Goal: Transaction & Acquisition: Book appointment/travel/reservation

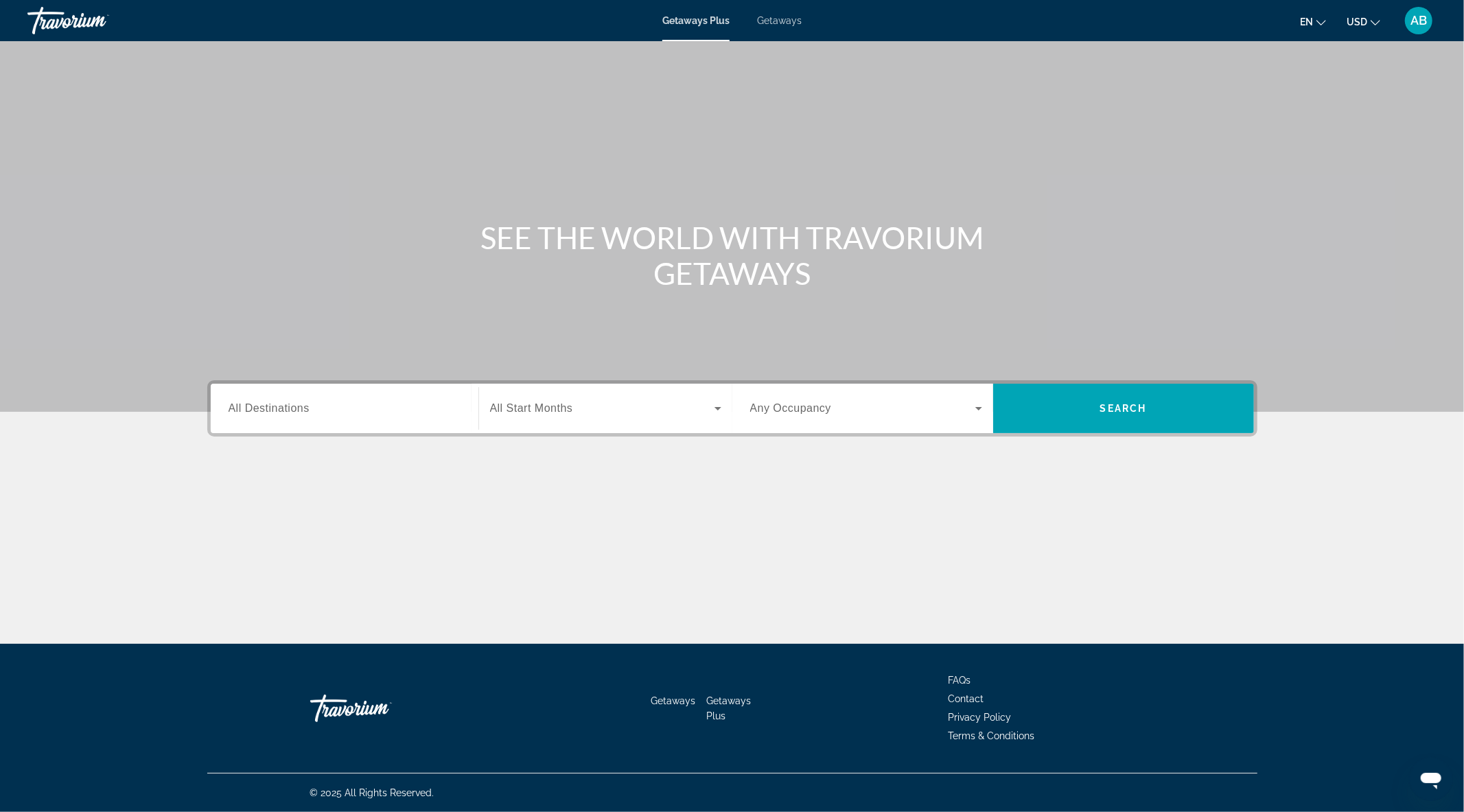
click at [780, 21] on span "Getaways" at bounding box center [779, 20] width 44 height 11
click at [697, 22] on span "Getaways Plus" at bounding box center [696, 20] width 67 height 11
click at [782, 21] on span "Getaways" at bounding box center [779, 20] width 44 height 11
click at [415, 418] on div "Search widget" at bounding box center [344, 408] width 232 height 39
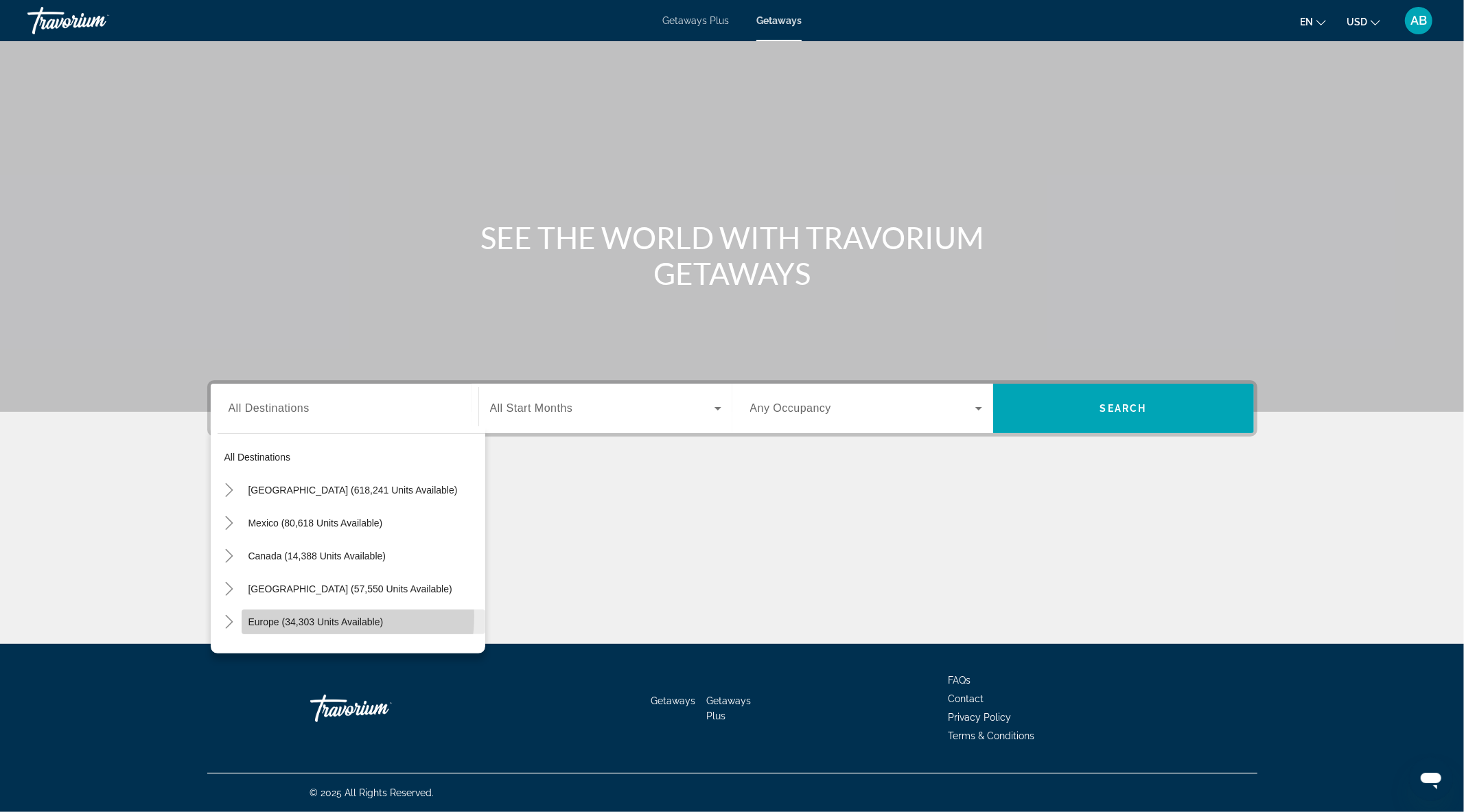
click at [314, 616] on span "Europe (34,303 units available)" at bounding box center [316, 622] width 135 height 11
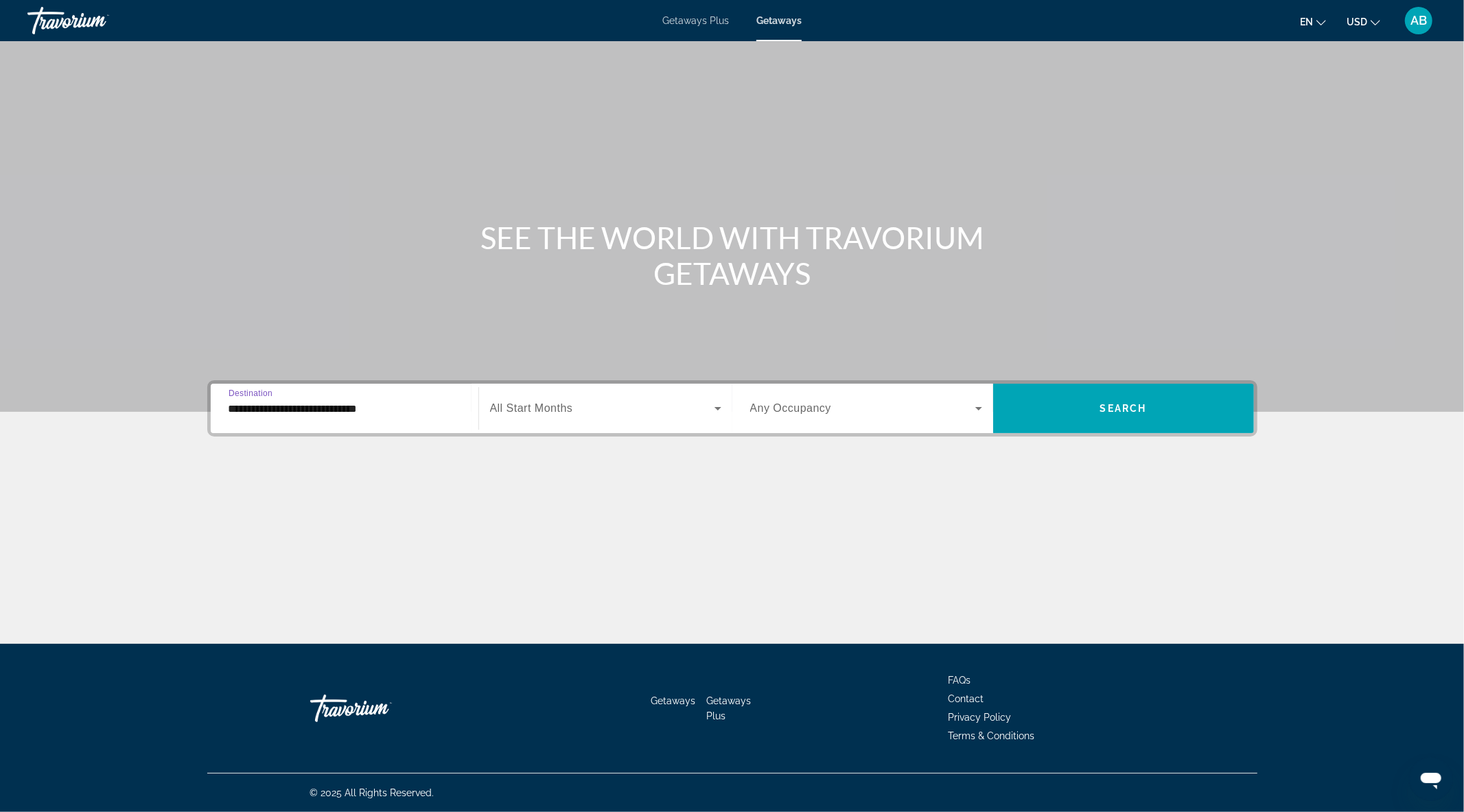
click at [272, 415] on input "**********" at bounding box center [344, 408] width 232 height 16
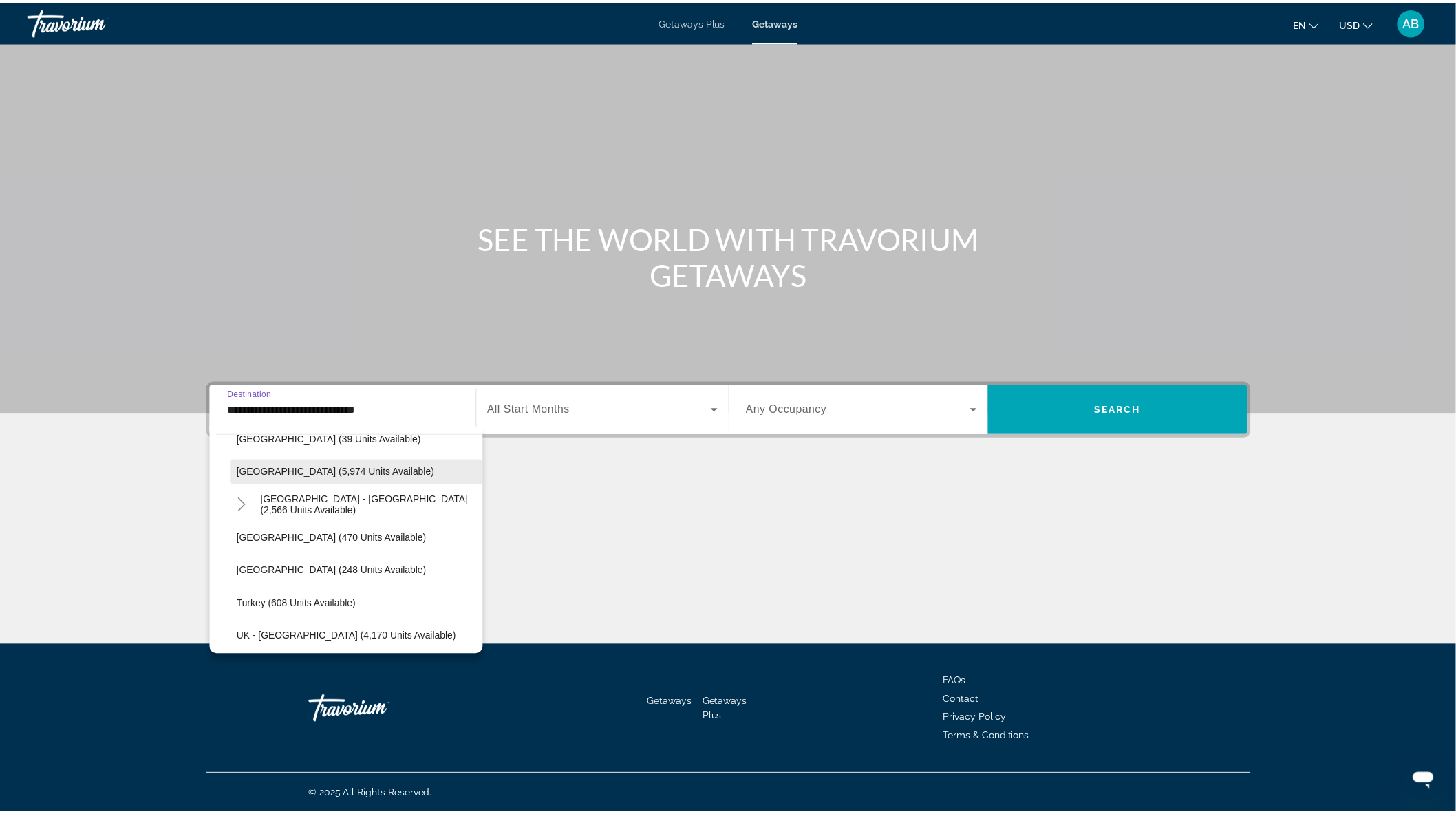
scroll to position [770, 0]
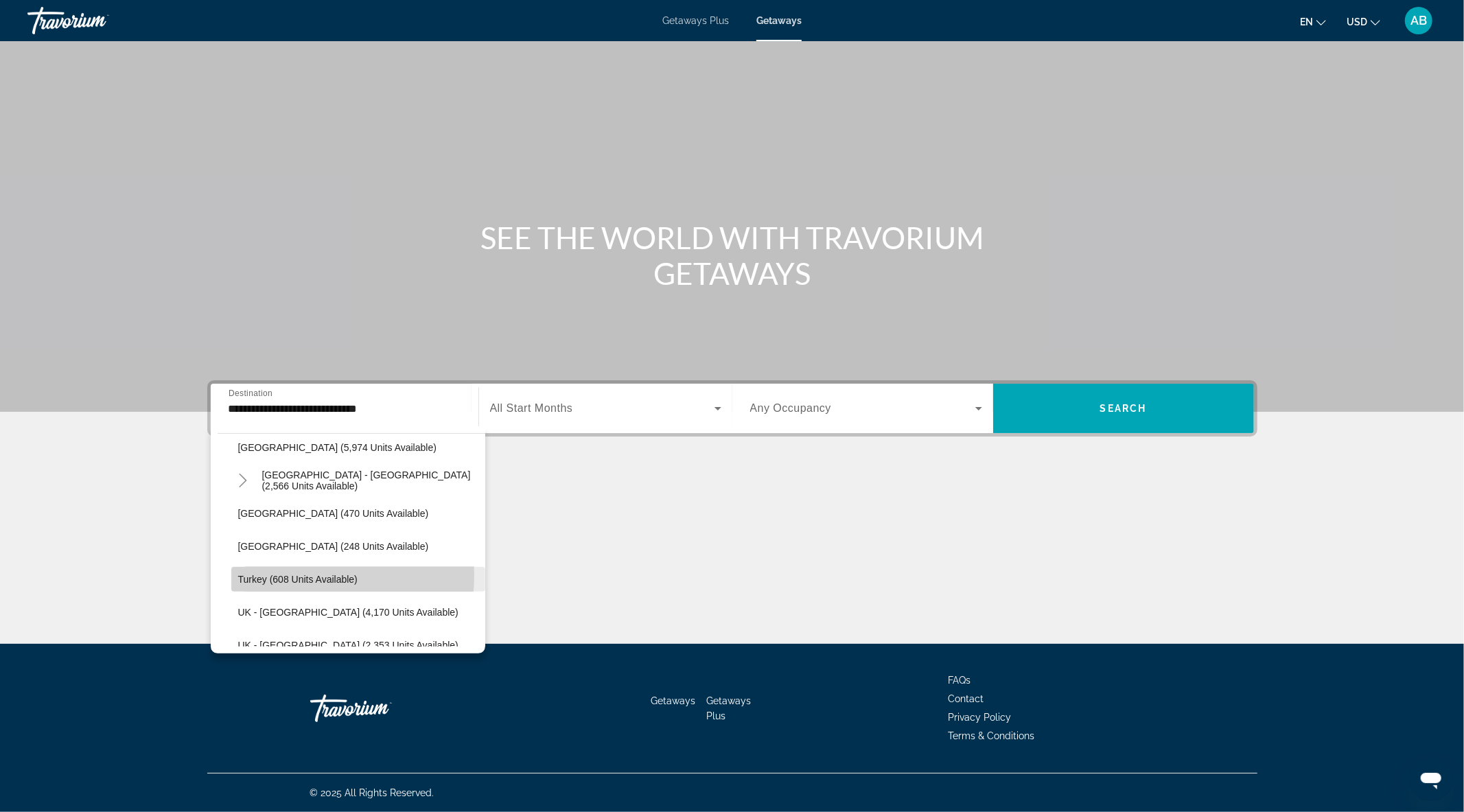
click at [272, 574] on span "Turkey (608 units available)" at bounding box center [298, 579] width 120 height 11
type input "**********"
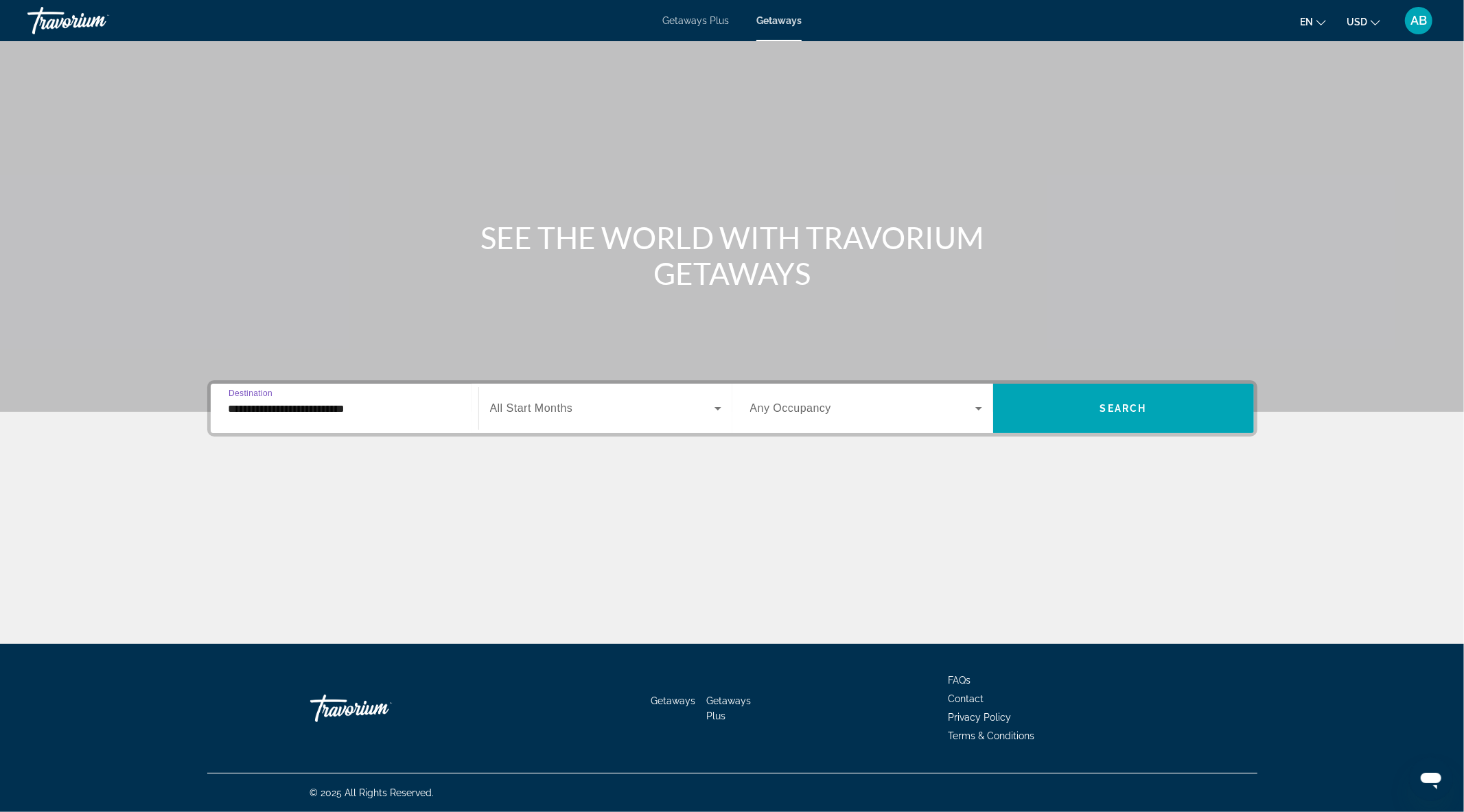
click at [615, 413] on span "Search widget" at bounding box center [602, 408] width 224 height 16
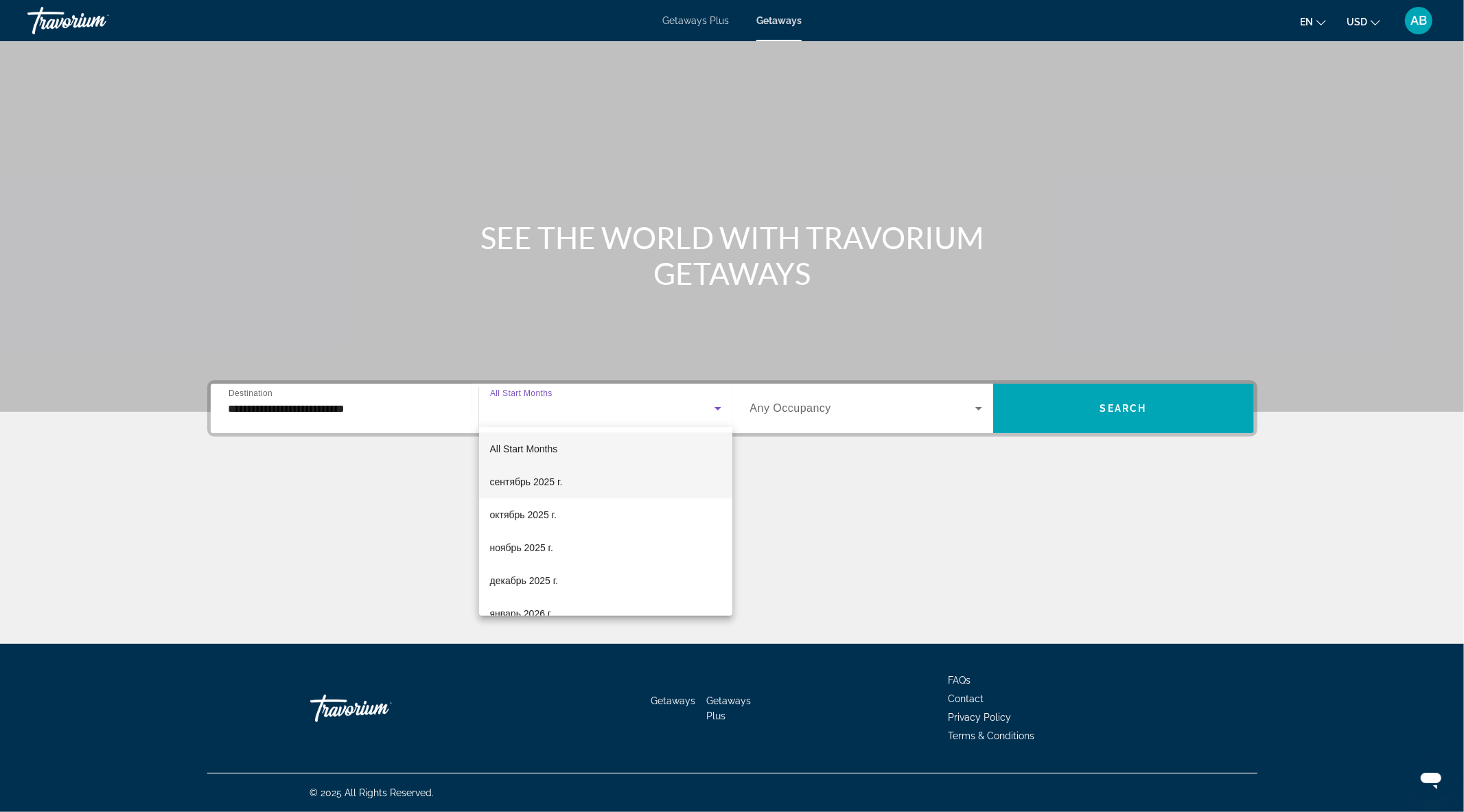
click at [565, 477] on mat-option "сентябрь 2025 г." at bounding box center [605, 482] width 253 height 33
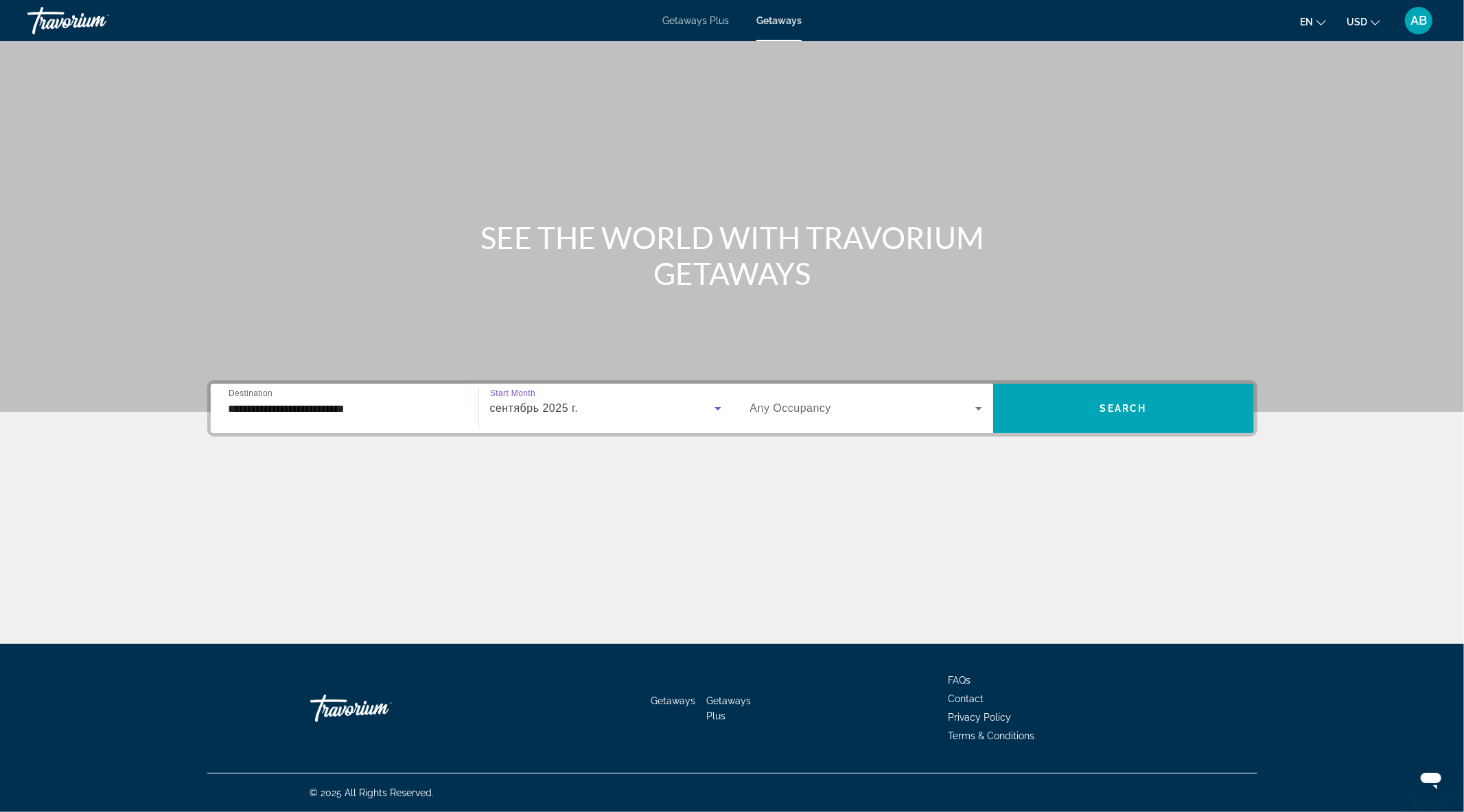
click at [860, 410] on span "Search widget" at bounding box center [863, 408] width 225 height 16
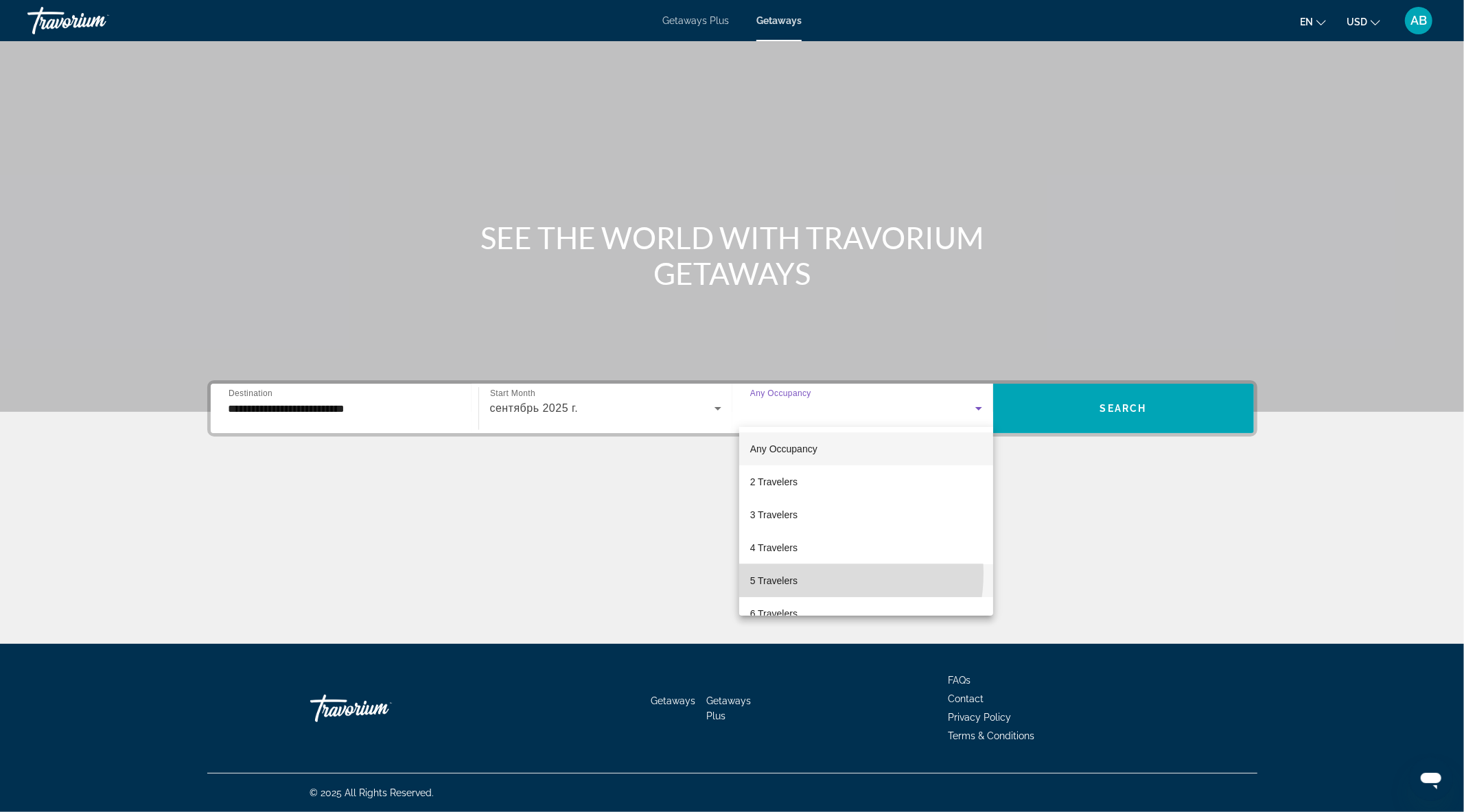
click at [806, 573] on mat-option "5 Travelers" at bounding box center [866, 581] width 254 height 33
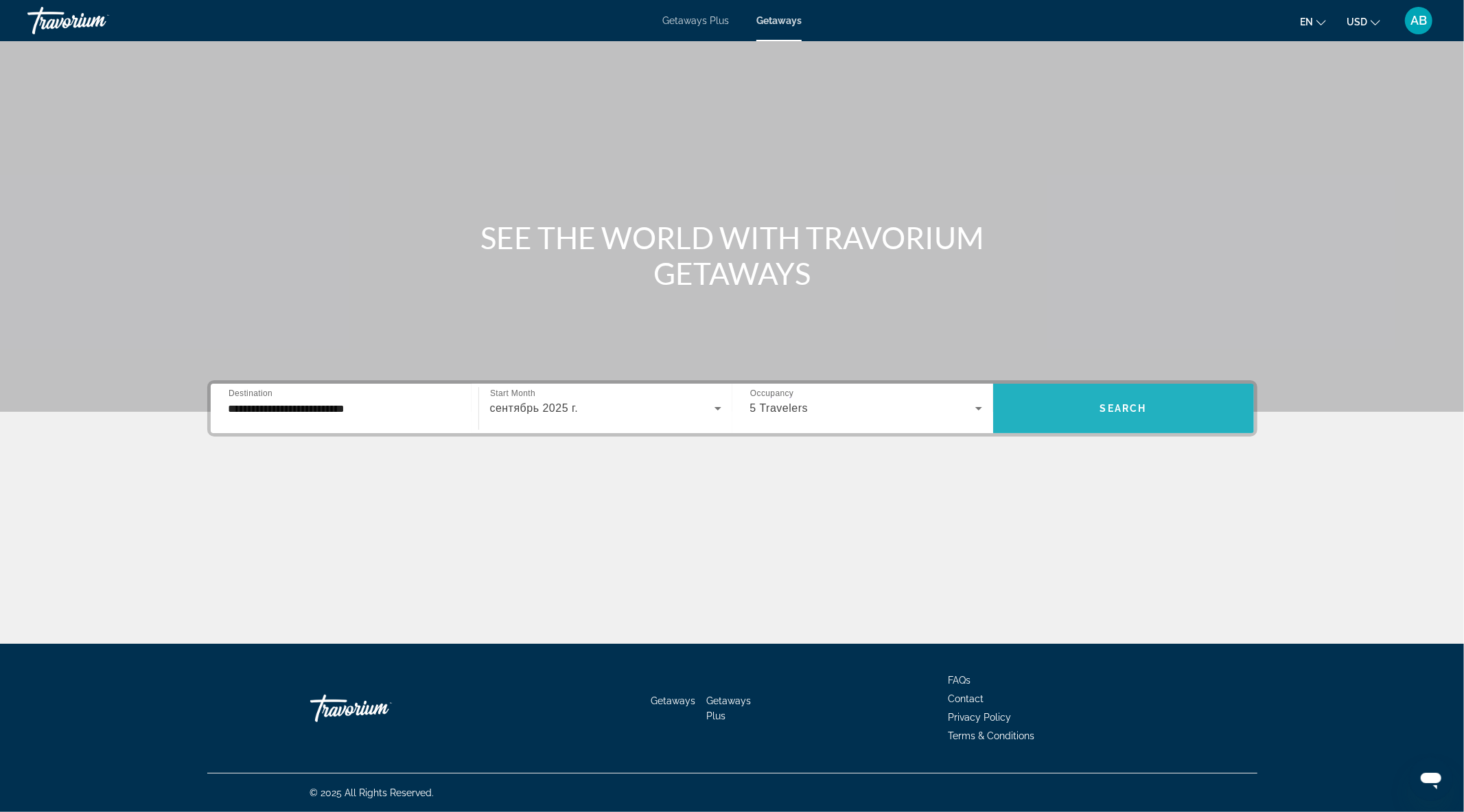
click at [1107, 412] on span "Search" at bounding box center [1124, 408] width 47 height 11
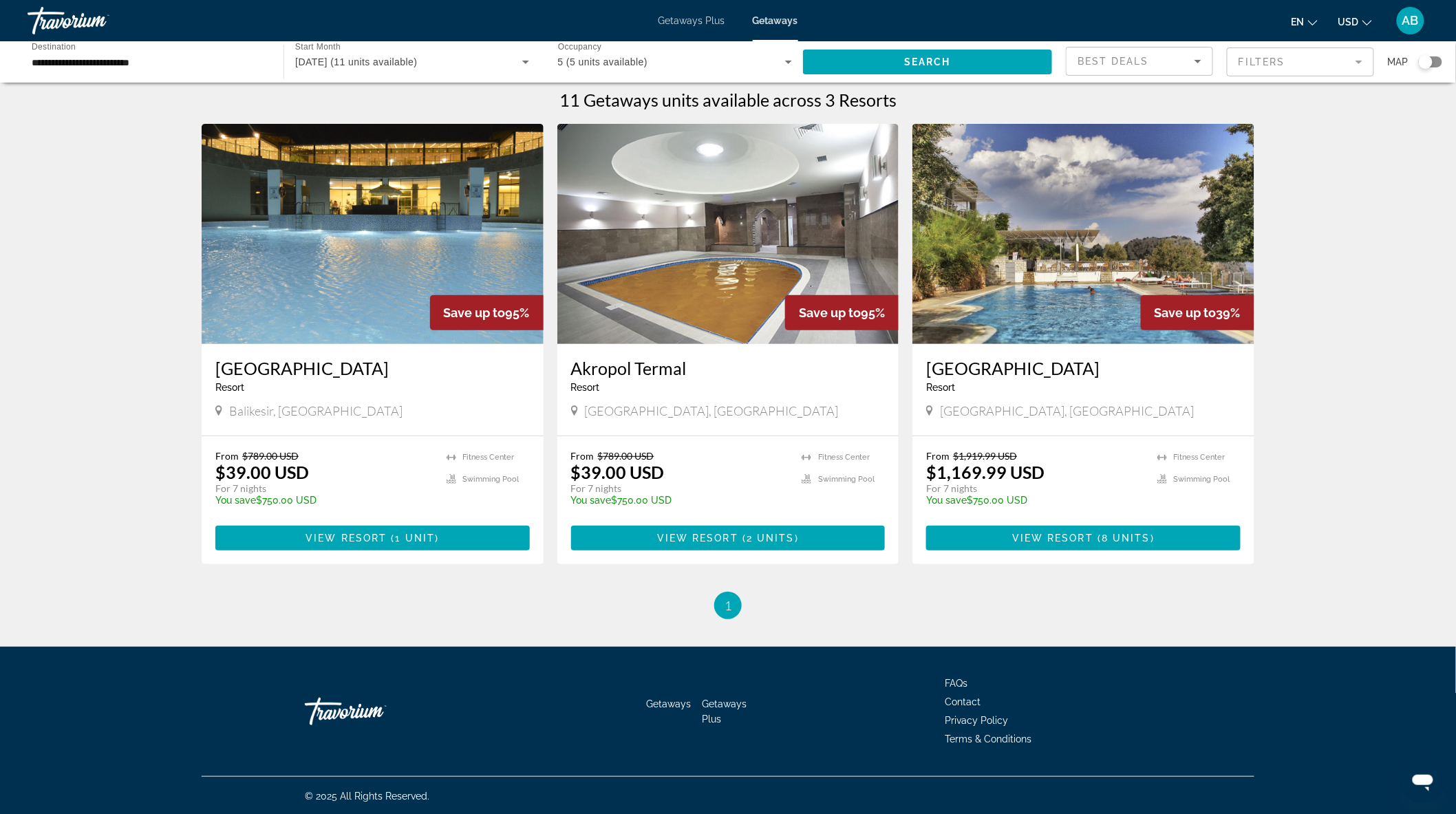
scroll to position [9, 0]
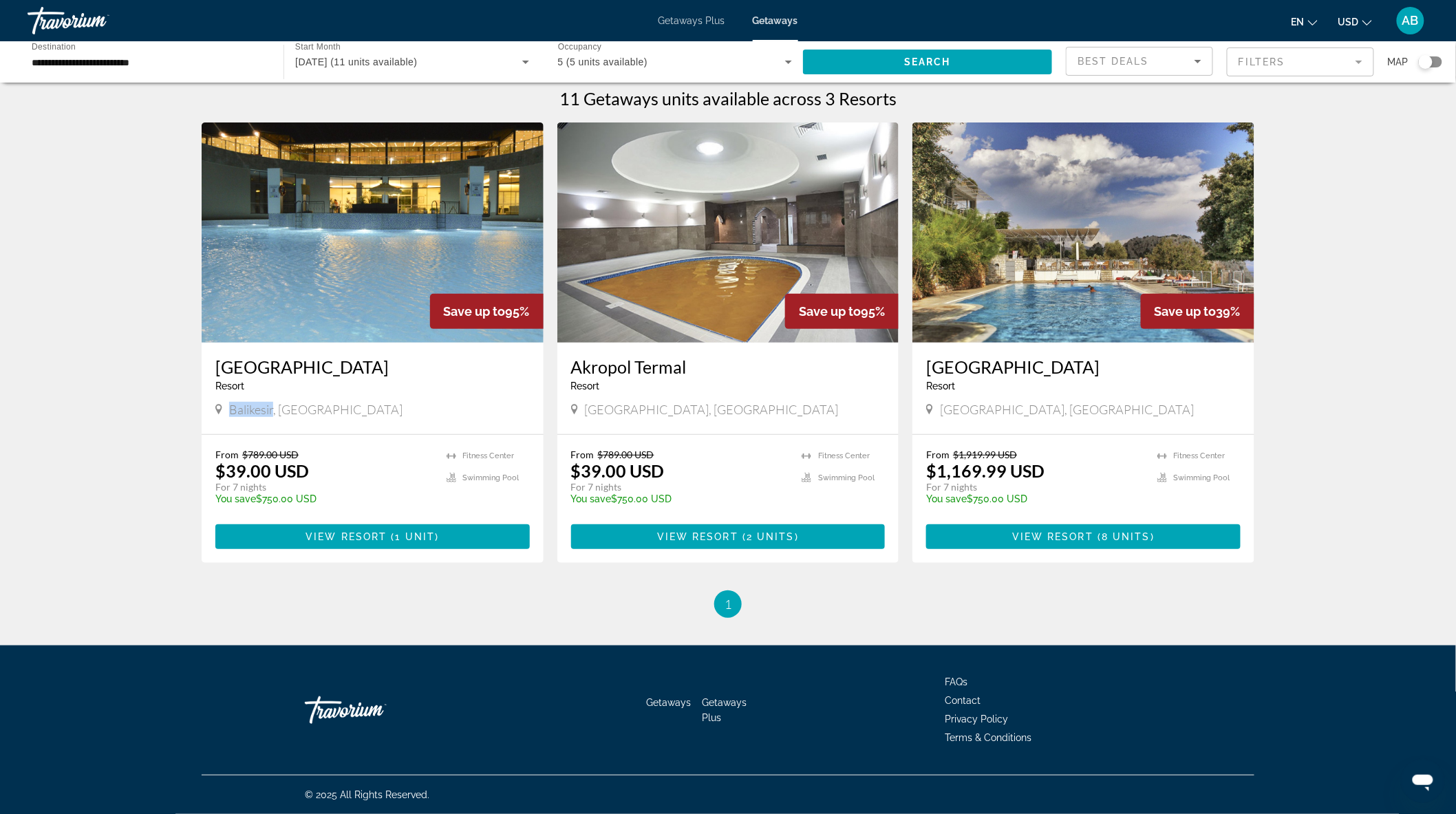
drag, startPoint x: 230, startPoint y: 403, endPoint x: 272, endPoint y: 405, distance: 42.0
click at [272, 405] on span "Balikesir, [GEOGRAPHIC_DATA]" at bounding box center [315, 409] width 174 height 15
copy span "Balikesir"
click at [318, 384] on div "Resort - This is an adults only resort" at bounding box center [373, 386] width 314 height 11
click at [354, 336] on img "Main content" at bounding box center [373, 232] width 342 height 220
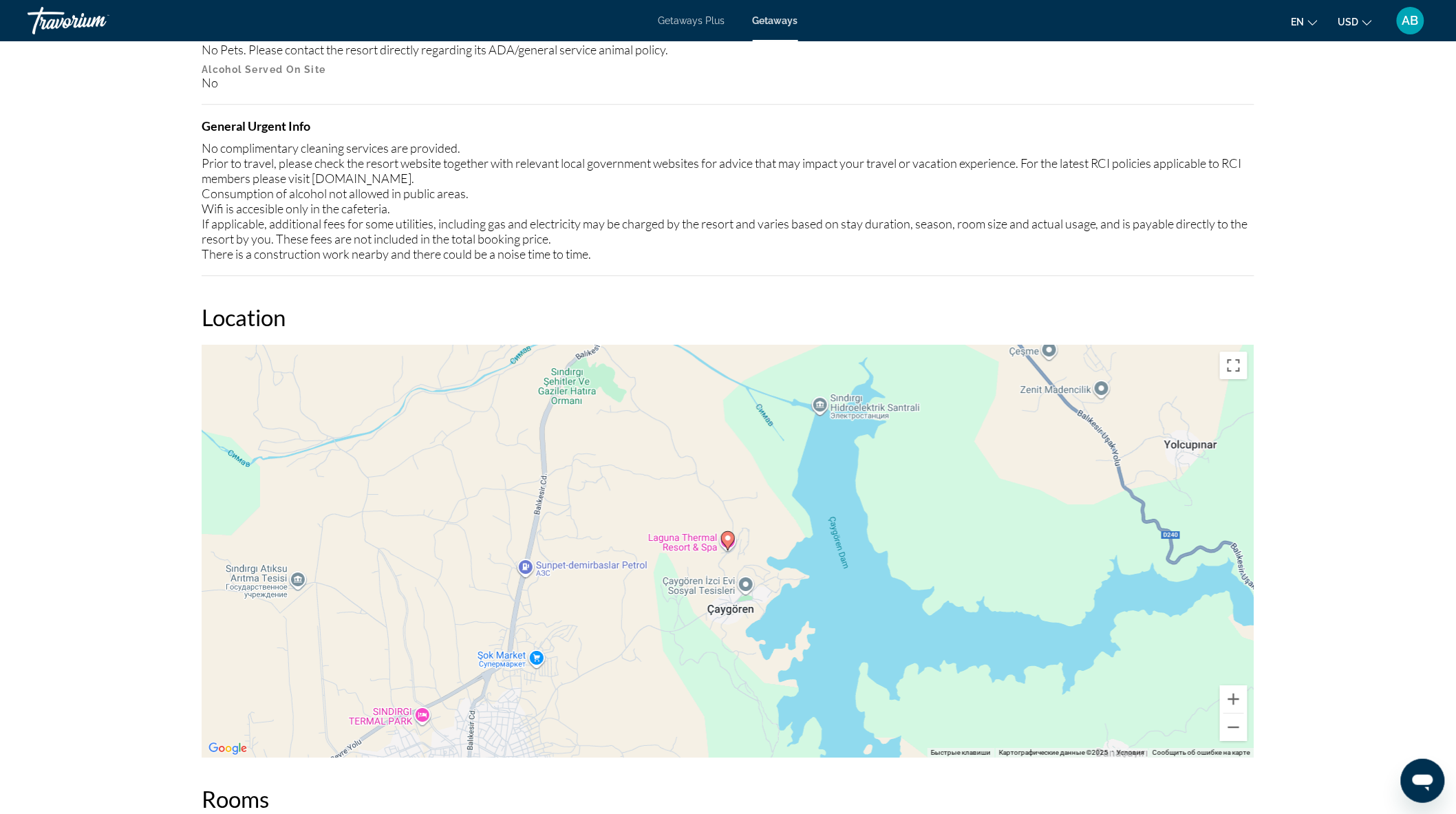
scroll to position [1605, 0]
click at [1237, 359] on button "Включить полноэкранный режим" at bounding box center [1233, 364] width 27 height 27
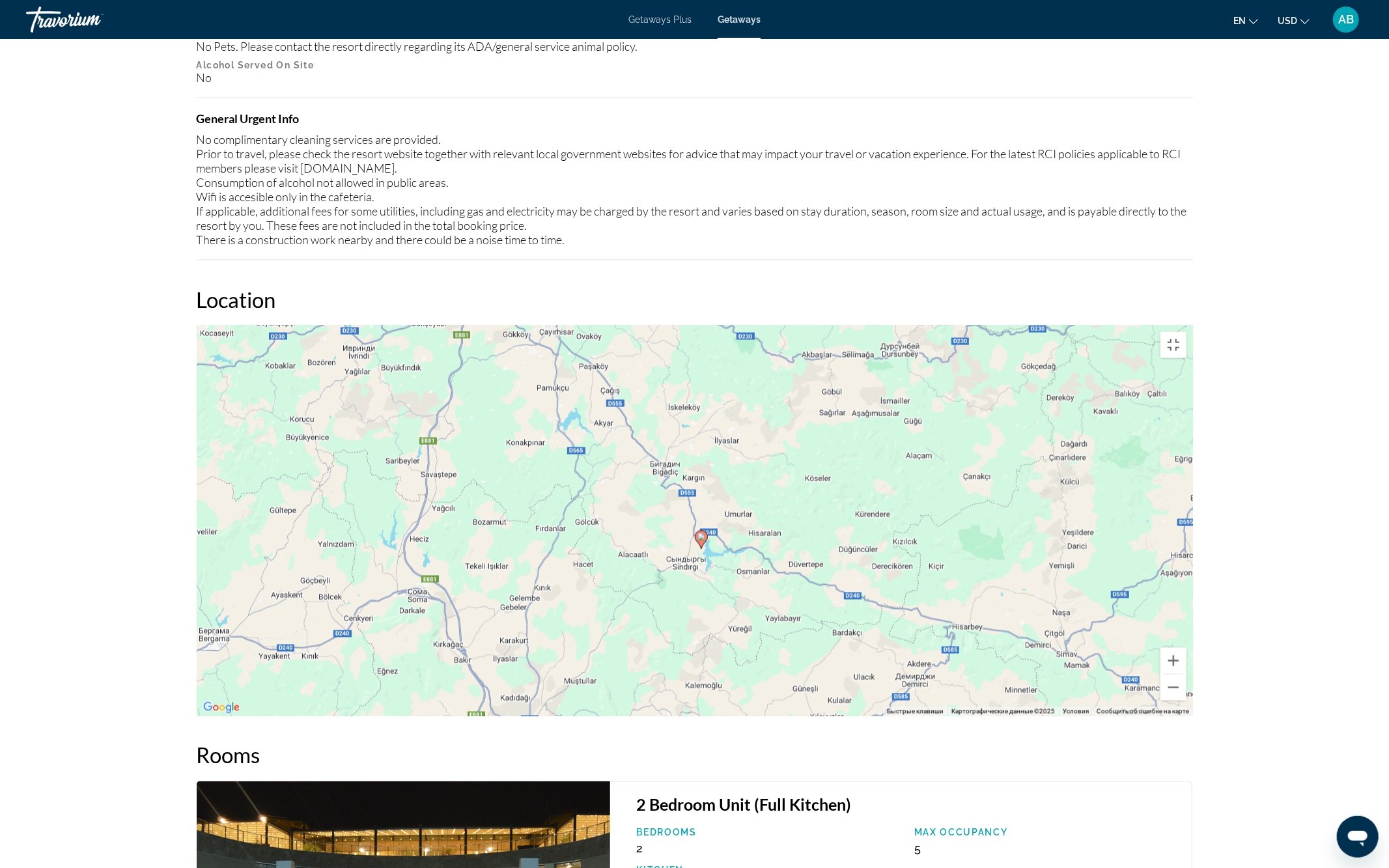
click at [887, 325] on div "Чтобы активировать перетаскивание с помощью клавиатуры, нажмите Alt + Ввод. Пос…" at bounding box center [694, 521] width 996 height 391
click at [1186, 332] on button "Включить полноэкранный режим" at bounding box center [1173, 345] width 26 height 26
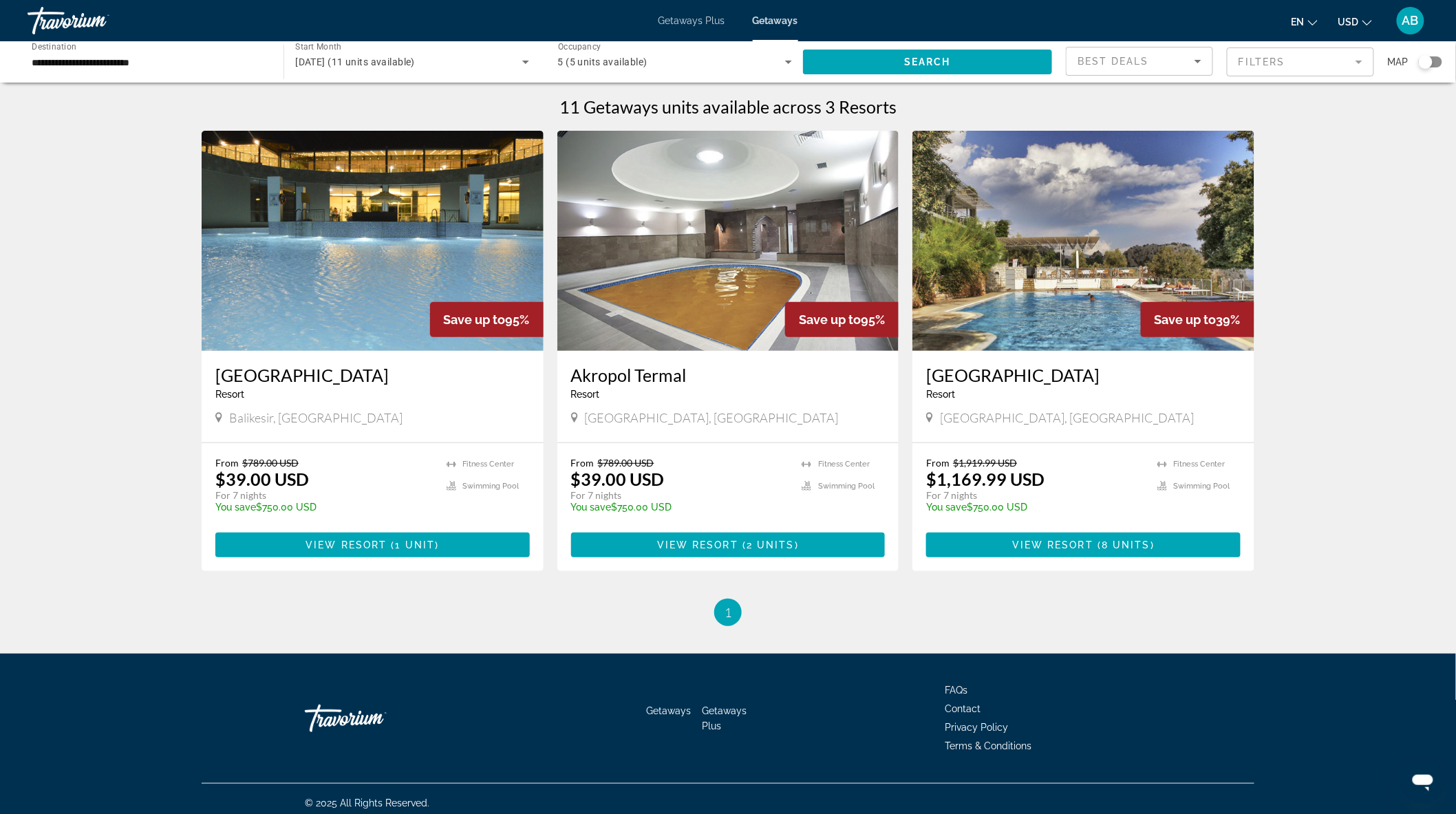
click at [958, 418] on span "[GEOGRAPHIC_DATA], [GEOGRAPHIC_DATA]" at bounding box center [1067, 417] width 254 height 15
copy span "Mugla"
click at [1044, 325] on img "Main content" at bounding box center [1084, 240] width 342 height 220
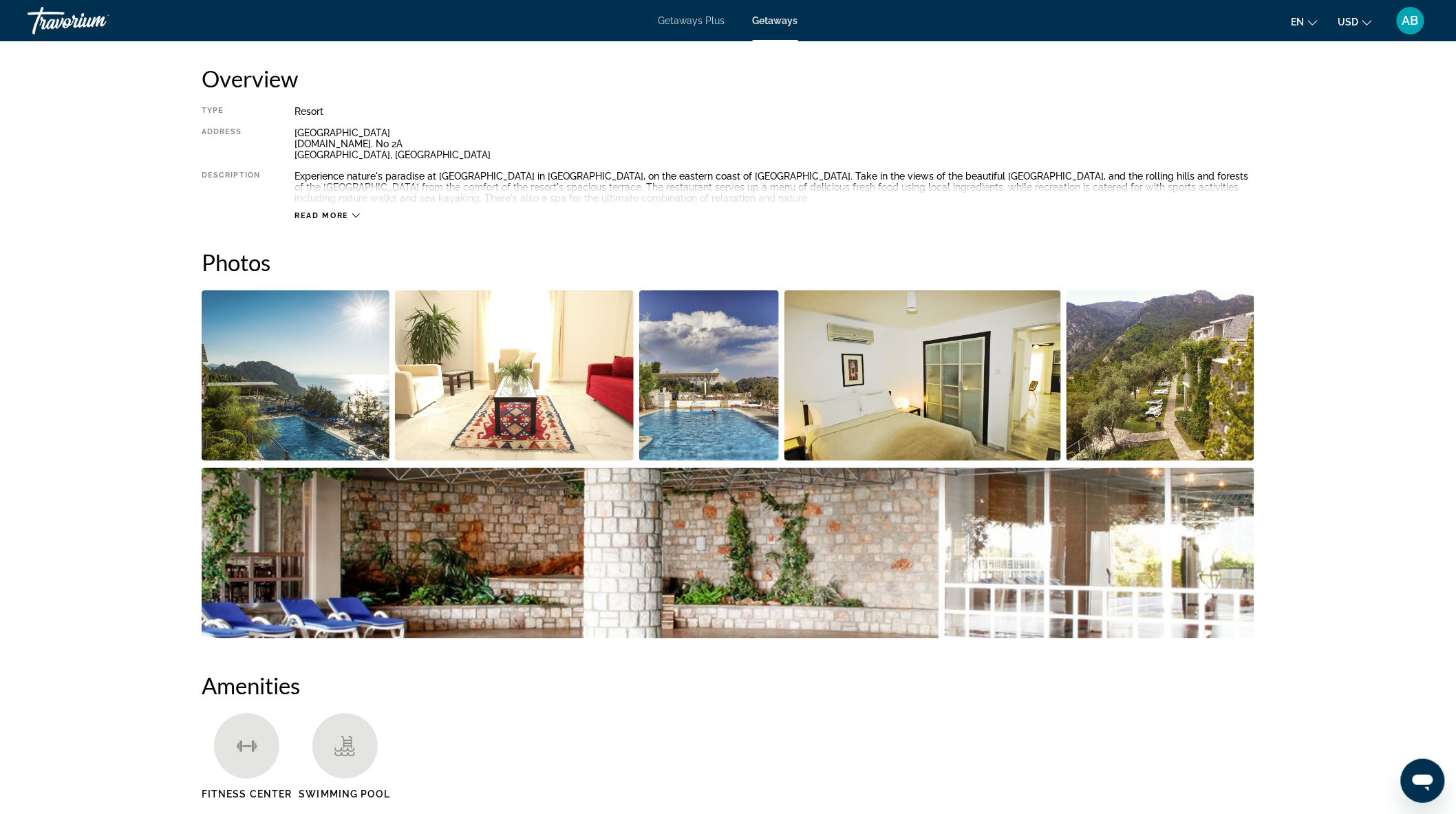
scroll to position [535, 0]
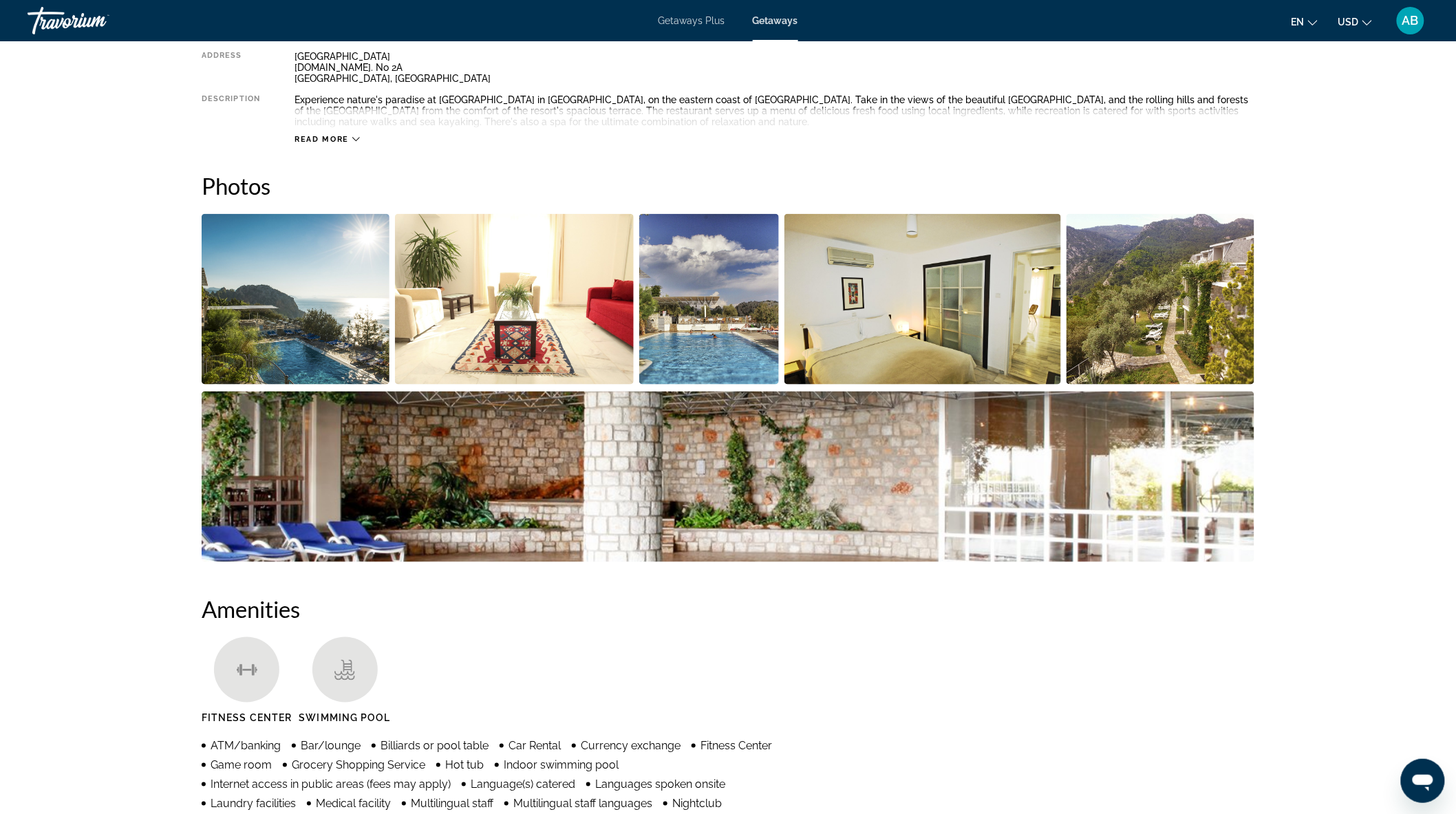
click at [320, 321] on img "Open full-screen image slider" at bounding box center [295, 299] width 188 height 170
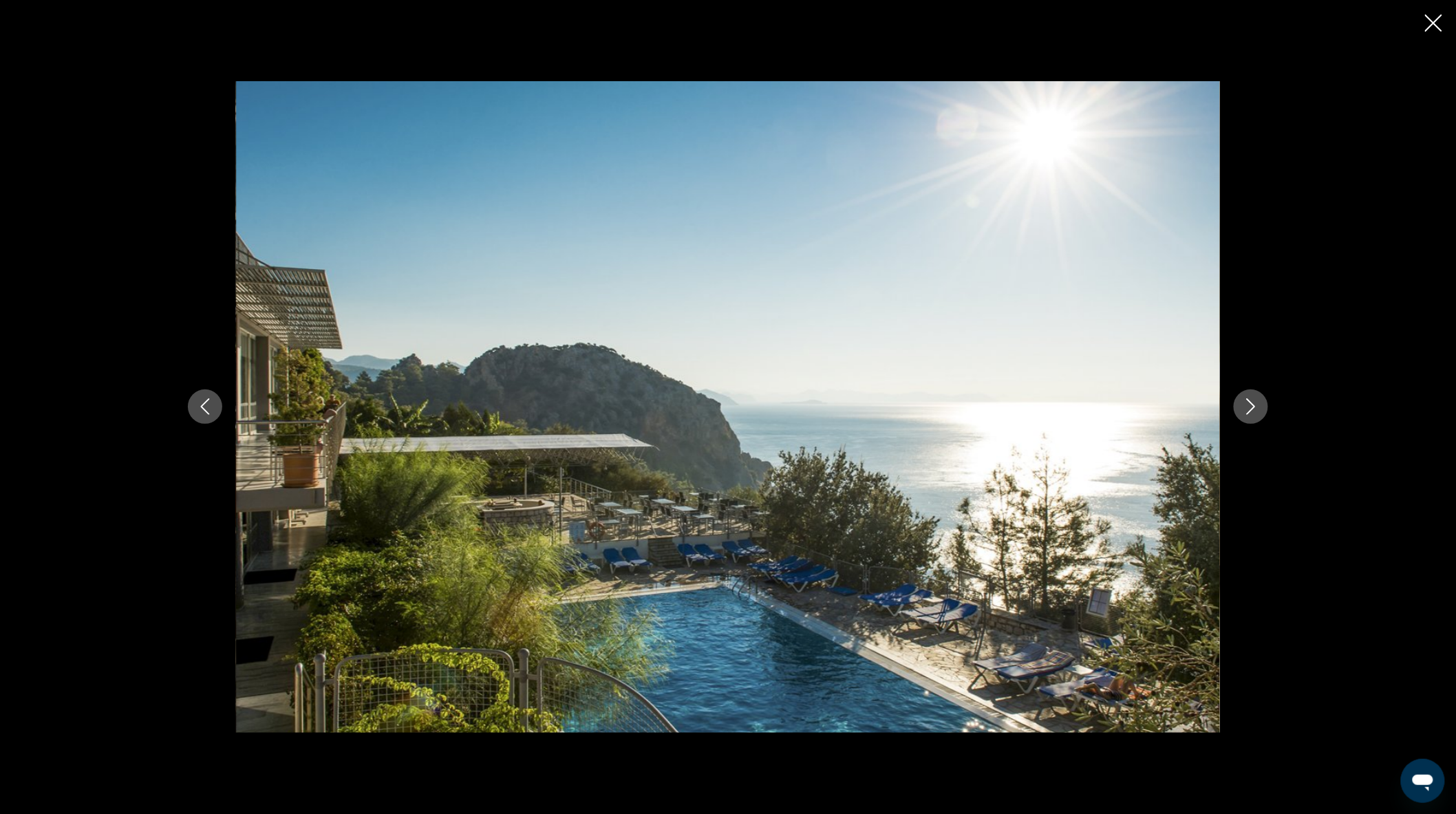
click at [1264, 409] on button "Next image" at bounding box center [1251, 407] width 34 height 34
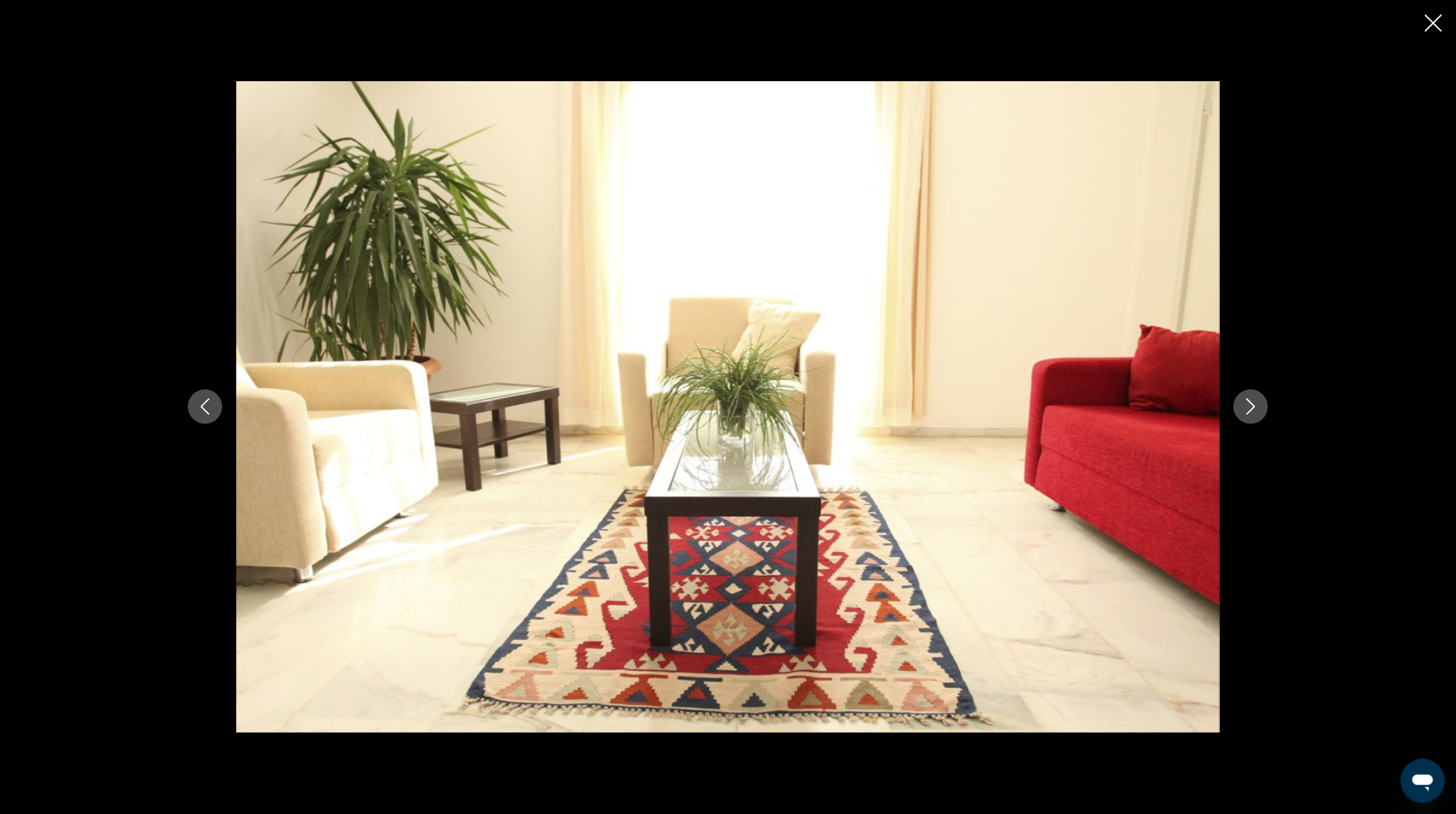
click at [1264, 409] on button "Next image" at bounding box center [1251, 407] width 34 height 34
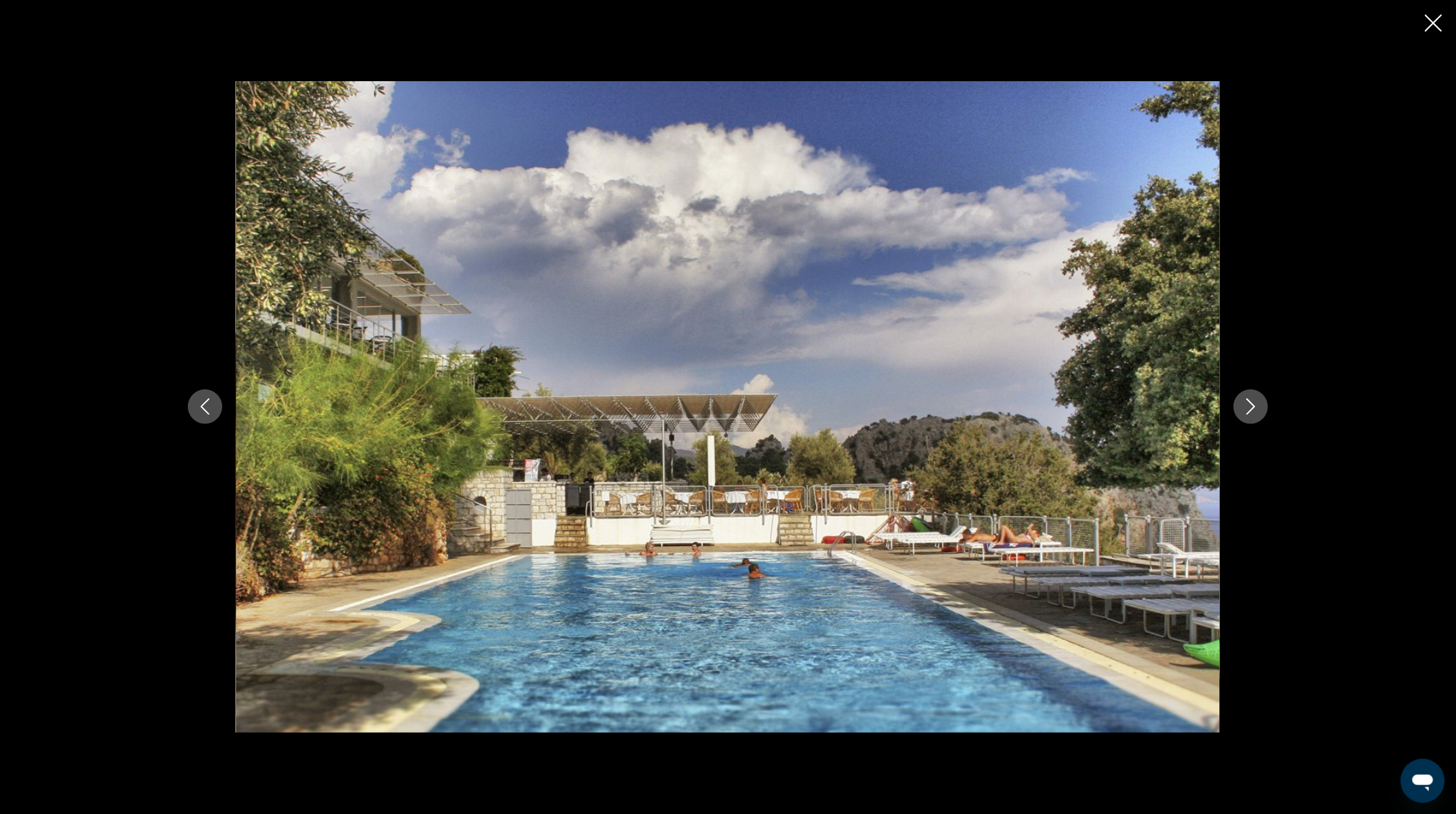
click at [1264, 409] on button "Next image" at bounding box center [1251, 407] width 34 height 34
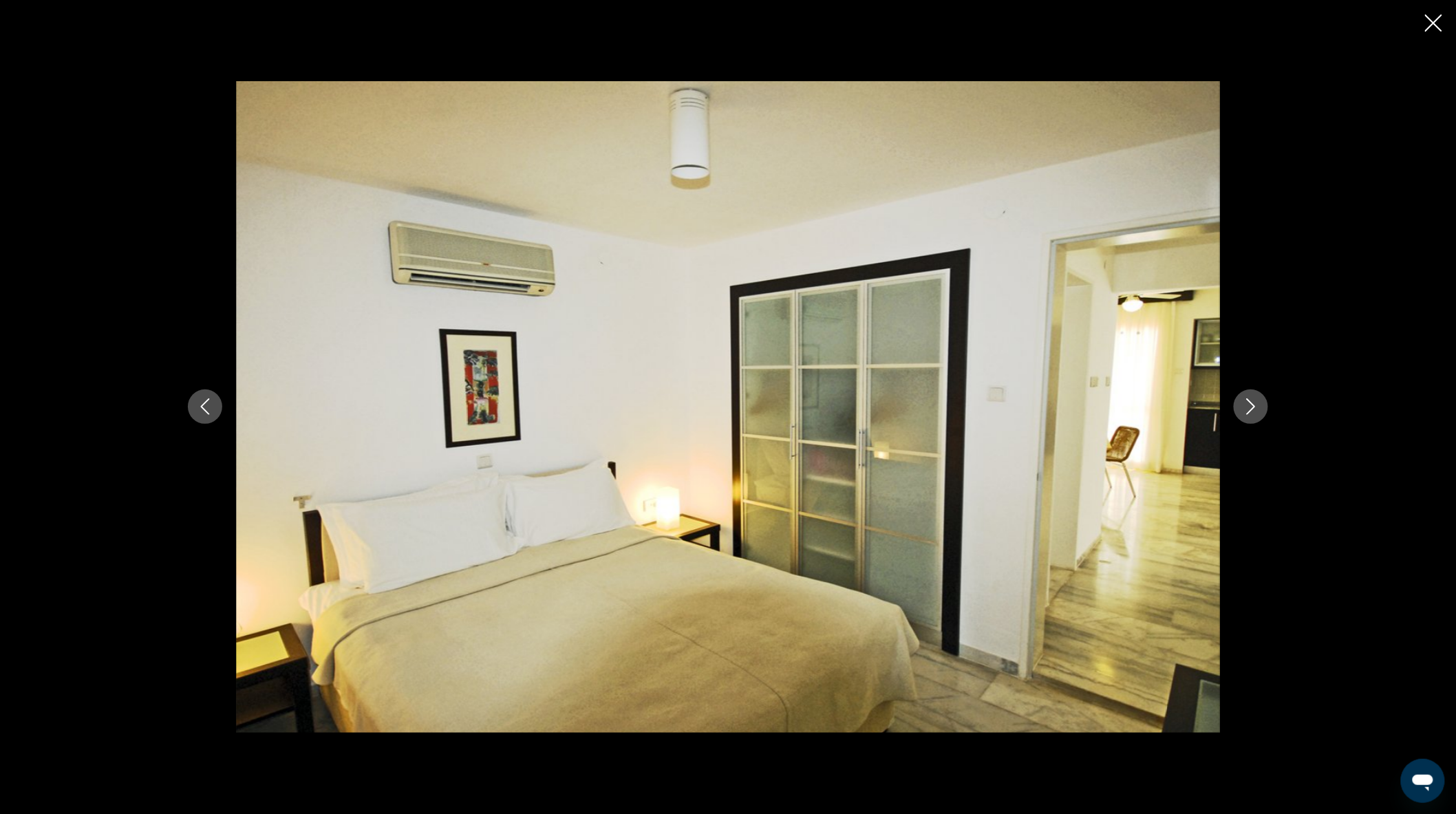
click at [1264, 409] on button "Next image" at bounding box center [1251, 407] width 34 height 34
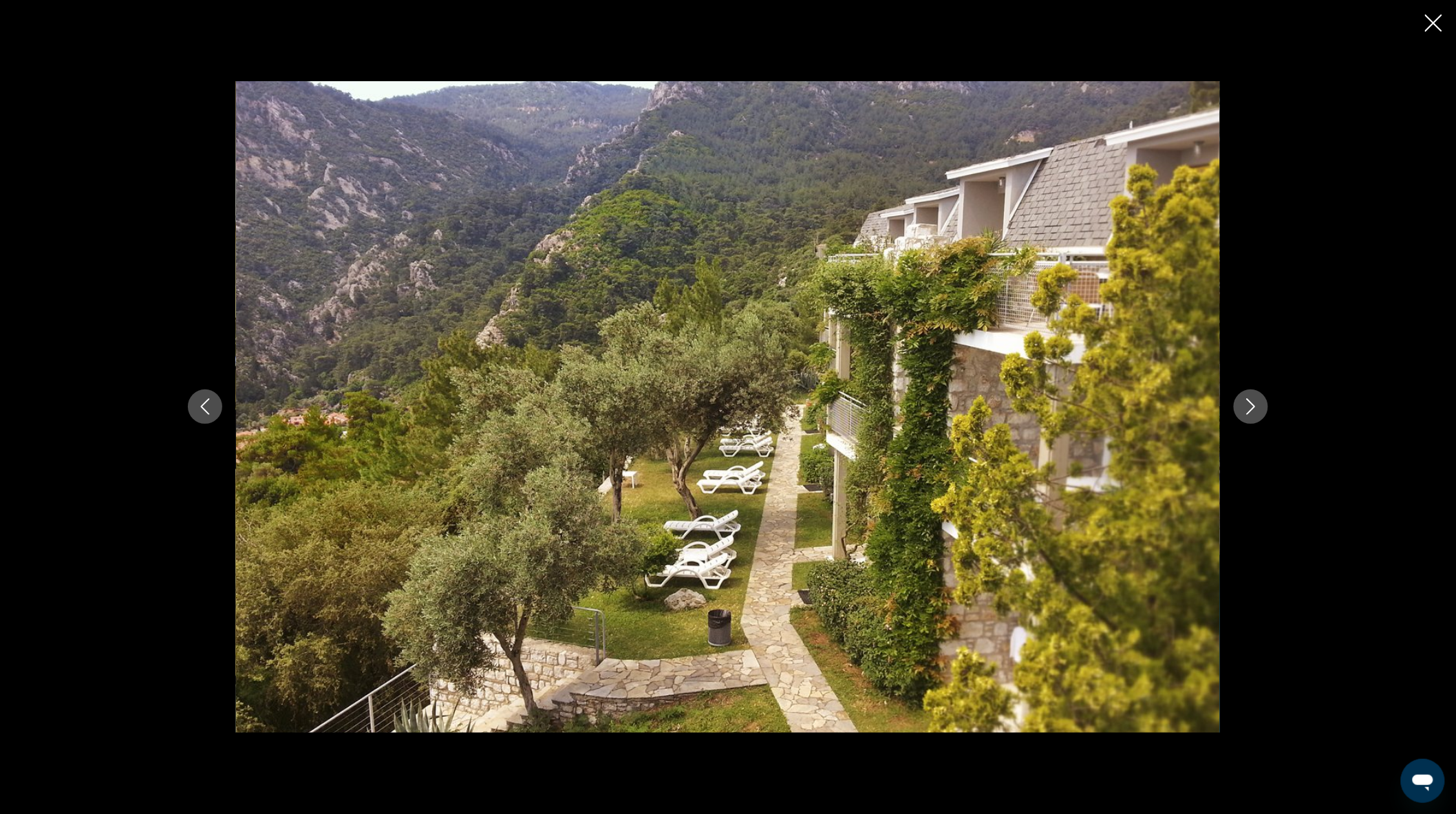
click at [205, 413] on icon "Previous image" at bounding box center [205, 406] width 16 height 16
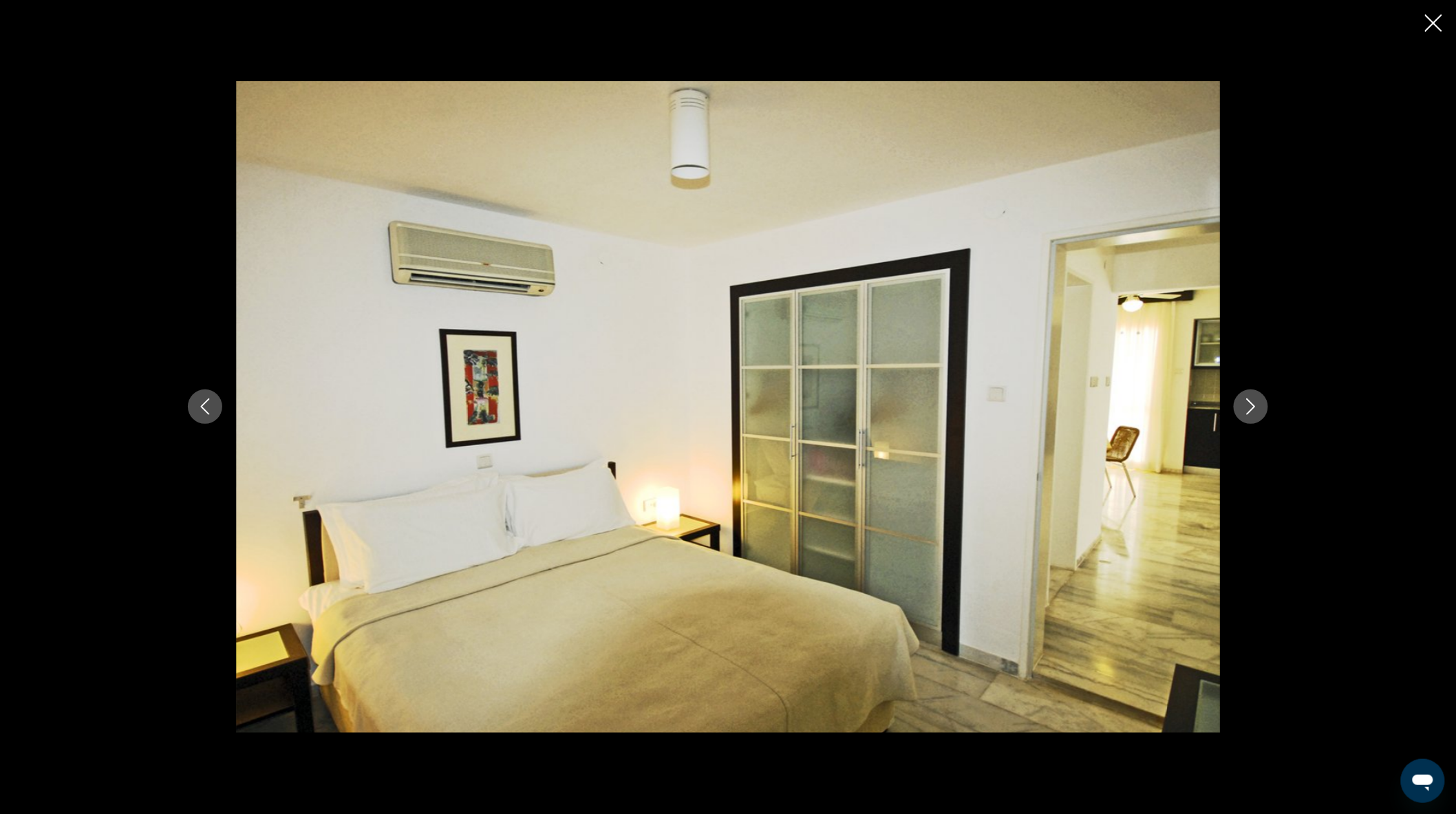
click at [1265, 414] on button "Next image" at bounding box center [1251, 407] width 34 height 34
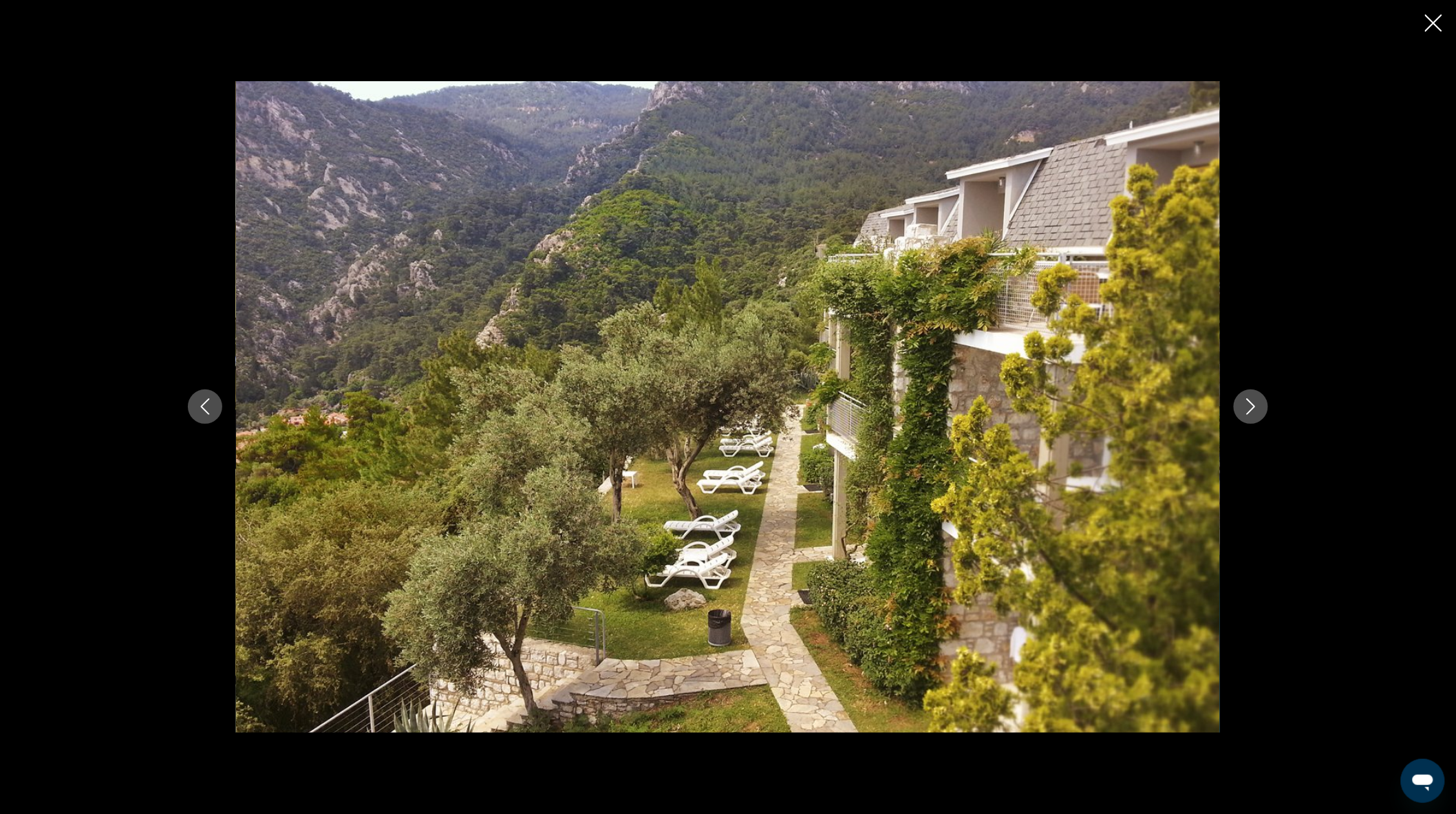
click at [1265, 414] on button "Next image" at bounding box center [1251, 407] width 34 height 34
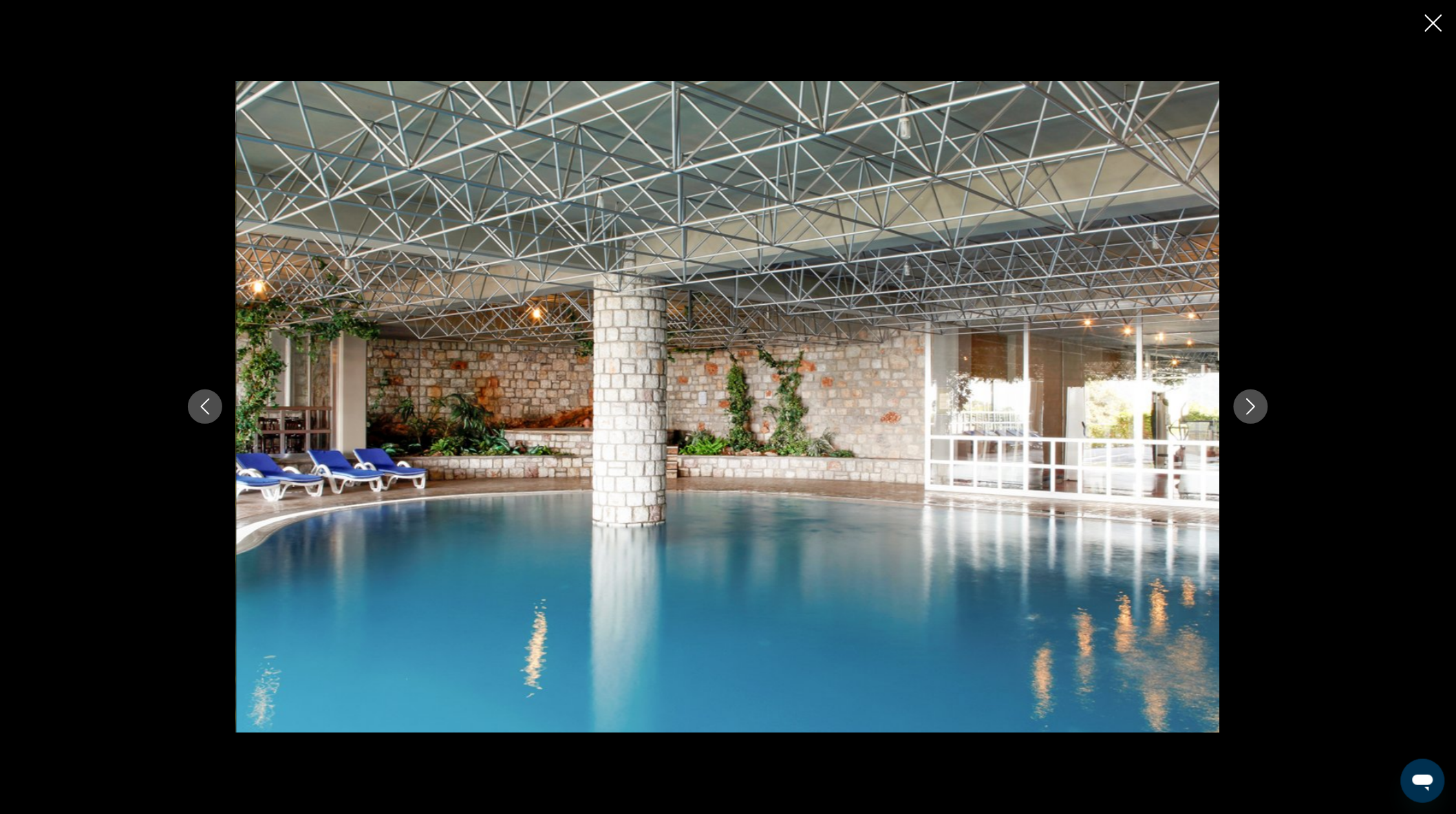
click at [199, 410] on icon "Previous image" at bounding box center [205, 406] width 16 height 16
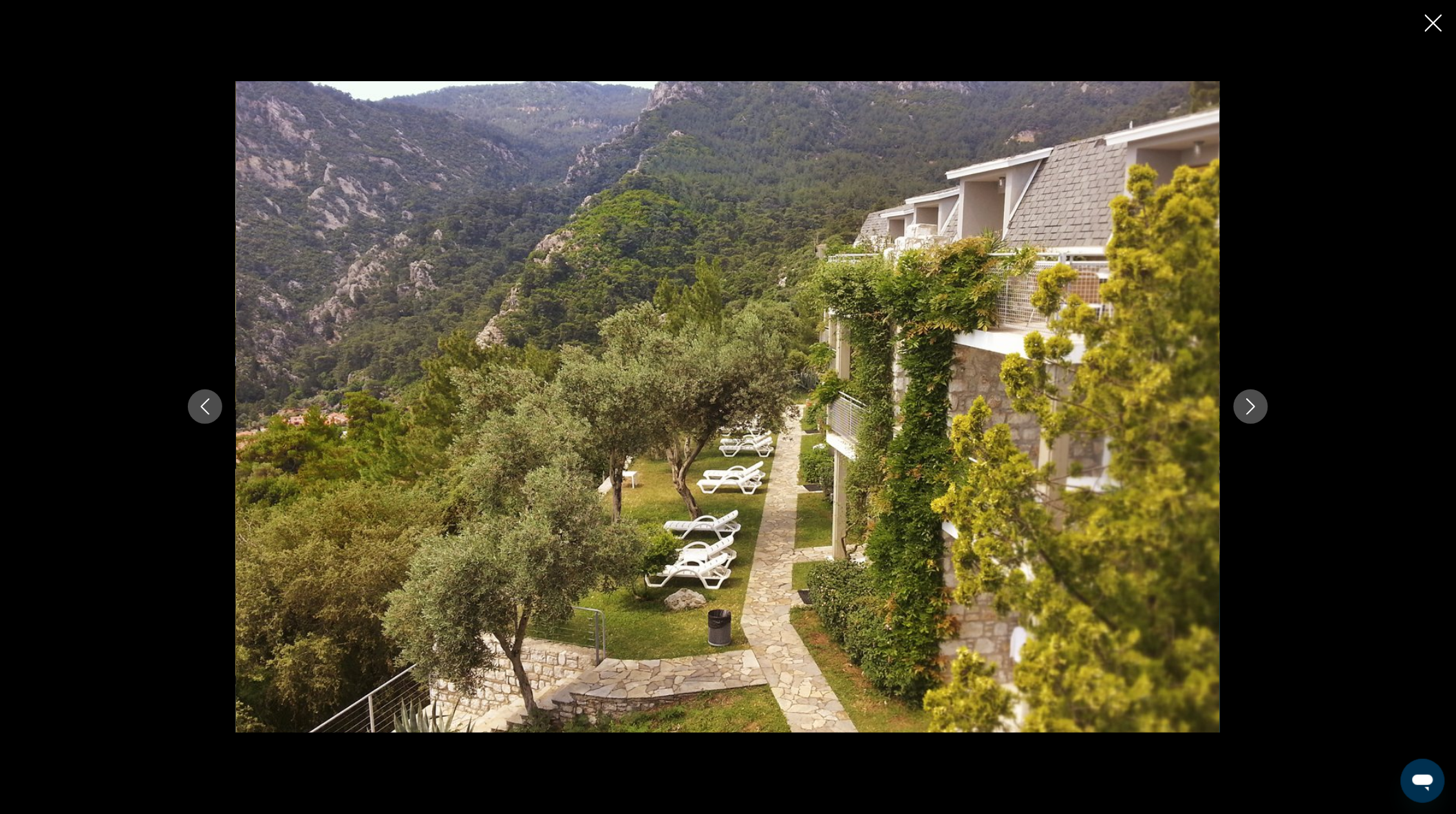
click at [1278, 412] on div "prev next" at bounding box center [728, 406] width 1108 height 651
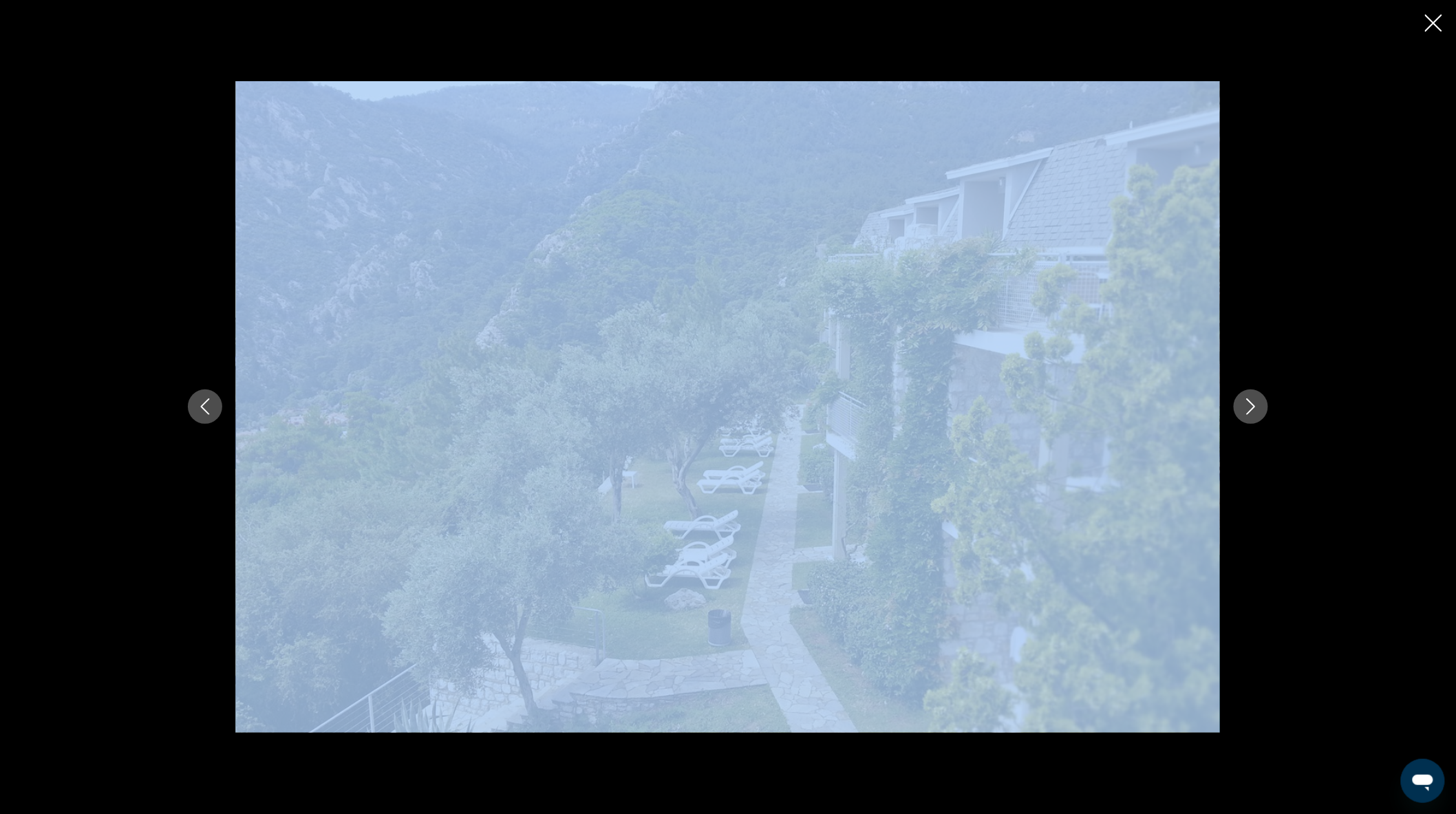
click at [1263, 413] on div "prev next" at bounding box center [728, 406] width 1108 height 651
click at [1237, 425] on div "prev next" at bounding box center [728, 406] width 1108 height 651
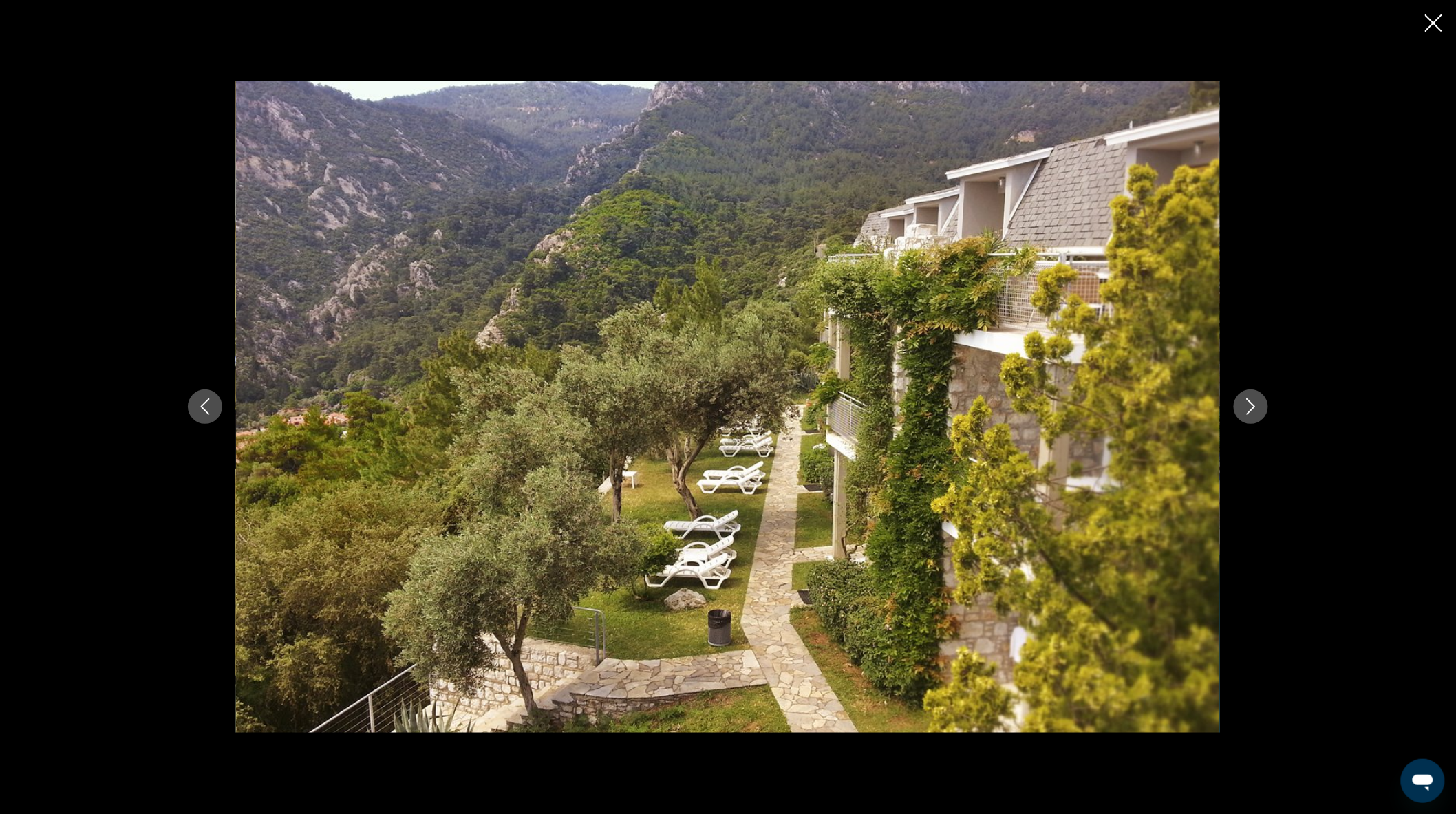
click at [1257, 417] on button "Next image" at bounding box center [1251, 407] width 34 height 34
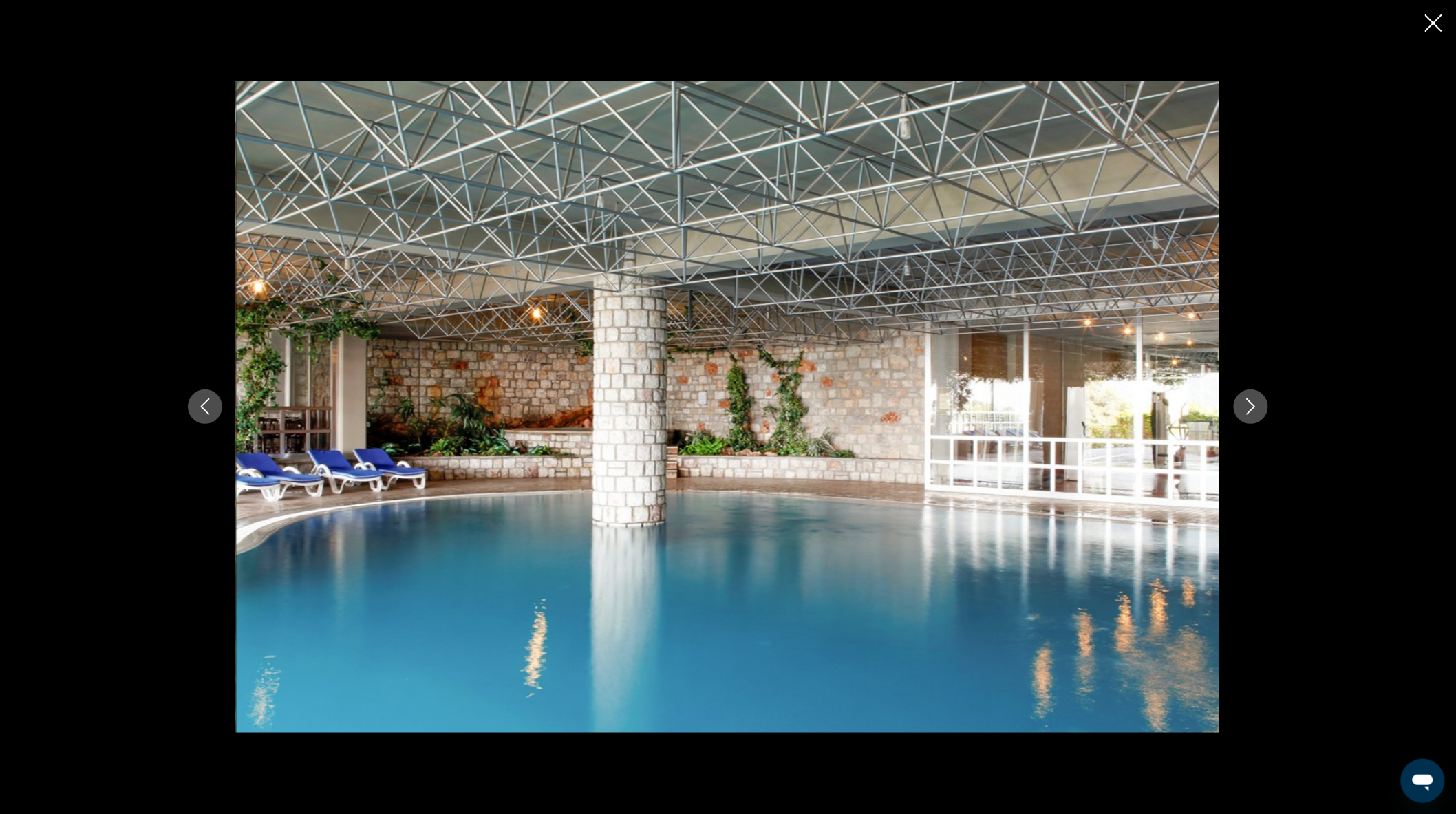
click at [1257, 417] on button "Next image" at bounding box center [1251, 407] width 34 height 34
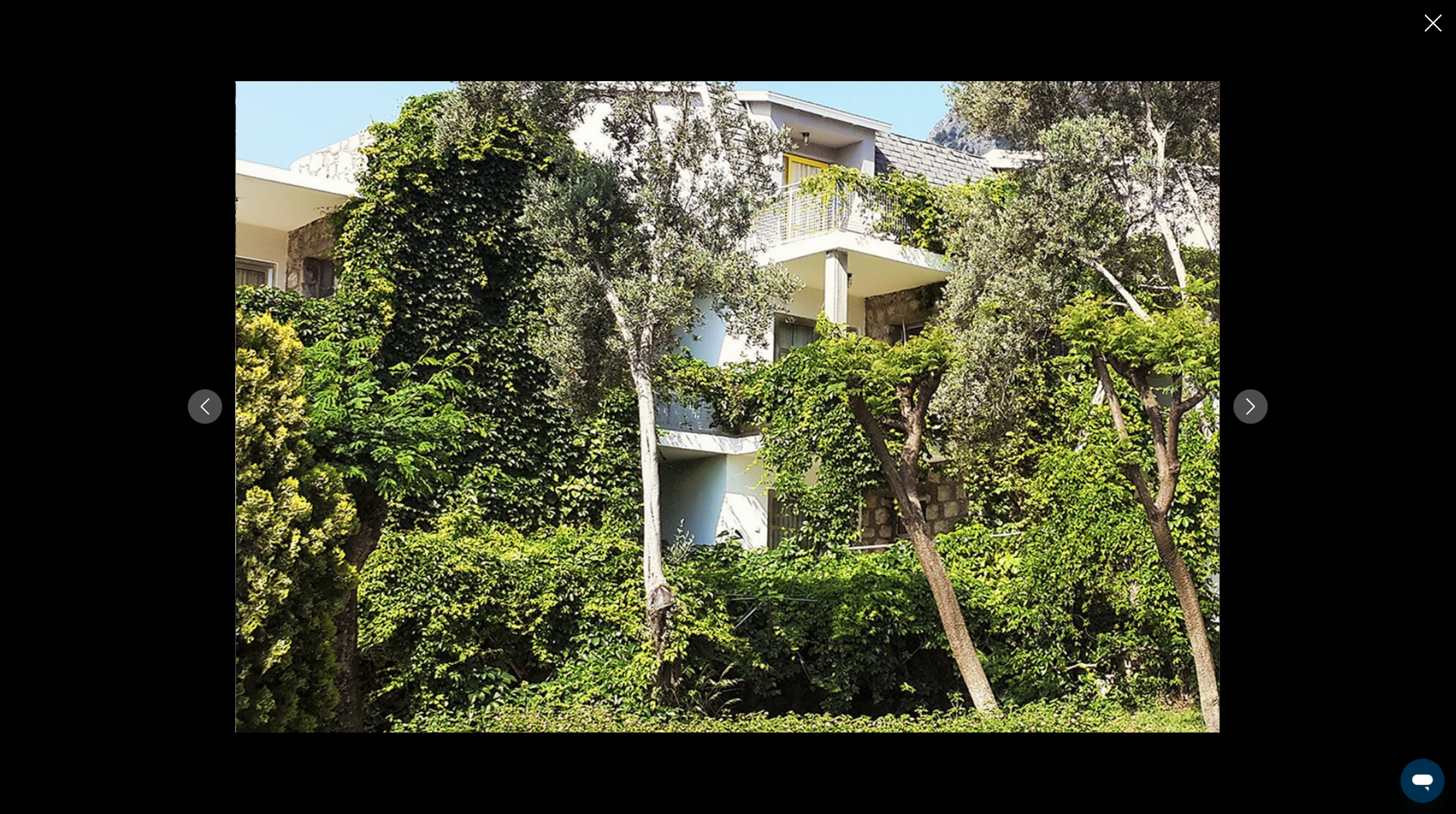
click at [1257, 417] on button "Next image" at bounding box center [1251, 407] width 34 height 34
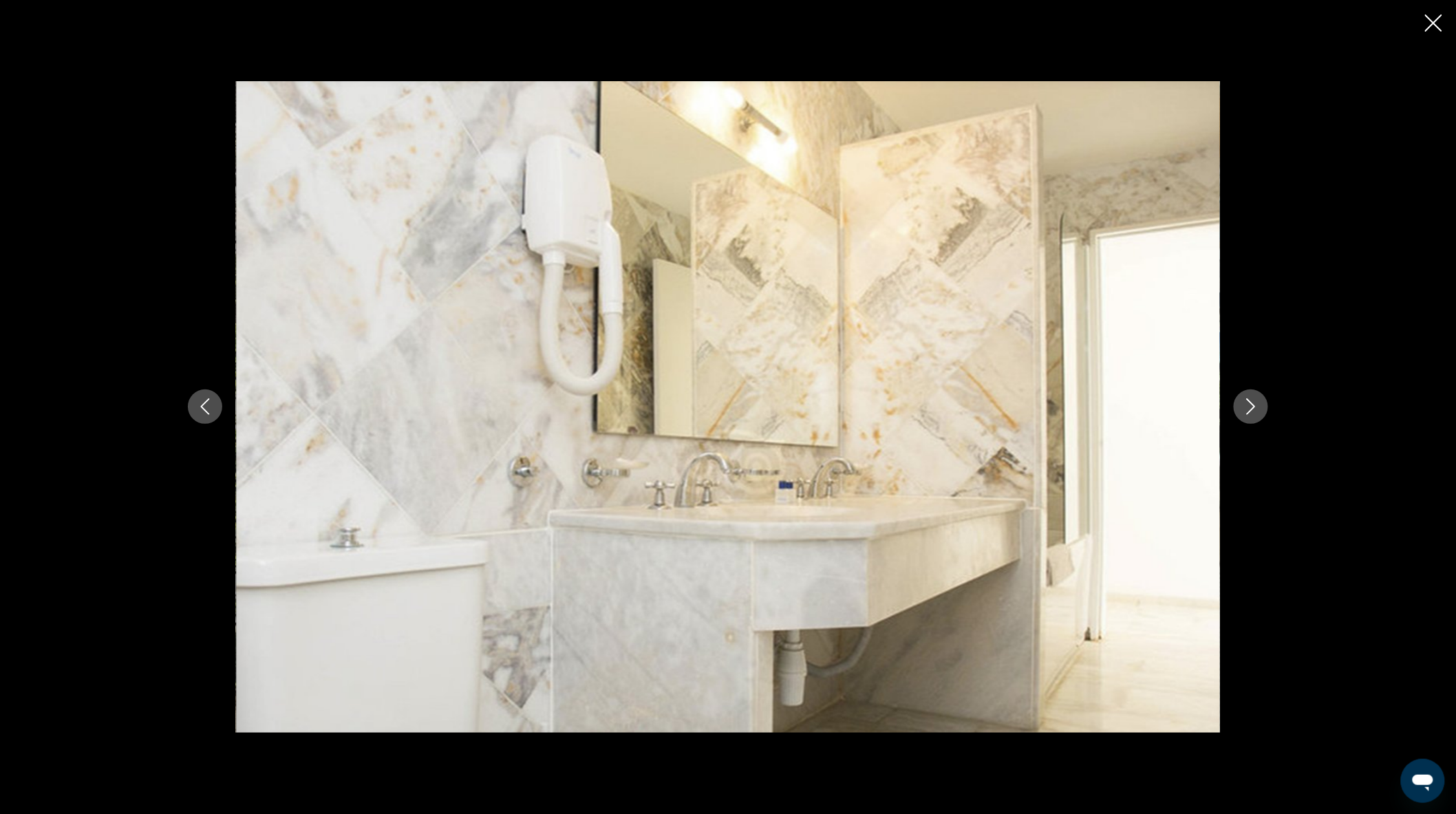
click at [1257, 417] on button "Next image" at bounding box center [1251, 407] width 34 height 34
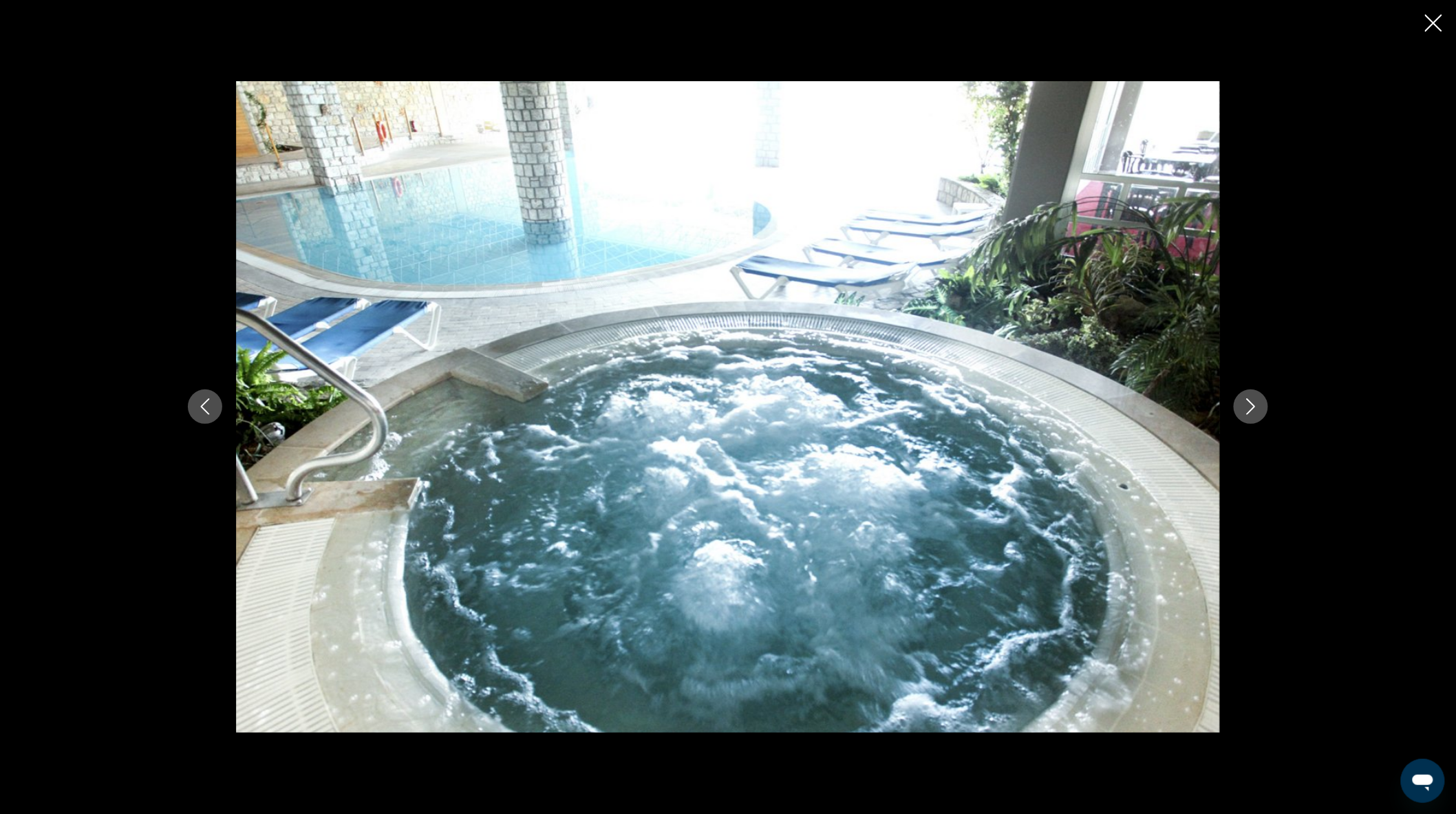
click at [1257, 417] on button "Next image" at bounding box center [1251, 407] width 34 height 34
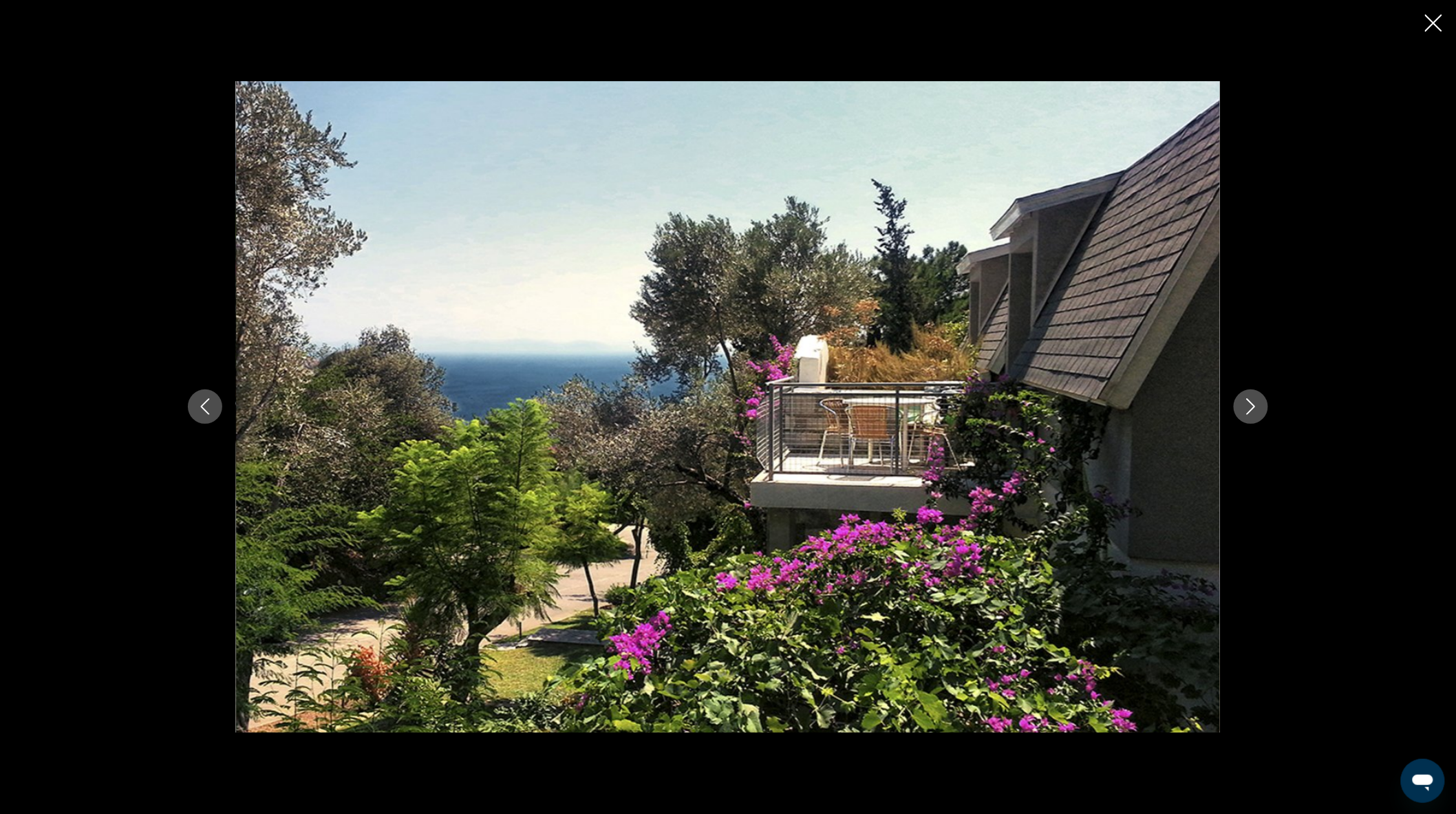
click at [1257, 417] on button "Next image" at bounding box center [1251, 407] width 34 height 34
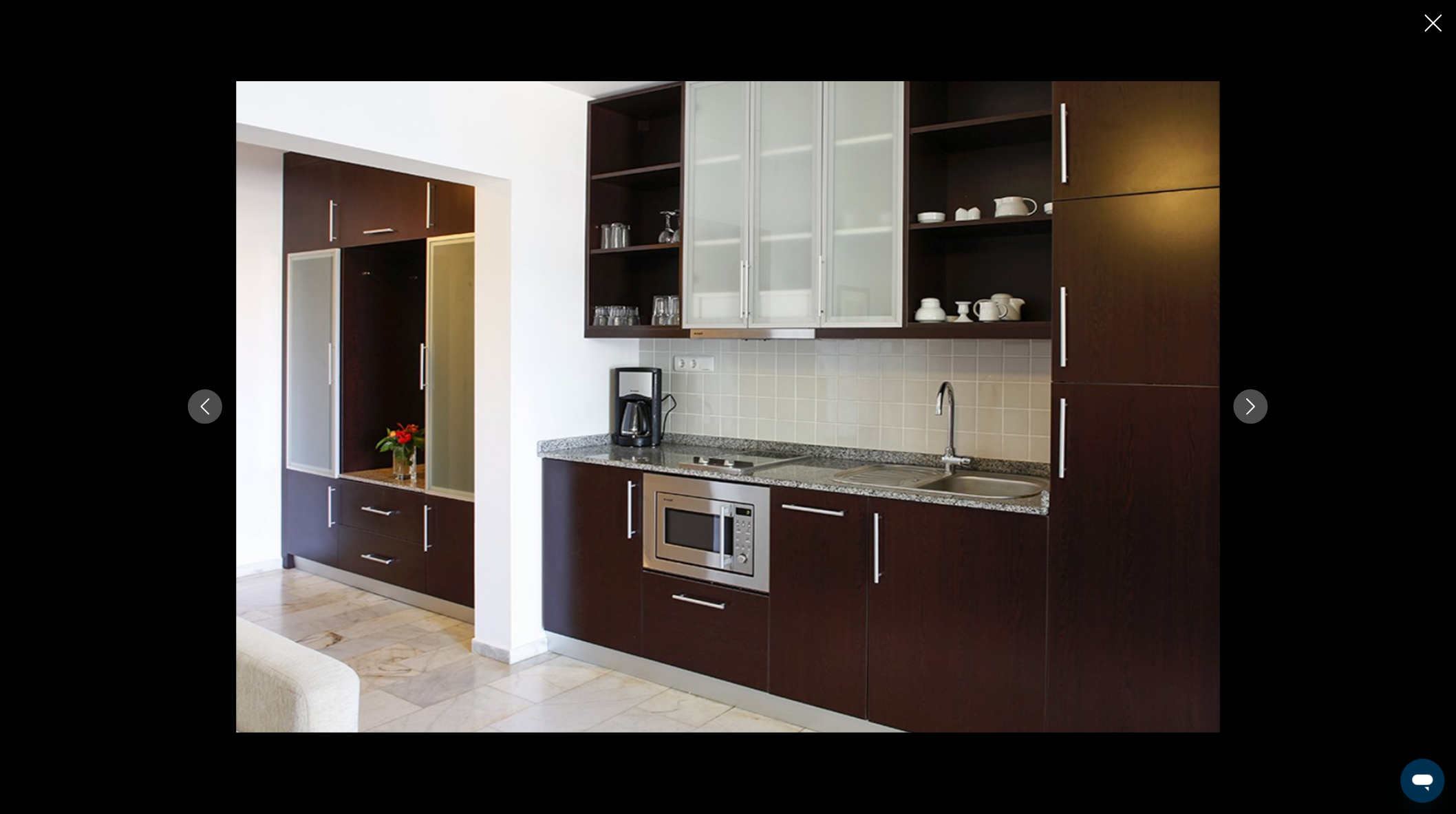
click at [1257, 417] on button "Next image" at bounding box center [1251, 407] width 34 height 34
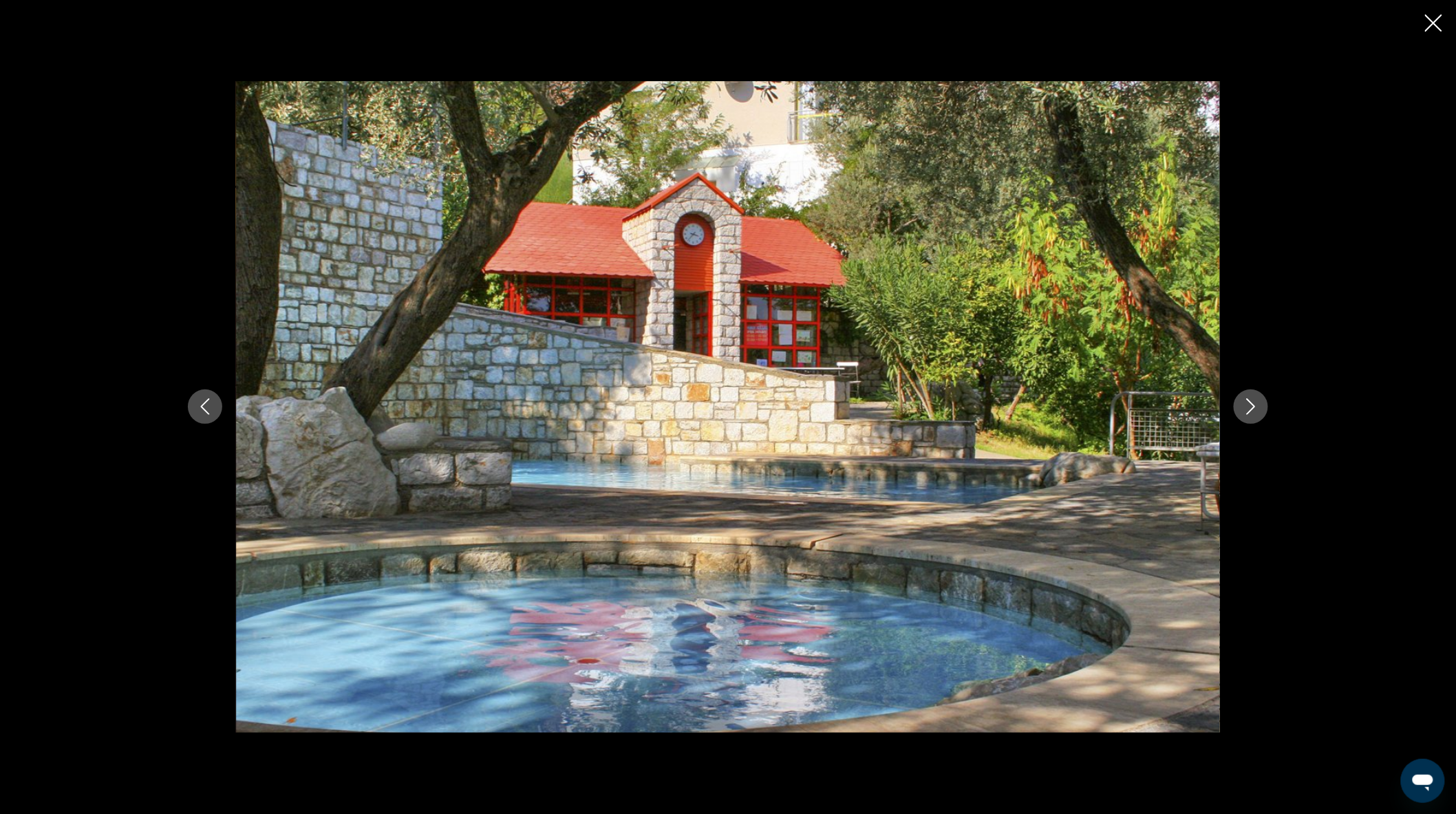
click at [191, 410] on button "Previous image" at bounding box center [205, 407] width 34 height 34
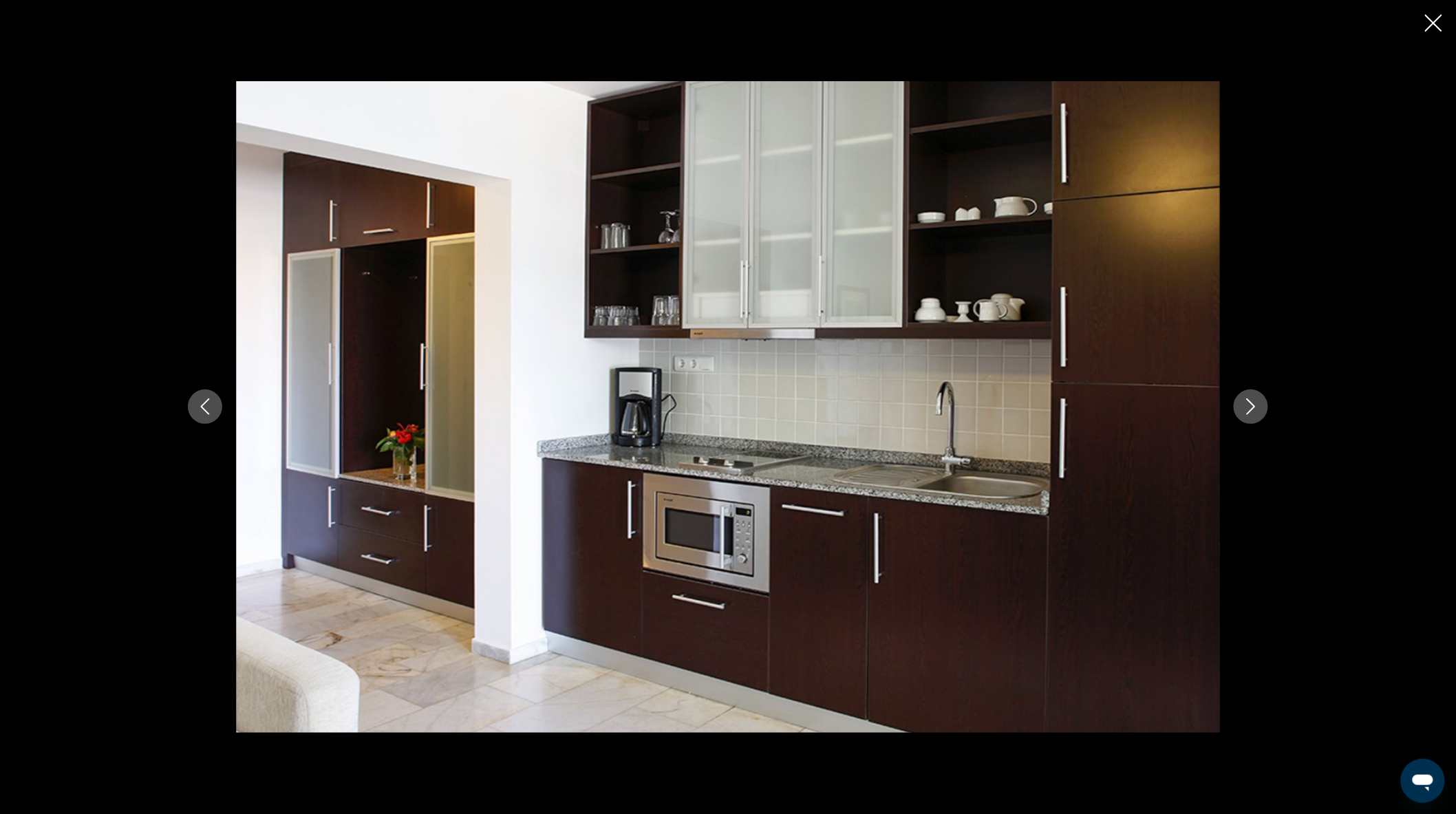
click at [1440, 16] on icon "Close slideshow" at bounding box center [1433, 23] width 17 height 17
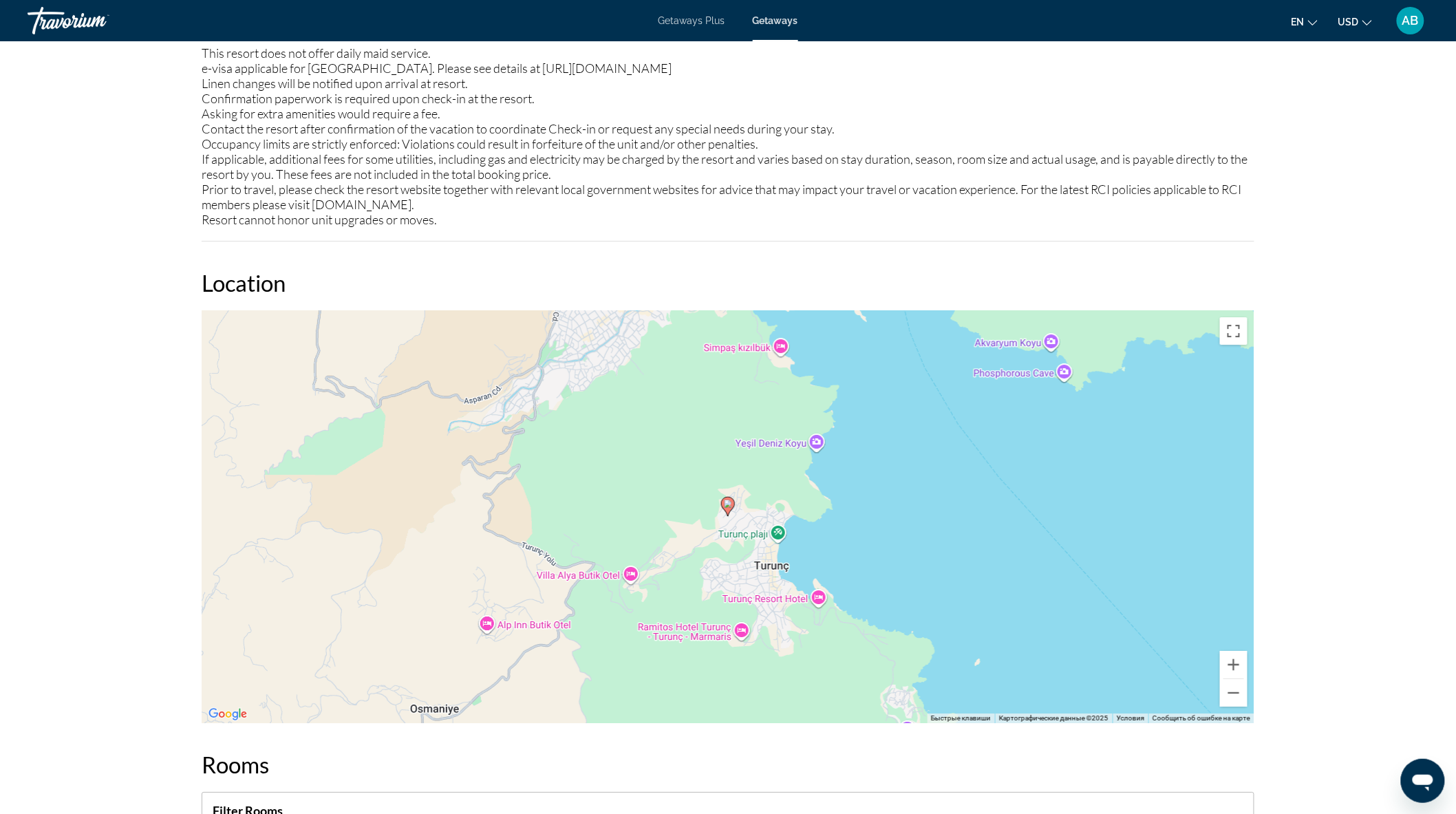
scroll to position [1682, 0]
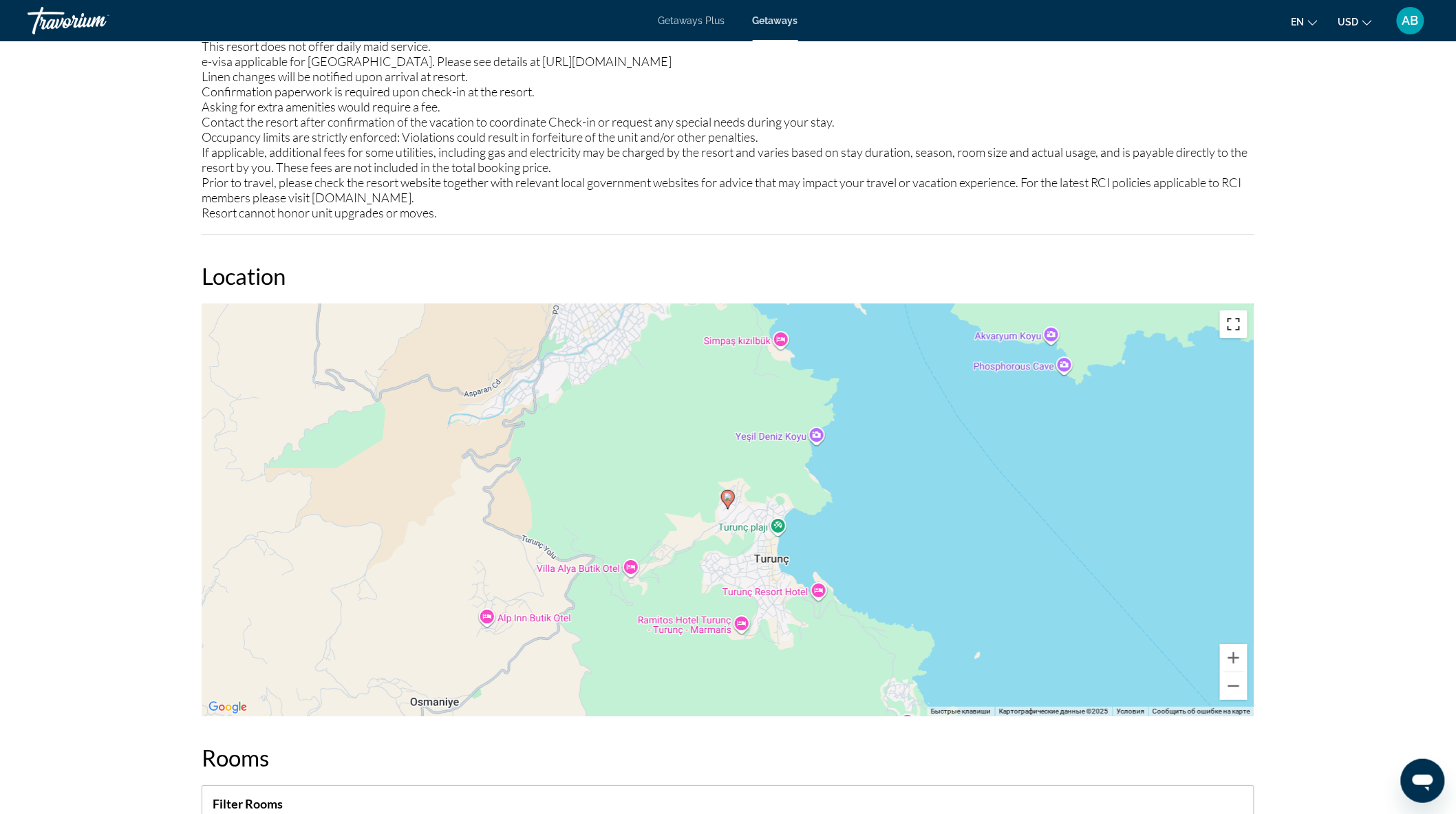
click at [1235, 320] on button "Включить полноэкранный режим" at bounding box center [1233, 324] width 27 height 27
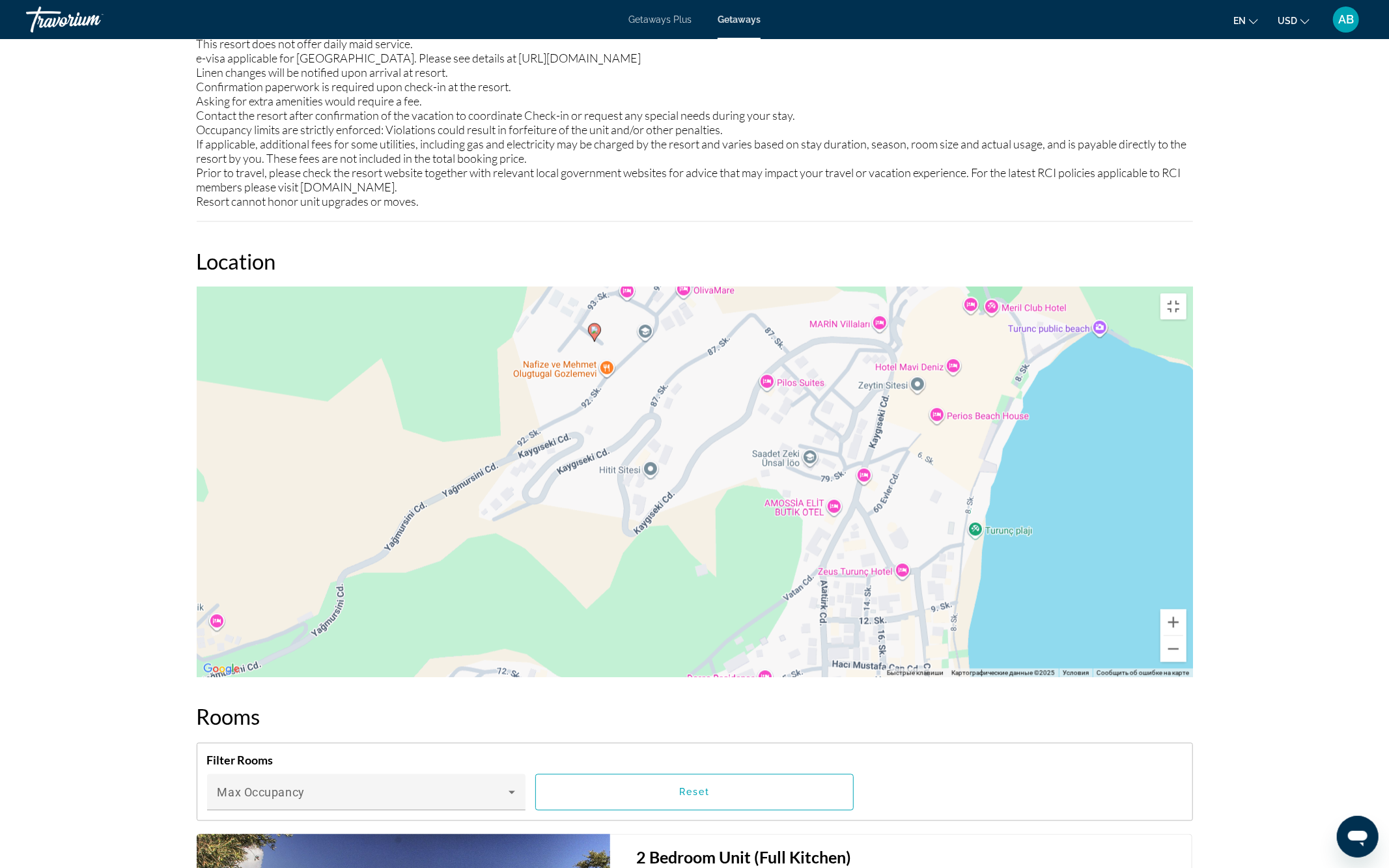
drag, startPoint x: 767, startPoint y: 381, endPoint x: 732, endPoint y: 543, distance: 165.7
click at [732, 543] on div "Чтобы активировать перетаскивание с помощью клавиатуры, нажмите Alt + Ввод. Пос…" at bounding box center [694, 482] width 996 height 391
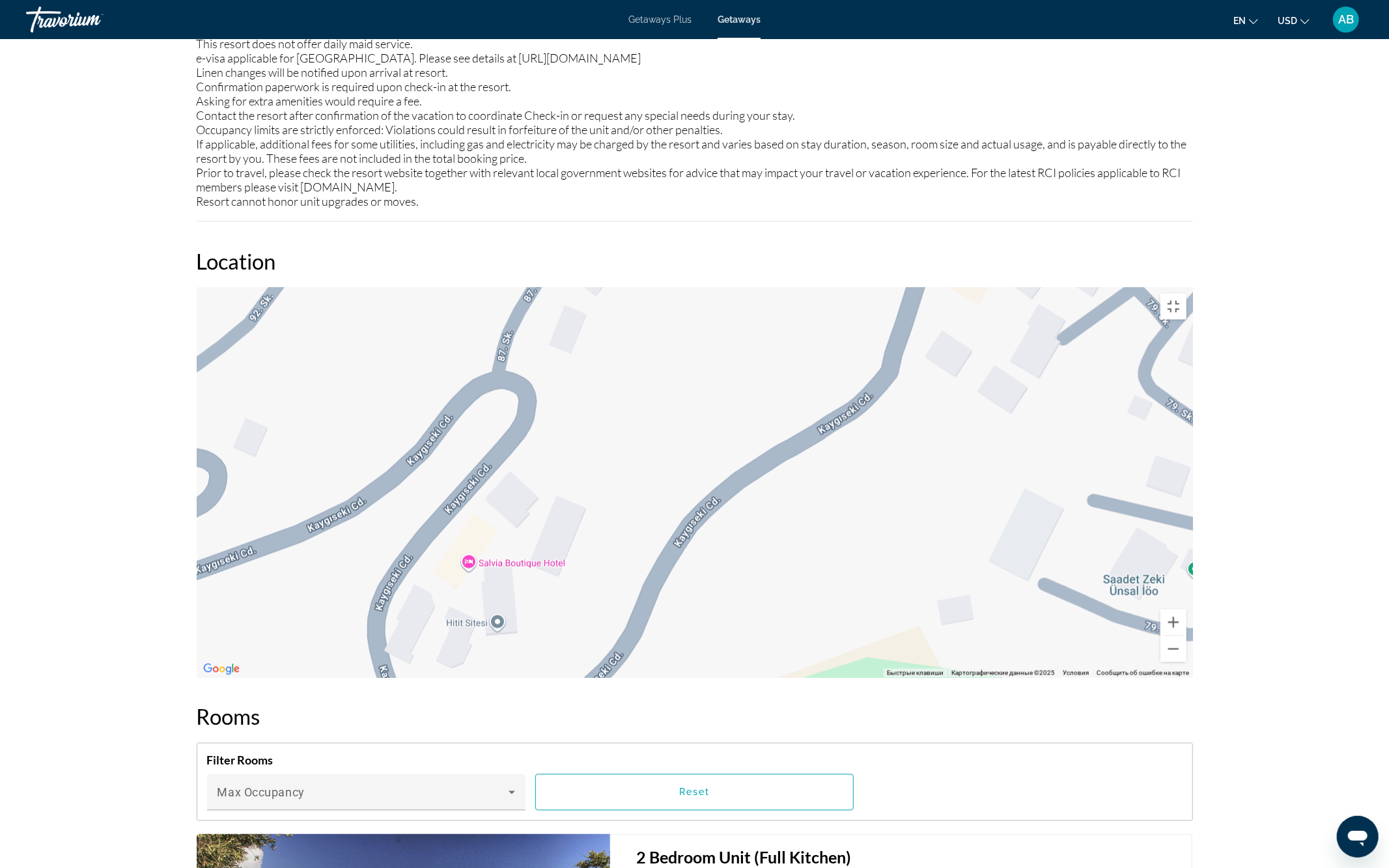
drag, startPoint x: 658, startPoint y: 319, endPoint x: 698, endPoint y: 663, distance: 346.3
click at [650, 678] on div "Main content" at bounding box center [694, 482] width 996 height 391
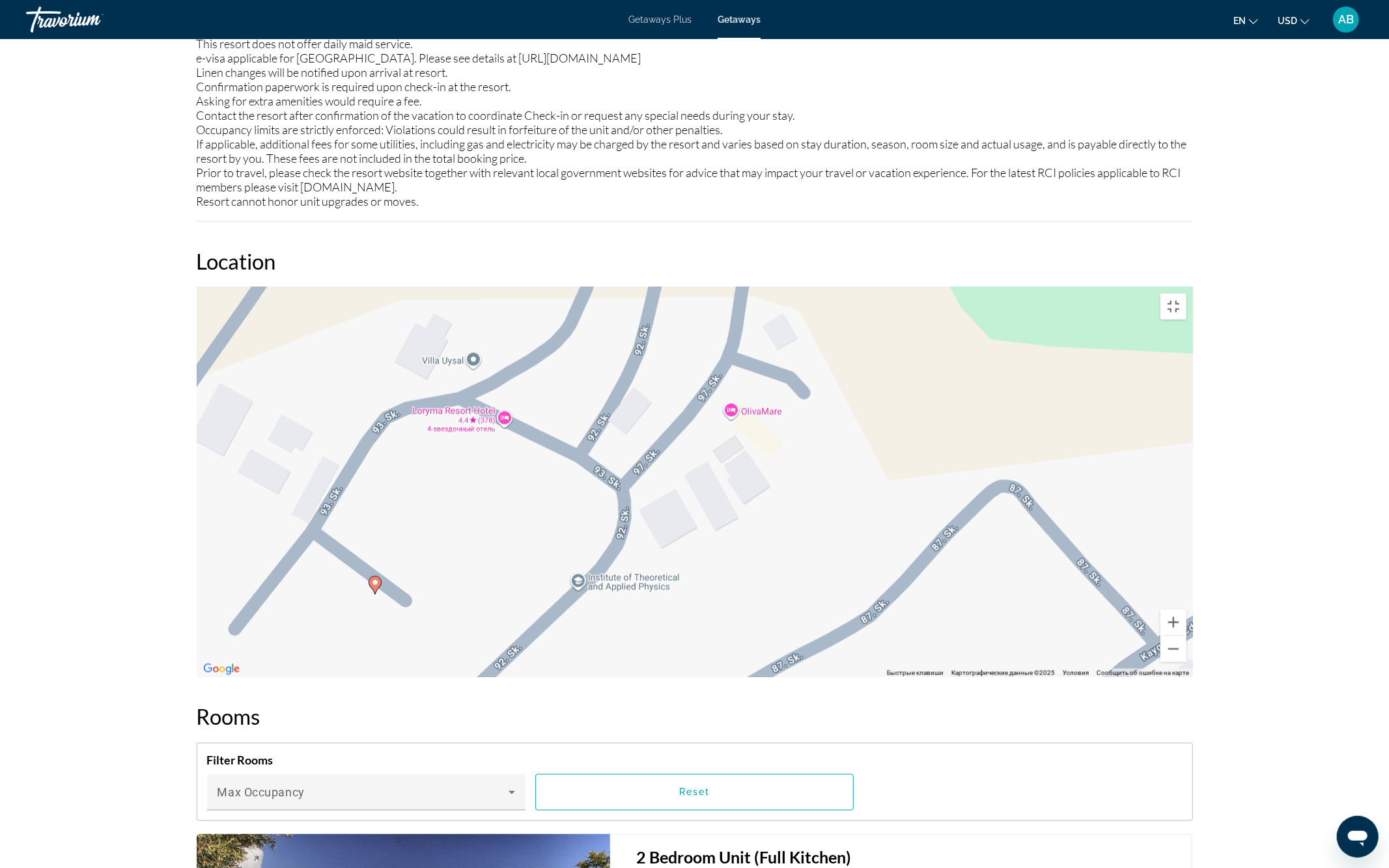
drag, startPoint x: 712, startPoint y: 408, endPoint x: 806, endPoint y: 813, distance: 415.8
click at [806, 678] on div "Чтобы активировать перетаскивание с помощью клавиатуры, нажмите Alt + Ввод. Пос…" at bounding box center [694, 482] width 996 height 391
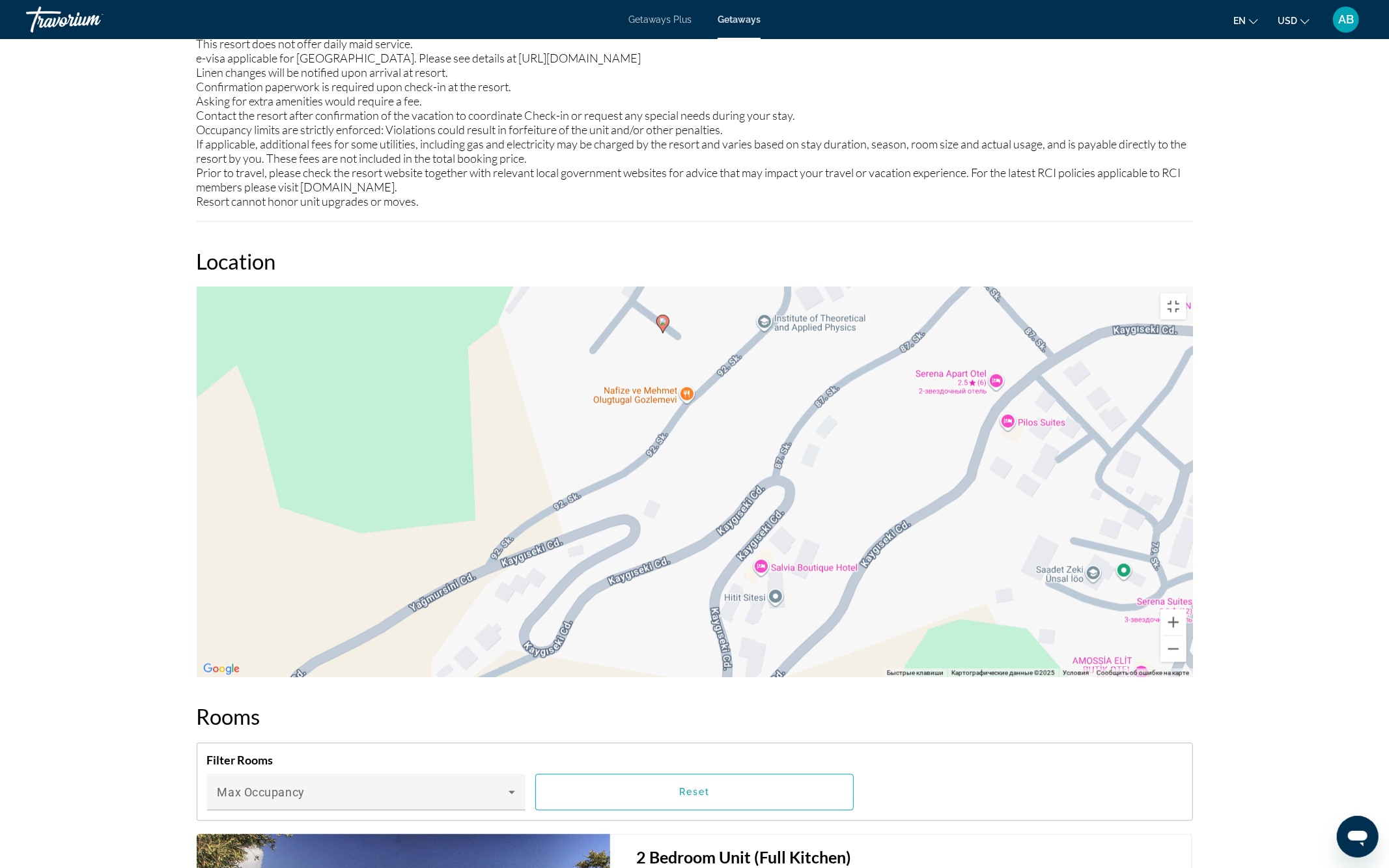
drag, startPoint x: 701, startPoint y: 642, endPoint x: 853, endPoint y: 367, distance: 314.2
click at [853, 367] on div "Чтобы активировать перетаскивание с помощью клавиатуры, нажмите Alt + Ввод. Пос…" at bounding box center [694, 482] width 996 height 391
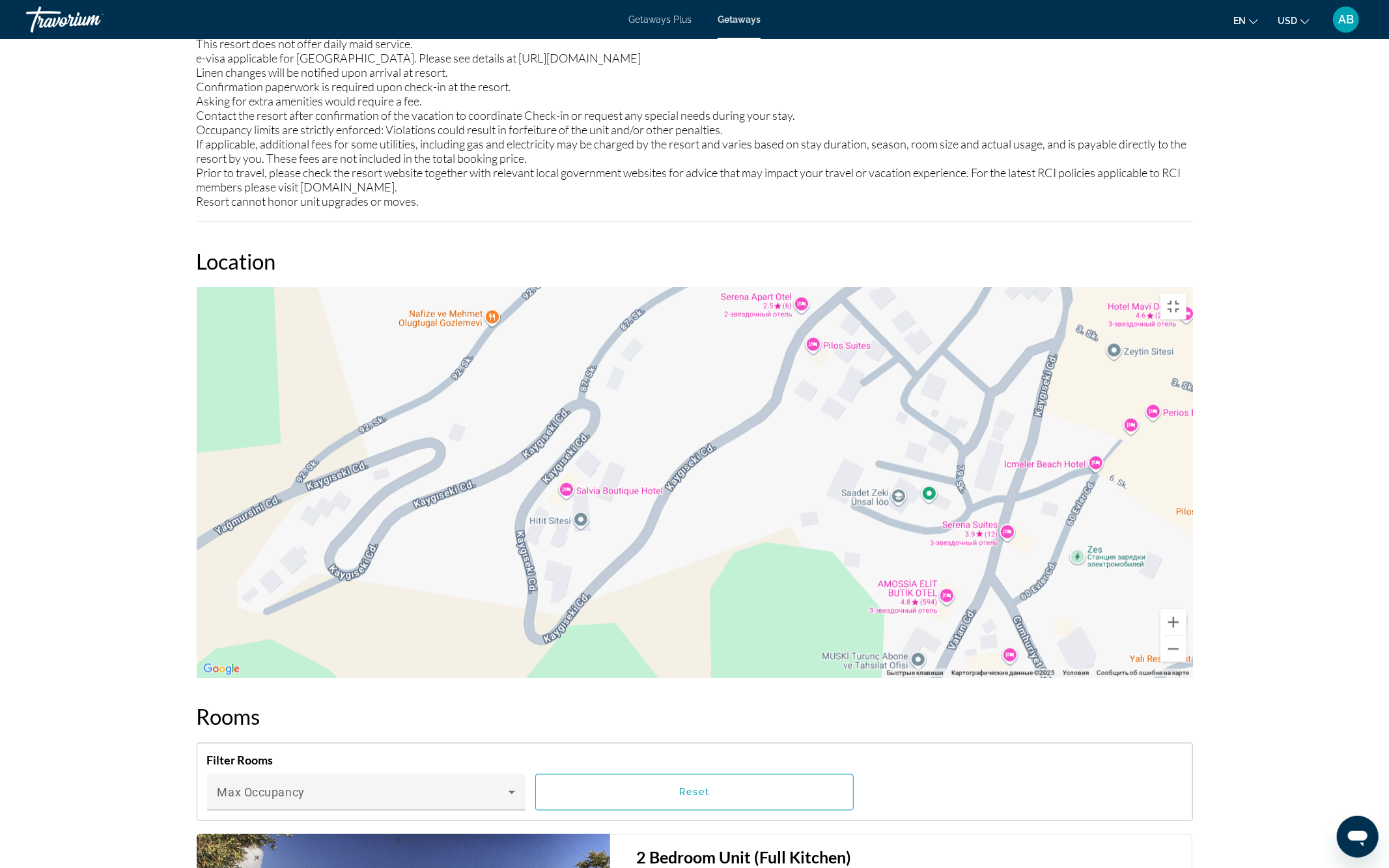
drag, startPoint x: 910, startPoint y: 483, endPoint x: 723, endPoint y: 448, distance: 190.2
click at [723, 448] on div "Чтобы активировать перетаскивание с помощью клавиатуры, нажмите Alt + Ввод. Пос…" at bounding box center [694, 482] width 996 height 391
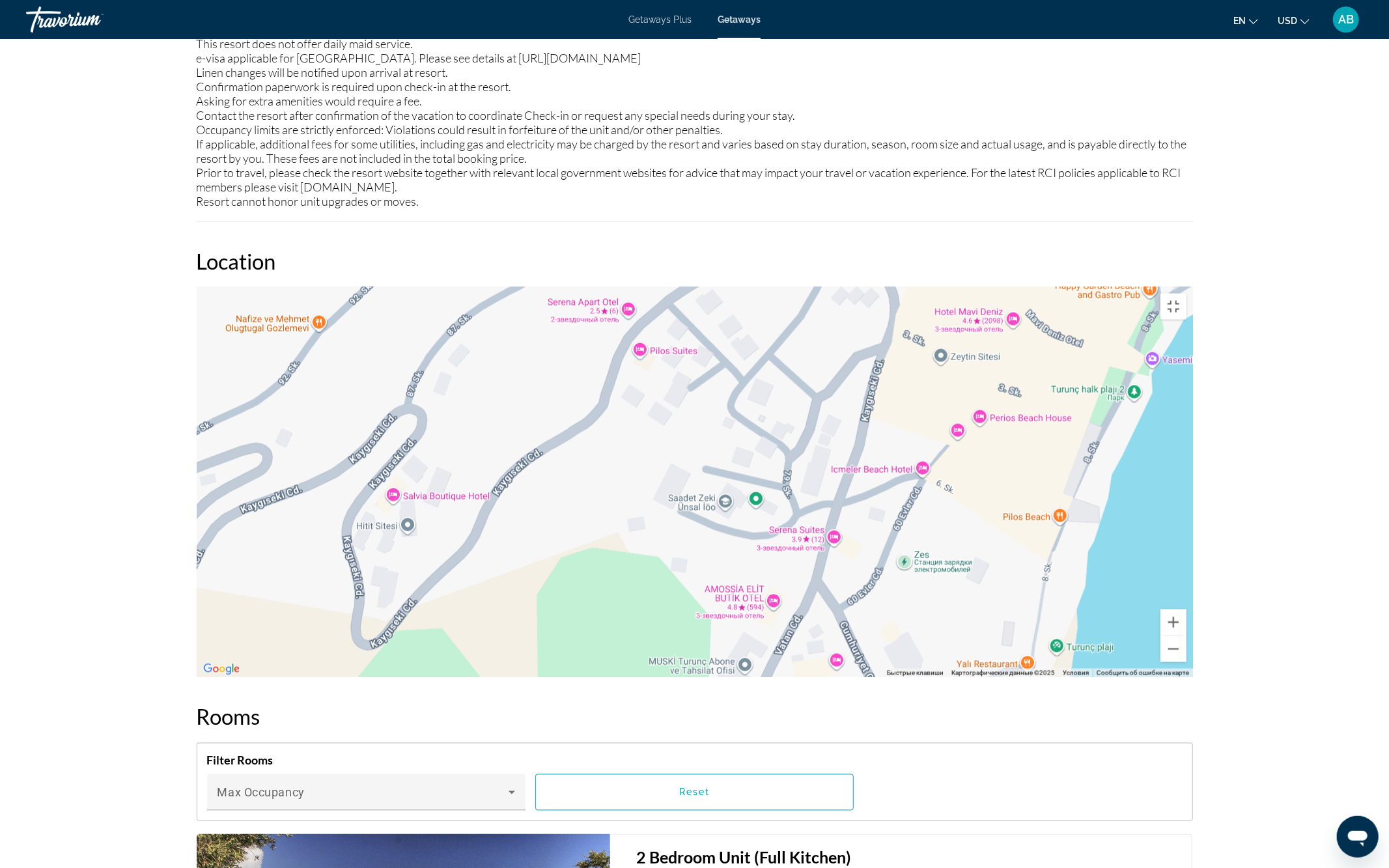
drag, startPoint x: 1132, startPoint y: 521, endPoint x: 1041, endPoint y: 479, distance: 100.2
click at [1038, 482] on div "Чтобы активировать перетаскивание с помощью клавиатуры, нажмите Alt + Ввод. Пос…" at bounding box center [694, 482] width 996 height 391
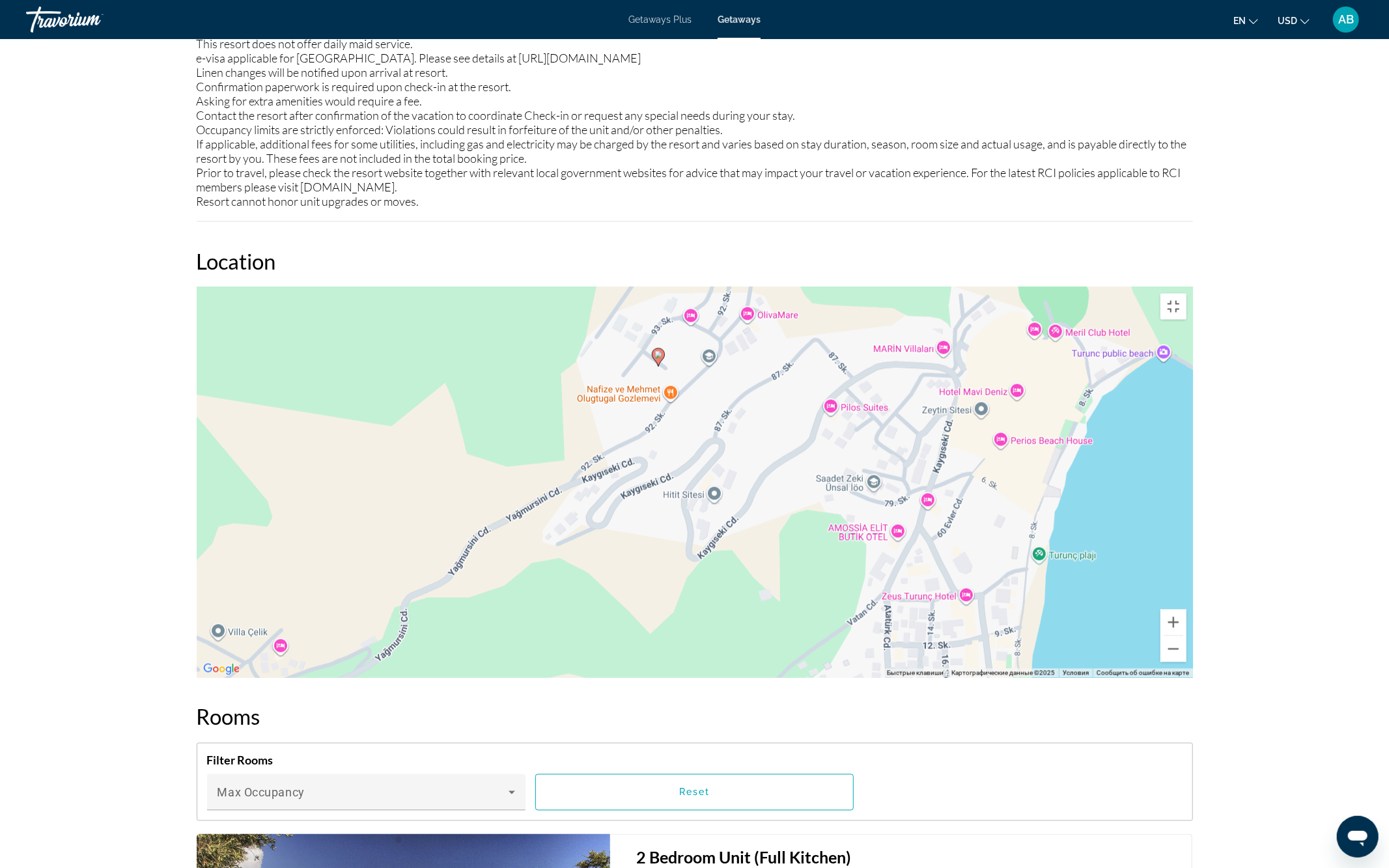
drag, startPoint x: 679, startPoint y: 579, endPoint x: 566, endPoint y: 622, distance: 120.9
click at [566, 622] on div "Чтобы активировать перетаскивание с помощью клавиатуры, нажмите Alt + Ввод. Пос…" at bounding box center [694, 482] width 996 height 391
click at [1186, 294] on button "Включить полноэкранный режим" at bounding box center [1173, 306] width 26 height 26
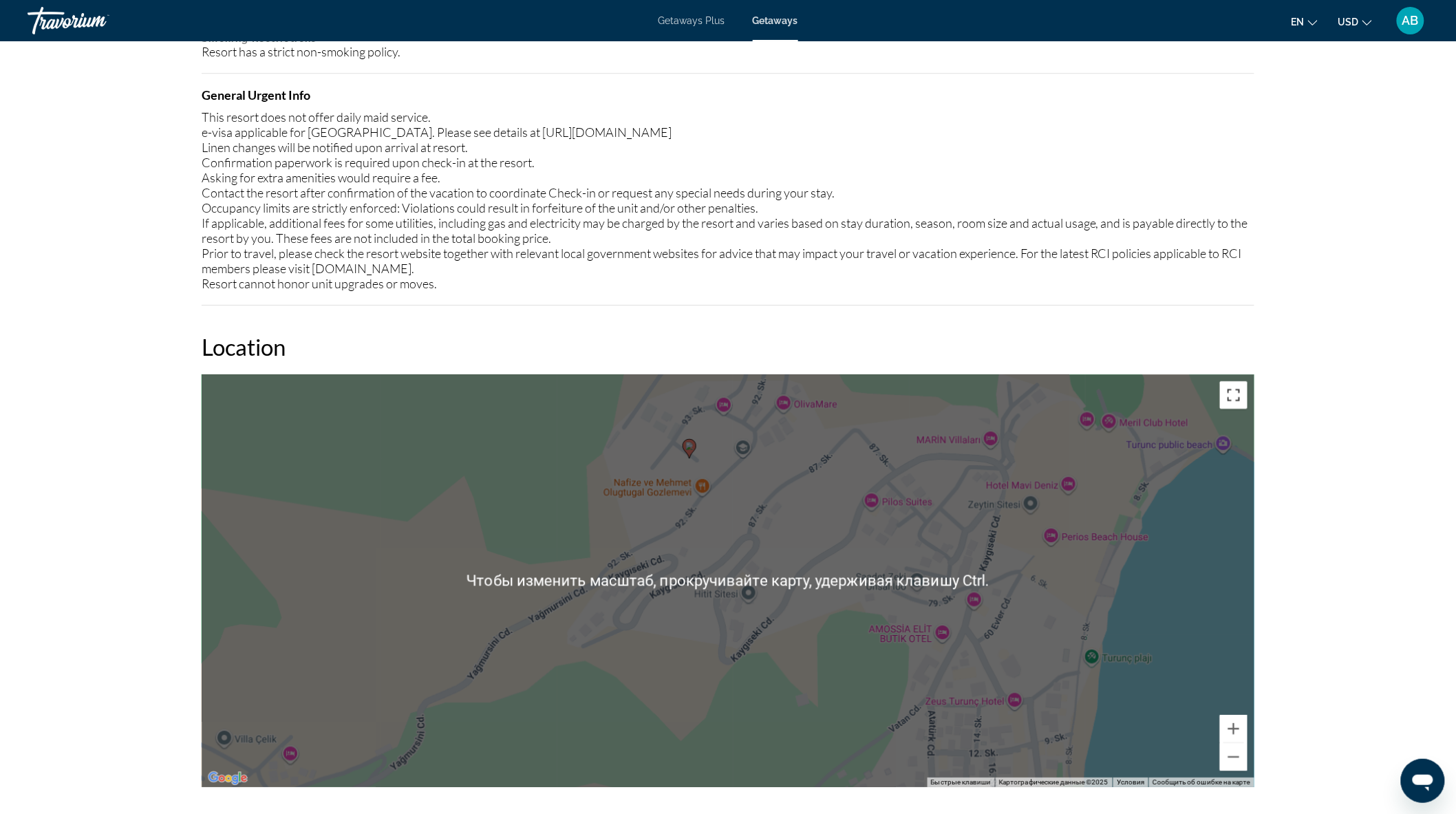
scroll to position [1605, 0]
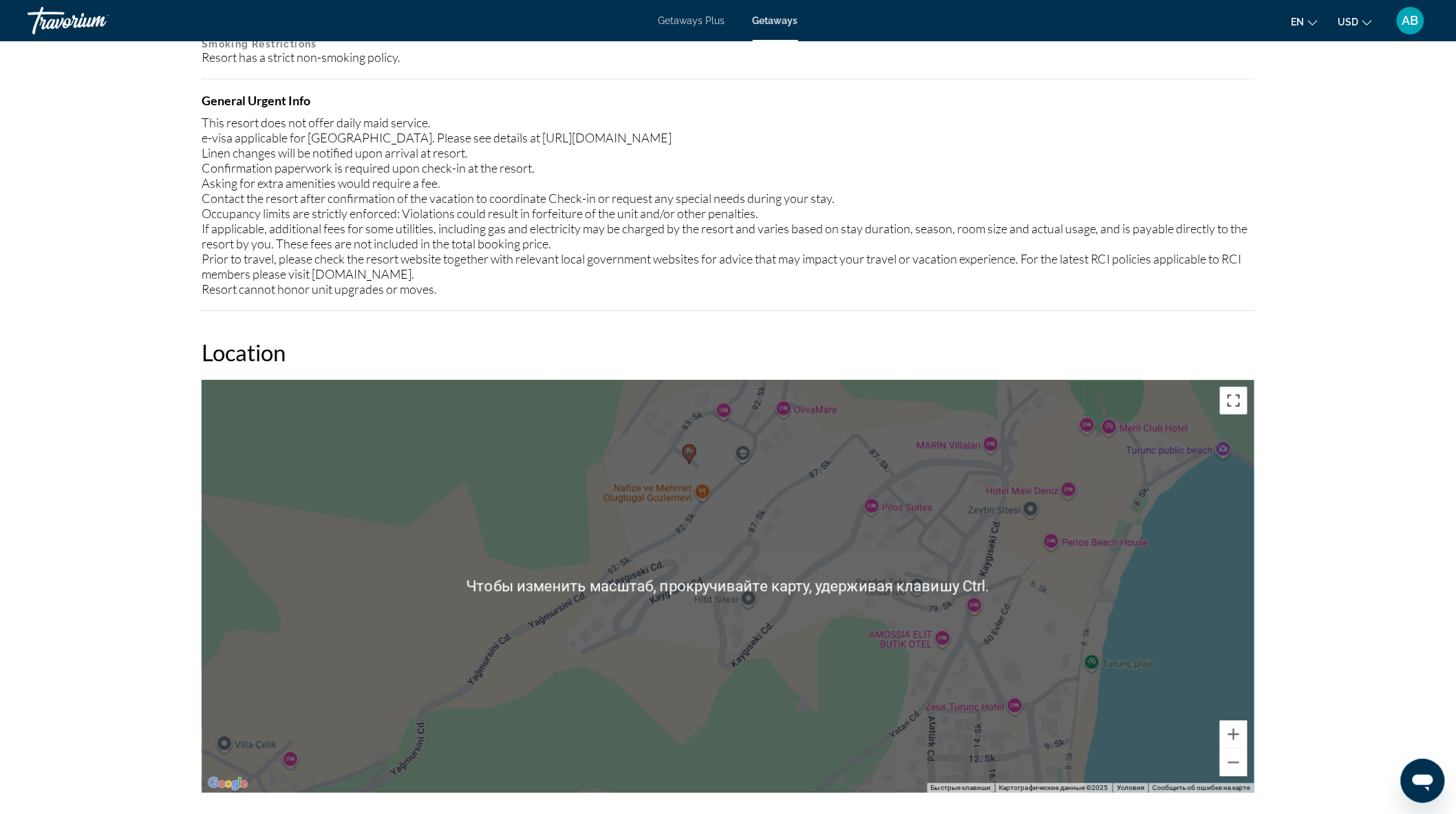
click at [1229, 394] on button "Включить полноэкранный режим" at bounding box center [1233, 400] width 27 height 27
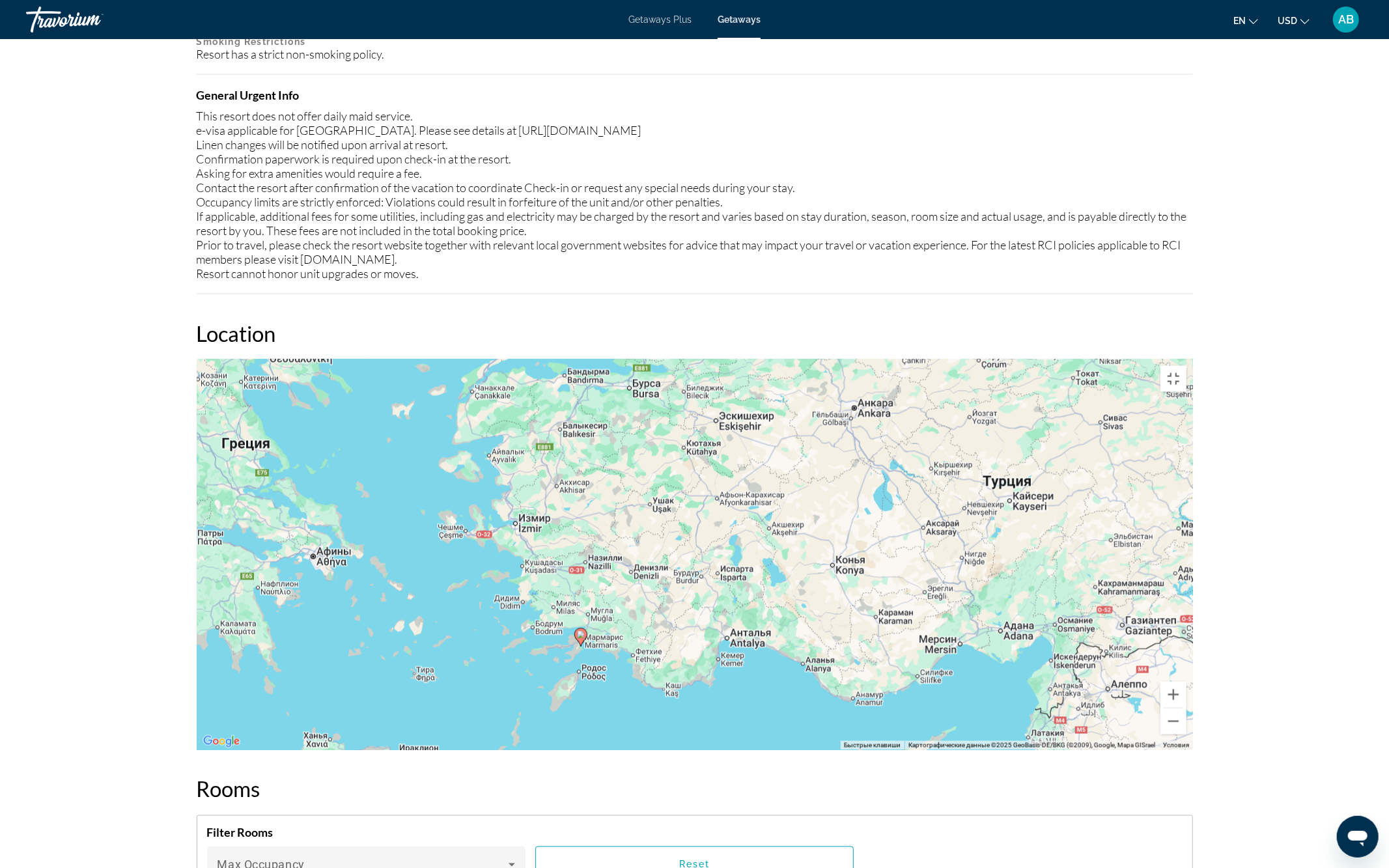
drag, startPoint x: 1063, startPoint y: 515, endPoint x: 687, endPoint y: 518, distance: 376.0
click at [687, 518] on div "Чтобы активировать перетаскивание с помощью клавиатуры, нажмите Alt + Ввод. Пос…" at bounding box center [694, 554] width 996 height 391
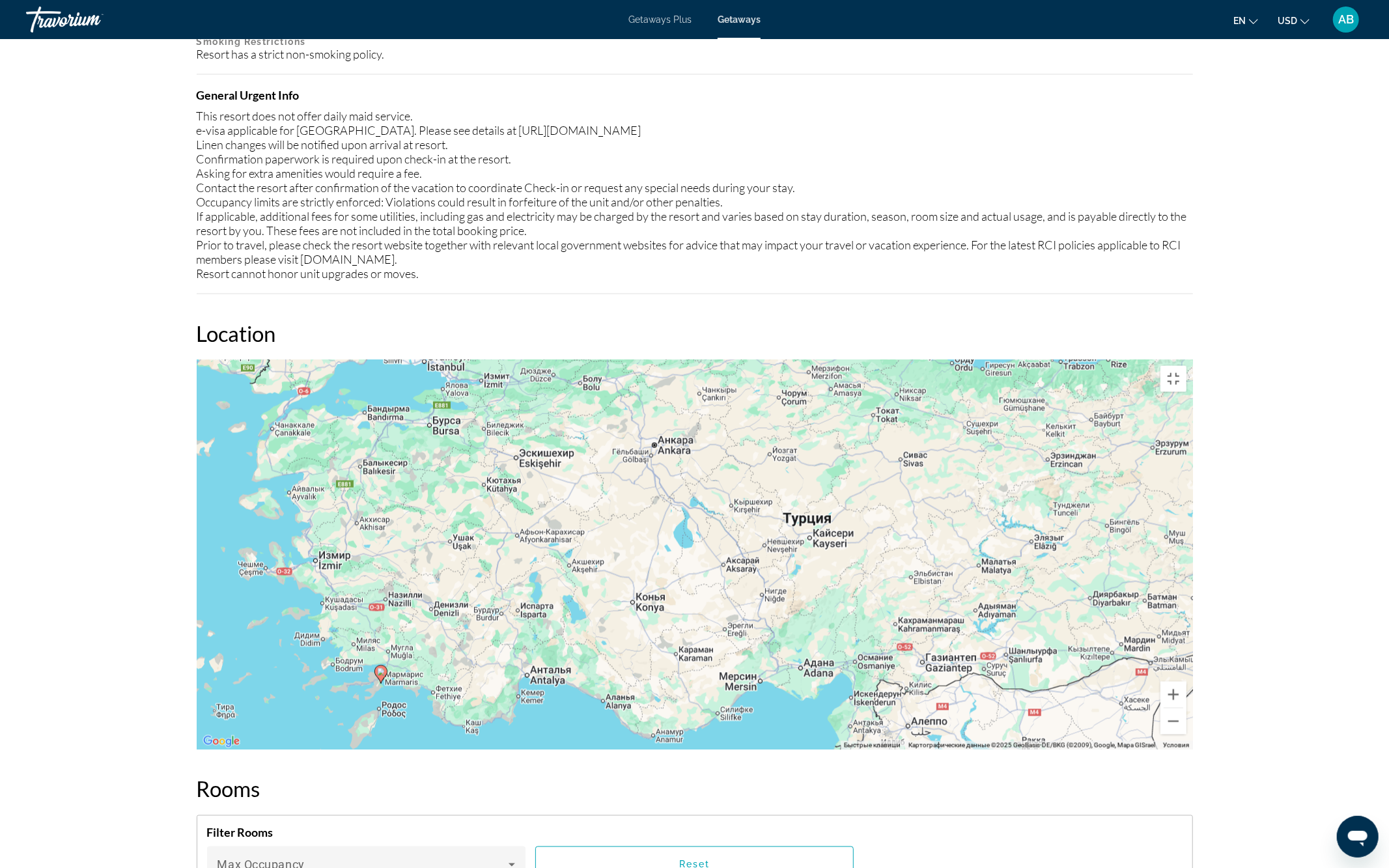
drag, startPoint x: 909, startPoint y: 515, endPoint x: 770, endPoint y: 582, distance: 154.3
click at [770, 582] on div "Чтобы активировать перетаскивание с помощью клавиатуры, нажмите Alt + Ввод. Пос…" at bounding box center [694, 554] width 996 height 391
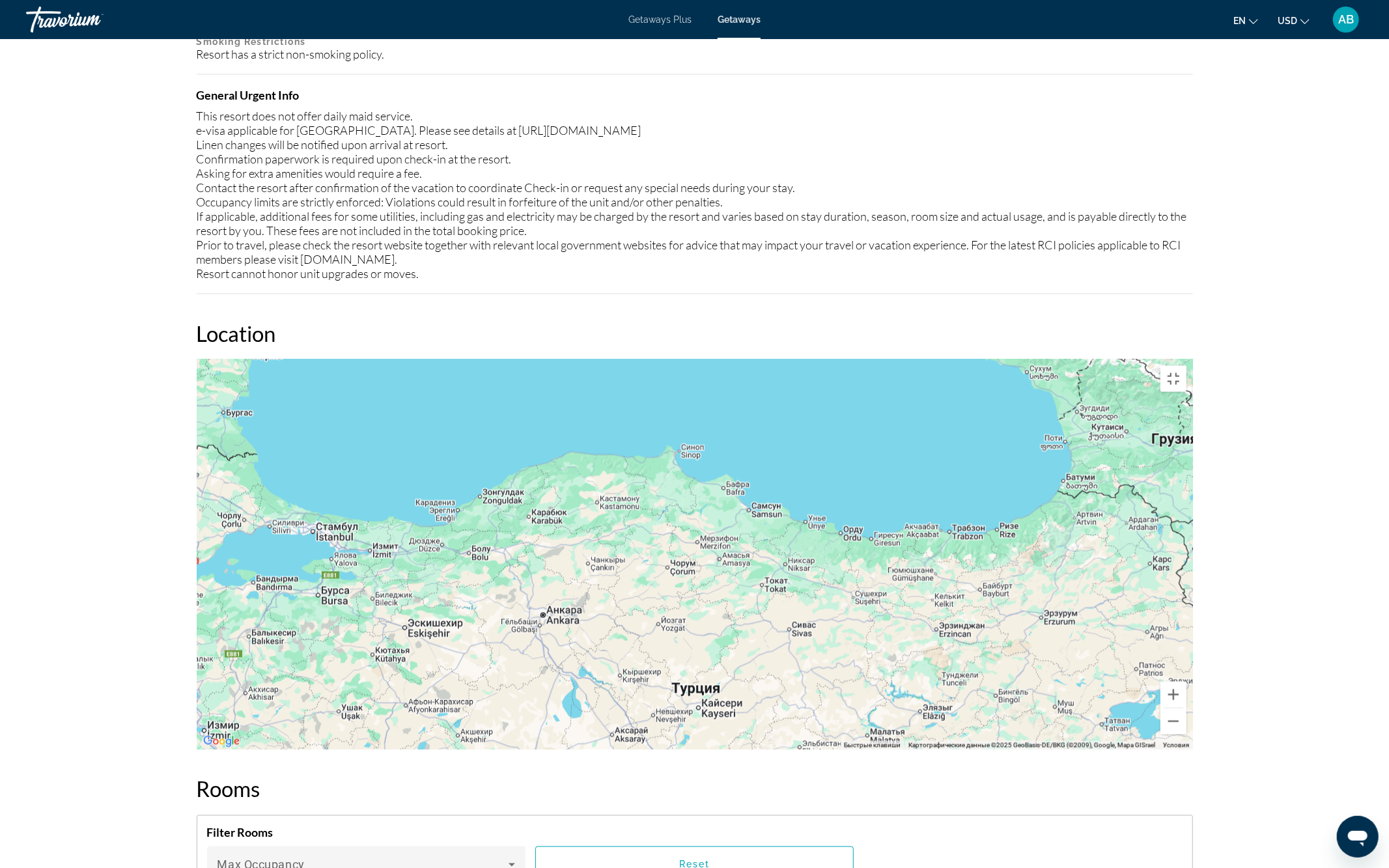
drag, startPoint x: 776, startPoint y: 523, endPoint x: 678, endPoint y: 660, distance: 168.4
click at [678, 661] on div "Чтобы активировать перетаскивание с помощью клавиатуры, нажмите Alt + Ввод. Пос…" at bounding box center [694, 554] width 996 height 391
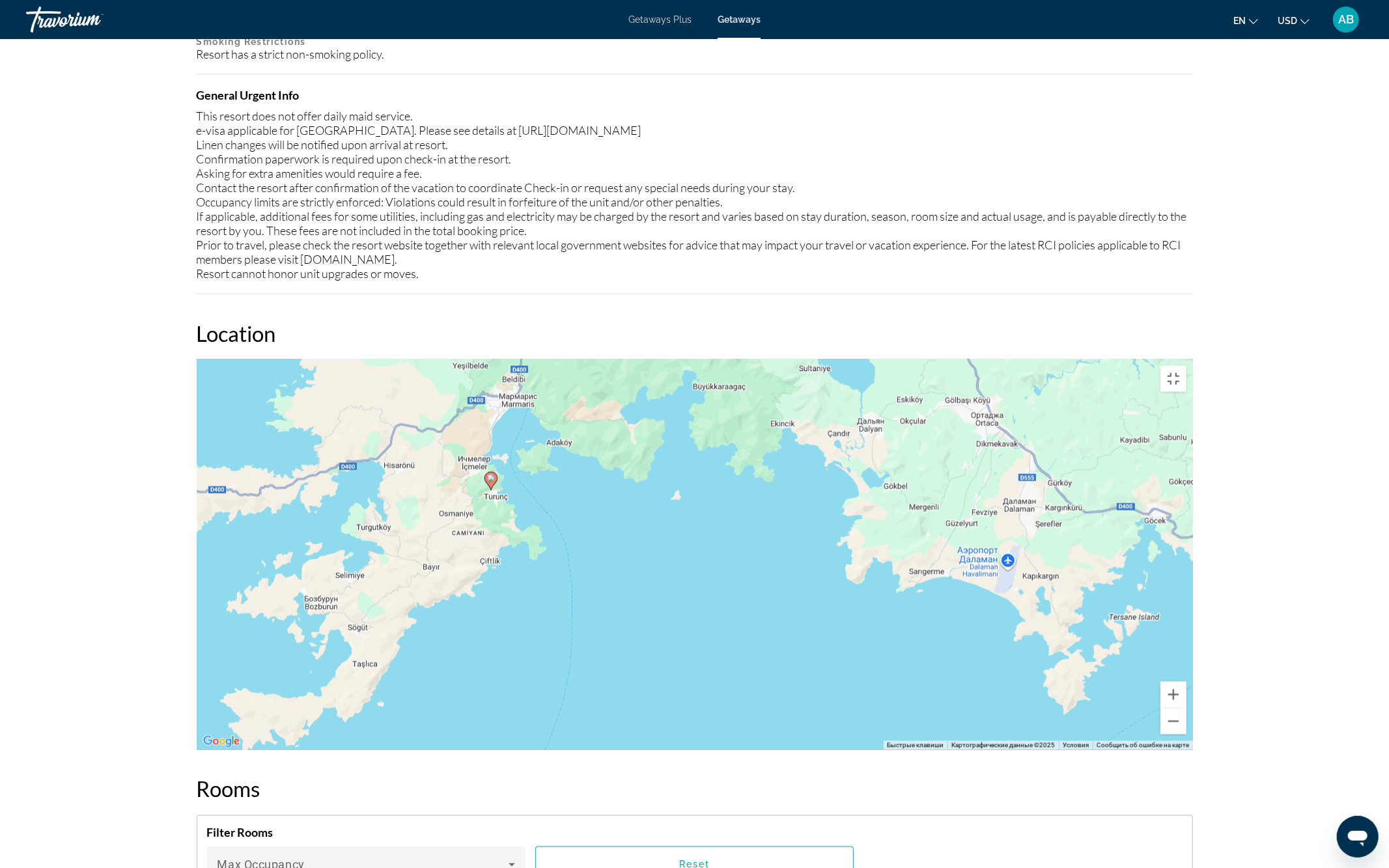
drag, startPoint x: 426, startPoint y: 356, endPoint x: 583, endPoint y: 470, distance: 194.0
click at [582, 470] on div "Чтобы активировать перетаскивание с помощью клавиатуры, нажмите Alt + Ввод. Пос…" at bounding box center [694, 554] width 996 height 391
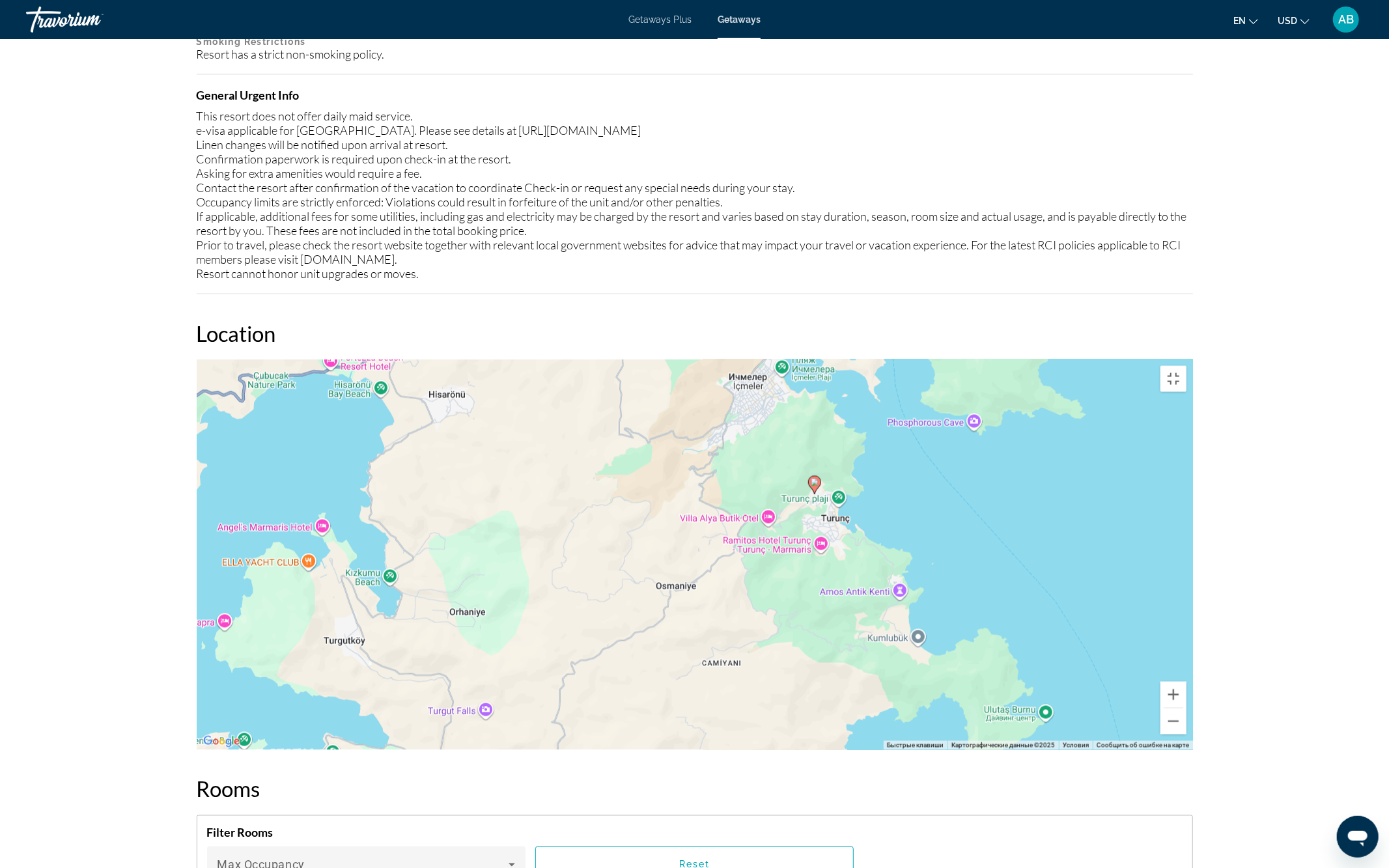
drag, startPoint x: 613, startPoint y: 474, endPoint x: 806, endPoint y: 493, distance: 193.9
click at [806, 493] on div "Чтобы активировать перетаскивание с помощью клавиатуры, нажмите Alt + Ввод. Пос…" at bounding box center [694, 554] width 996 height 391
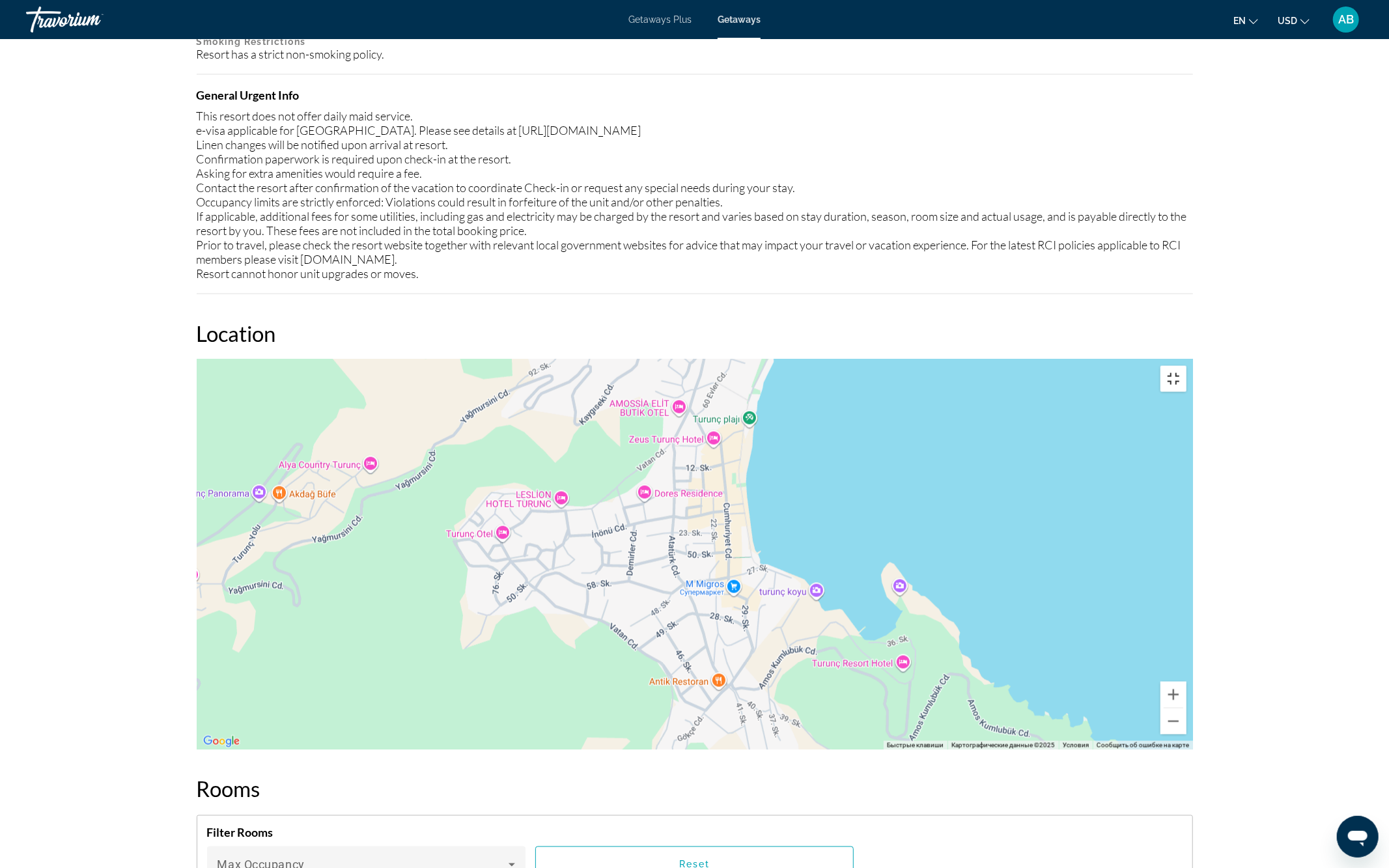
click at [1186, 366] on button "Включить полноэкранный режим" at bounding box center [1173, 378] width 26 height 26
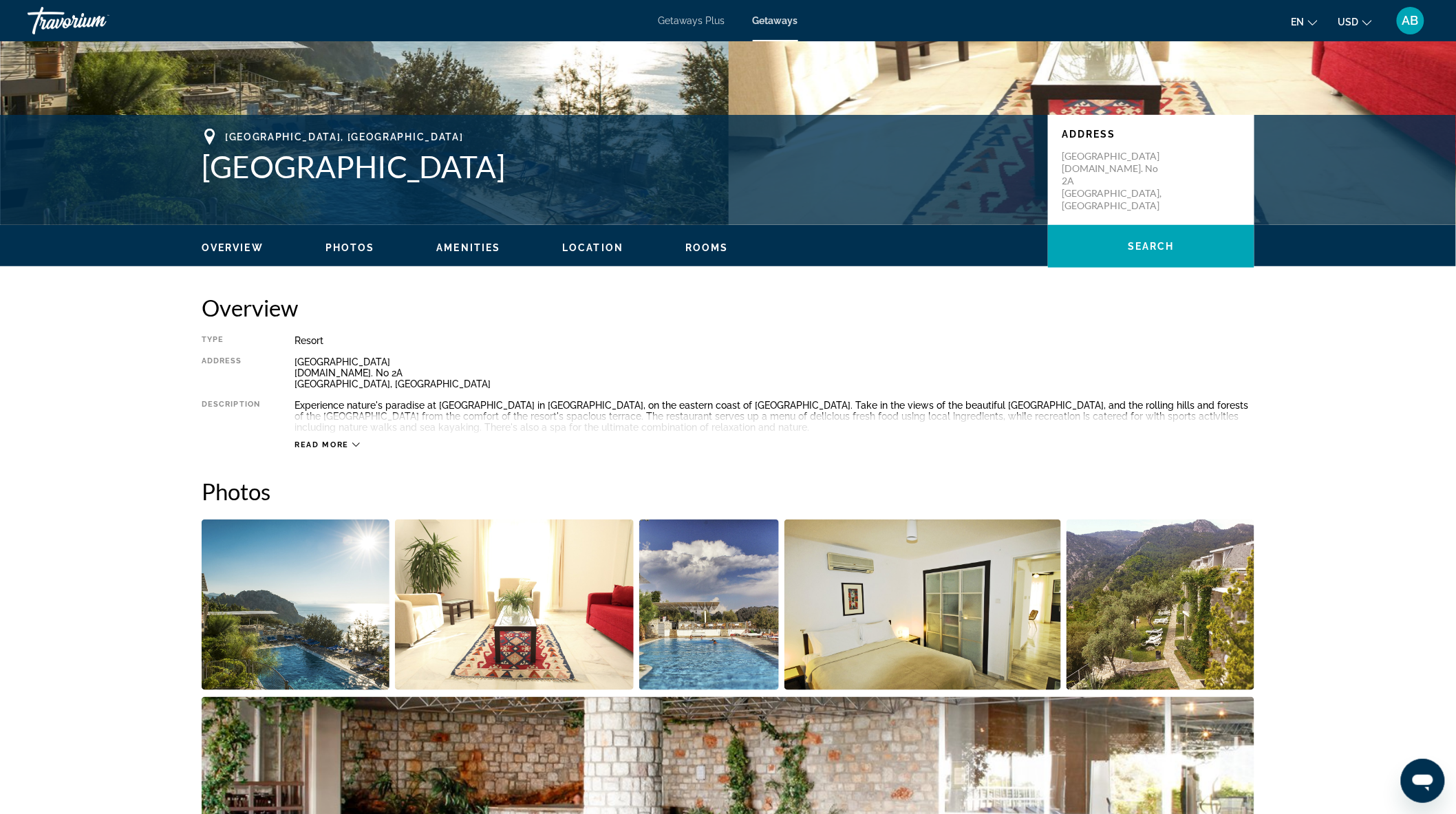
scroll to position [153, 0]
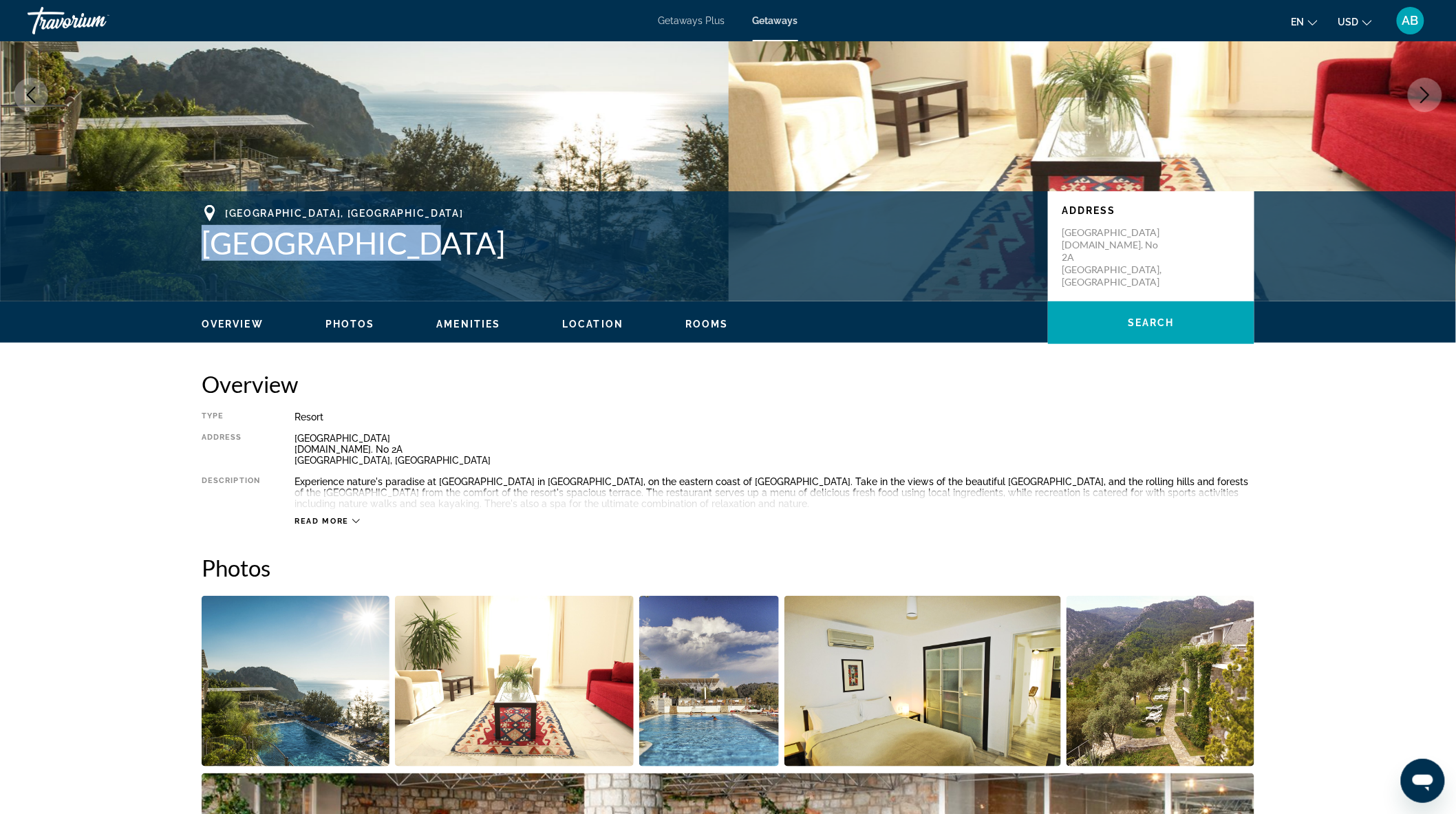
drag, startPoint x: 198, startPoint y: 237, endPoint x: 413, endPoint y: 240, distance: 215.0
click at [413, 240] on div "[GEOGRAPHIC_DATA], [GEOGRAPHIC_DATA] Loryma Resort Address [GEOGRAPHIC_DATA] [D…" at bounding box center [728, 247] width 1108 height 82
copy h1 "[GEOGRAPHIC_DATA]"
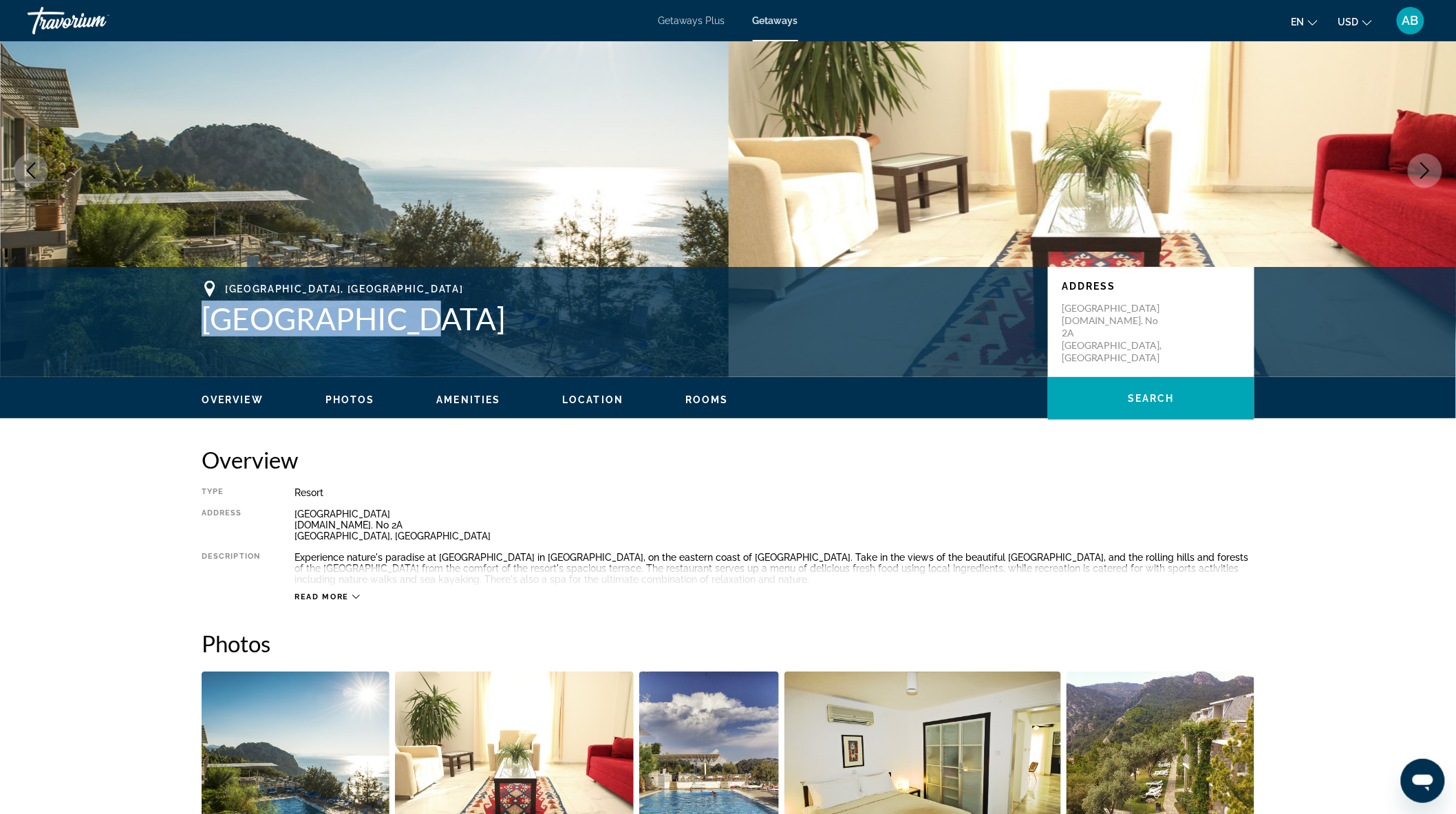
scroll to position [76, 0]
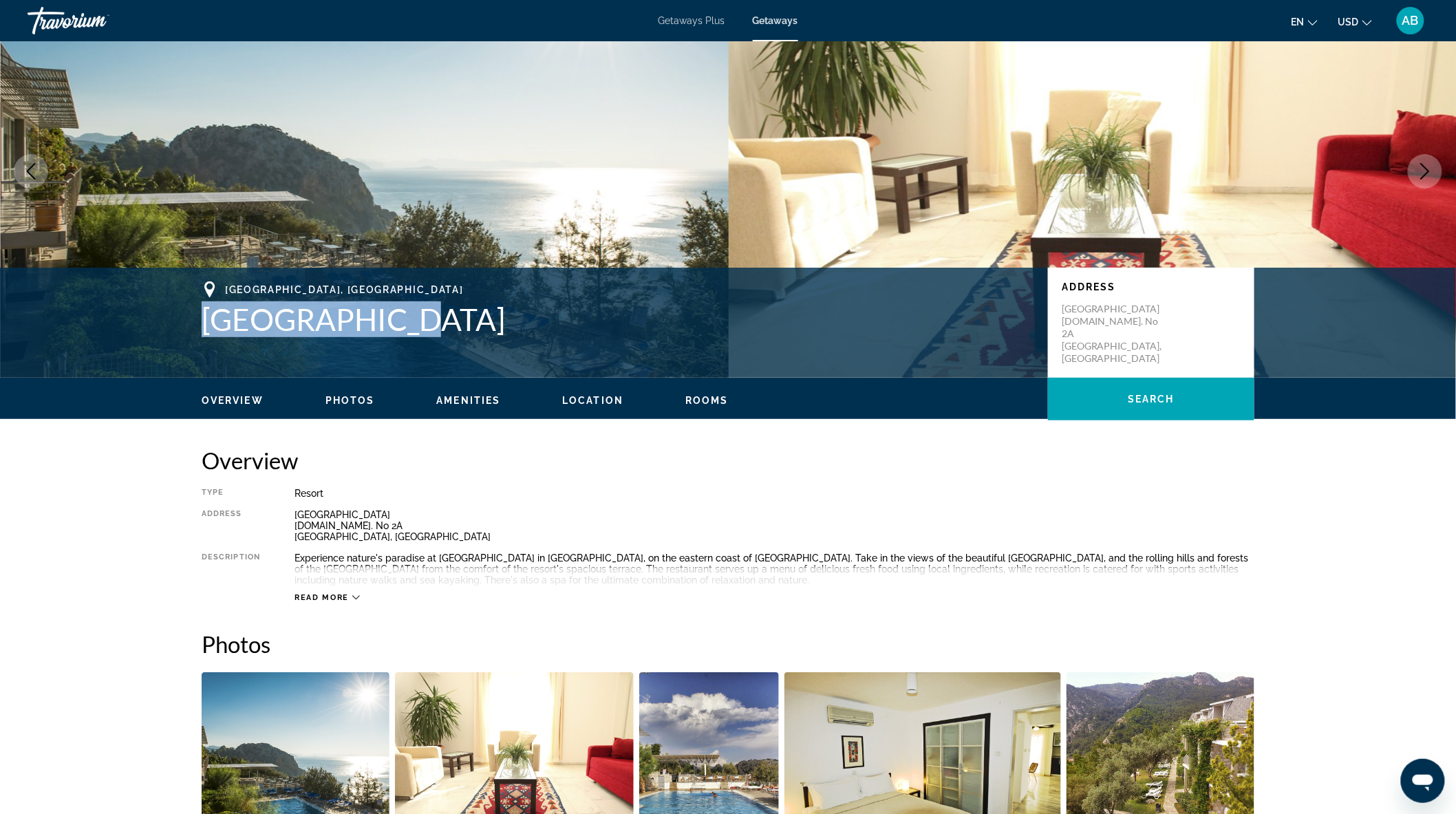
copy h1 "[GEOGRAPHIC_DATA]"
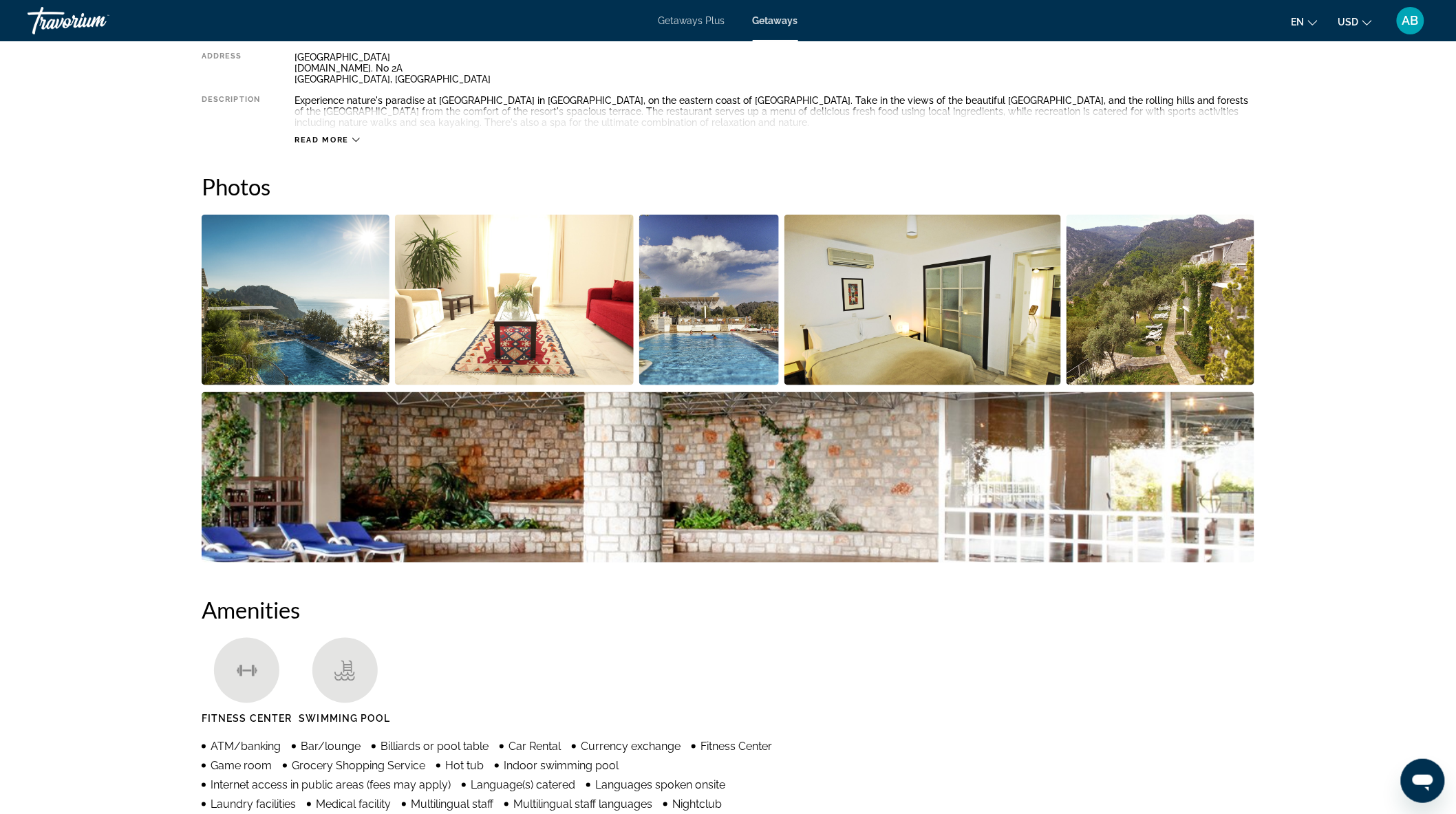
scroll to position [229, 0]
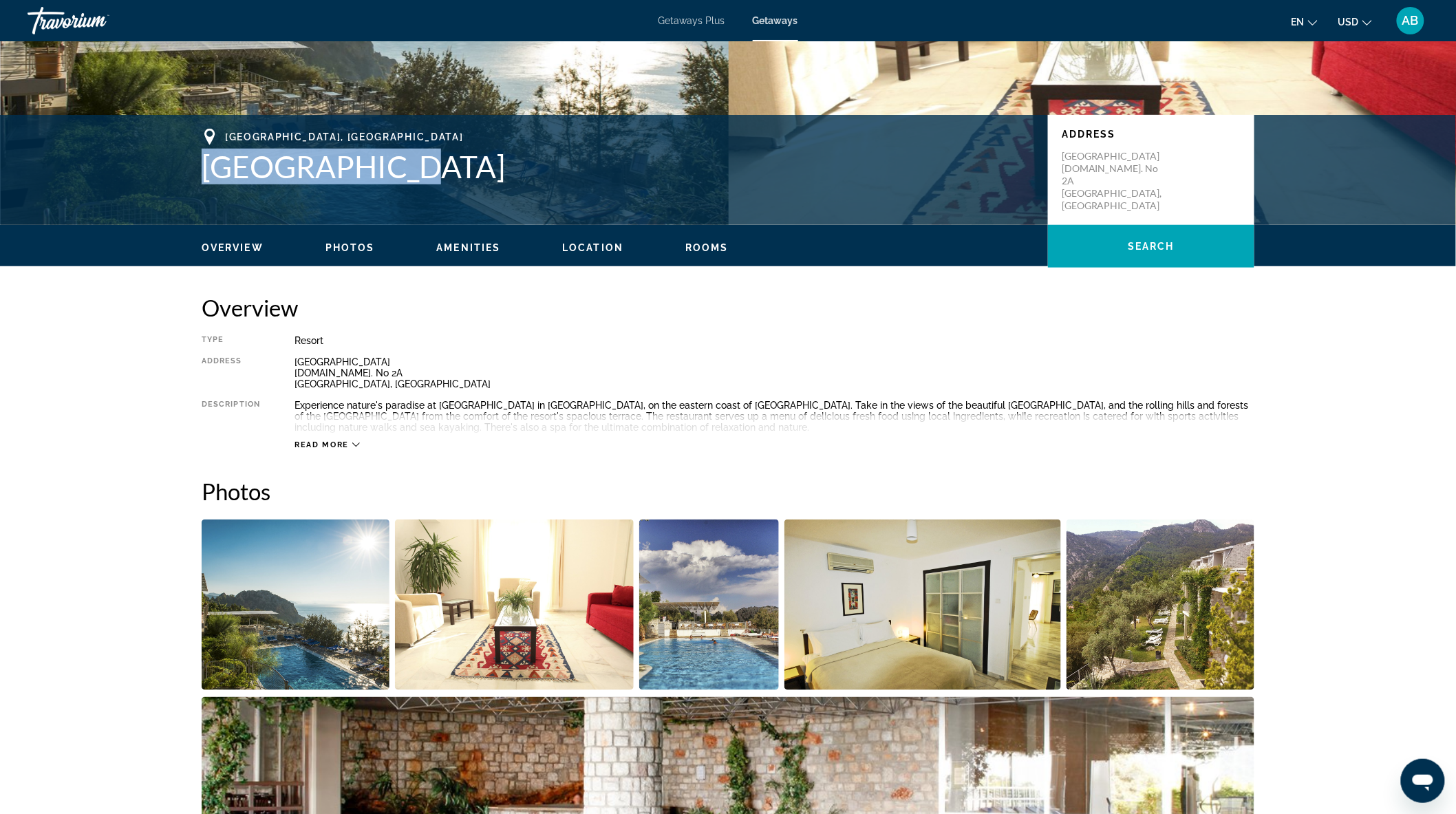
click at [321, 441] on span "Read more" at bounding box center [321, 444] width 54 height 9
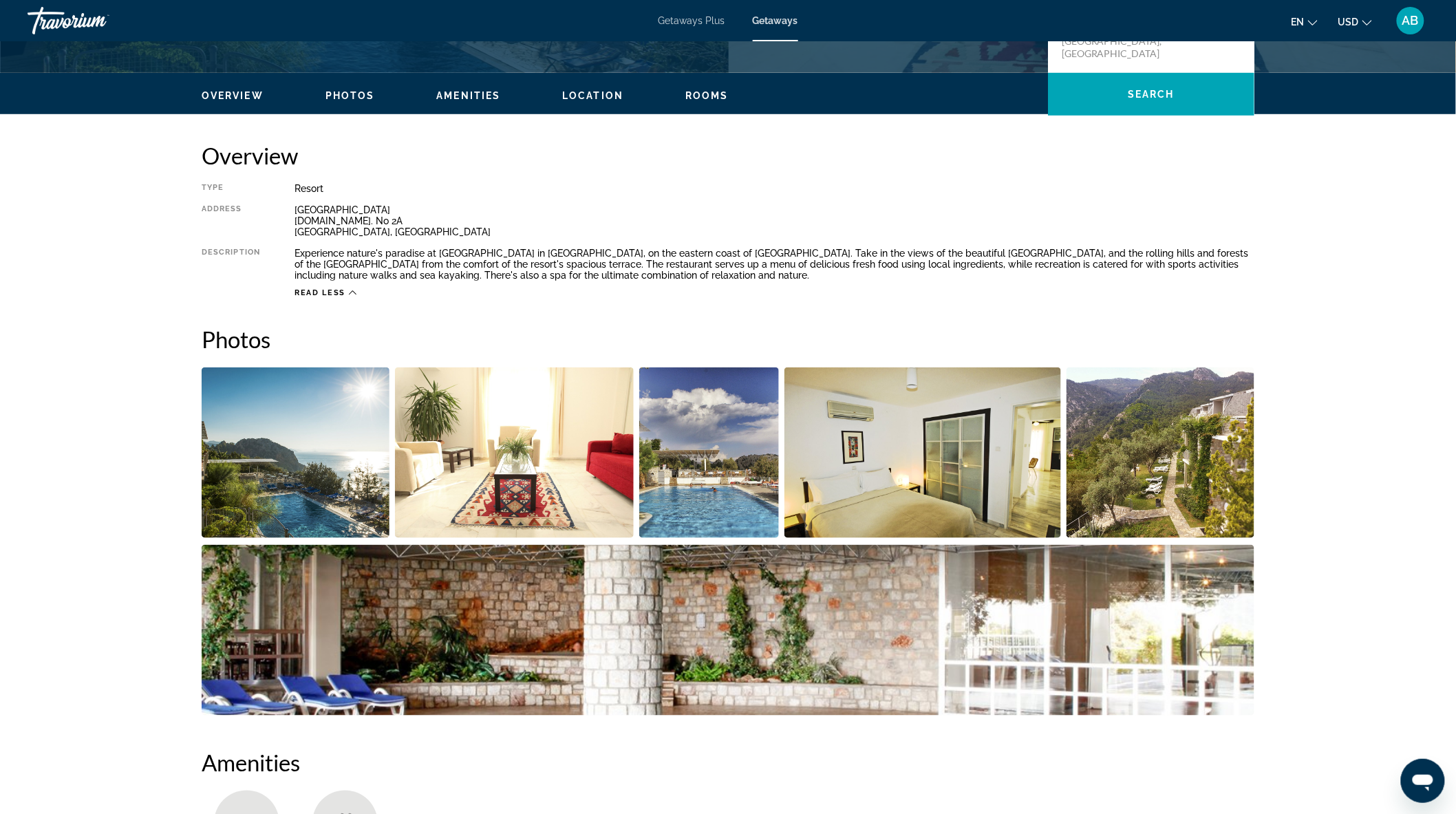
scroll to position [382, 0]
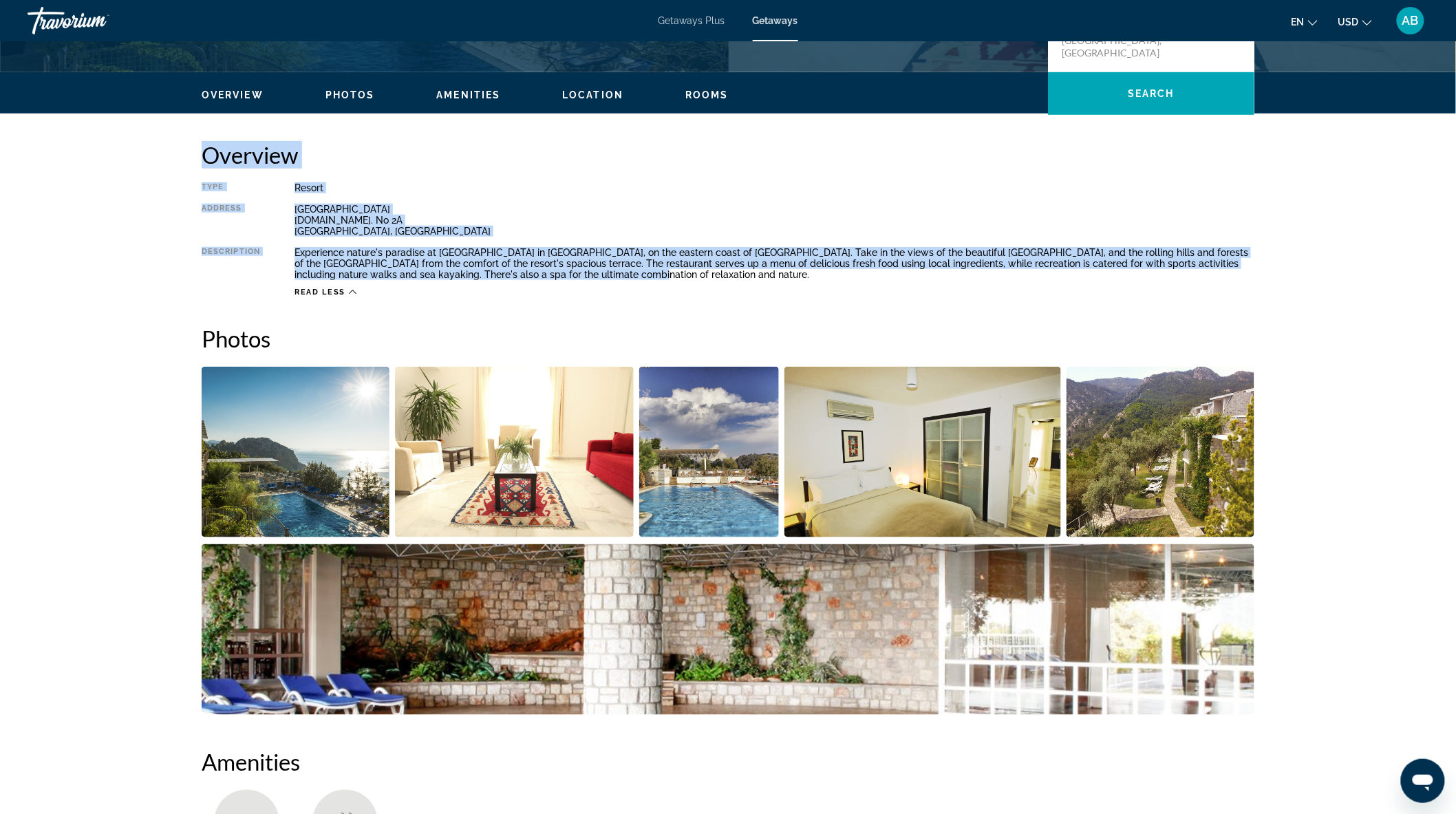
drag, startPoint x: 195, startPoint y: 146, endPoint x: 615, endPoint y: 274, distance: 439.1
copy div "Overview Type Resort All-Inclusive No All-Inclusive Address [STREET_ADDRESS][DO…"
click at [524, 183] on div "Resort" at bounding box center [774, 188] width 960 height 11
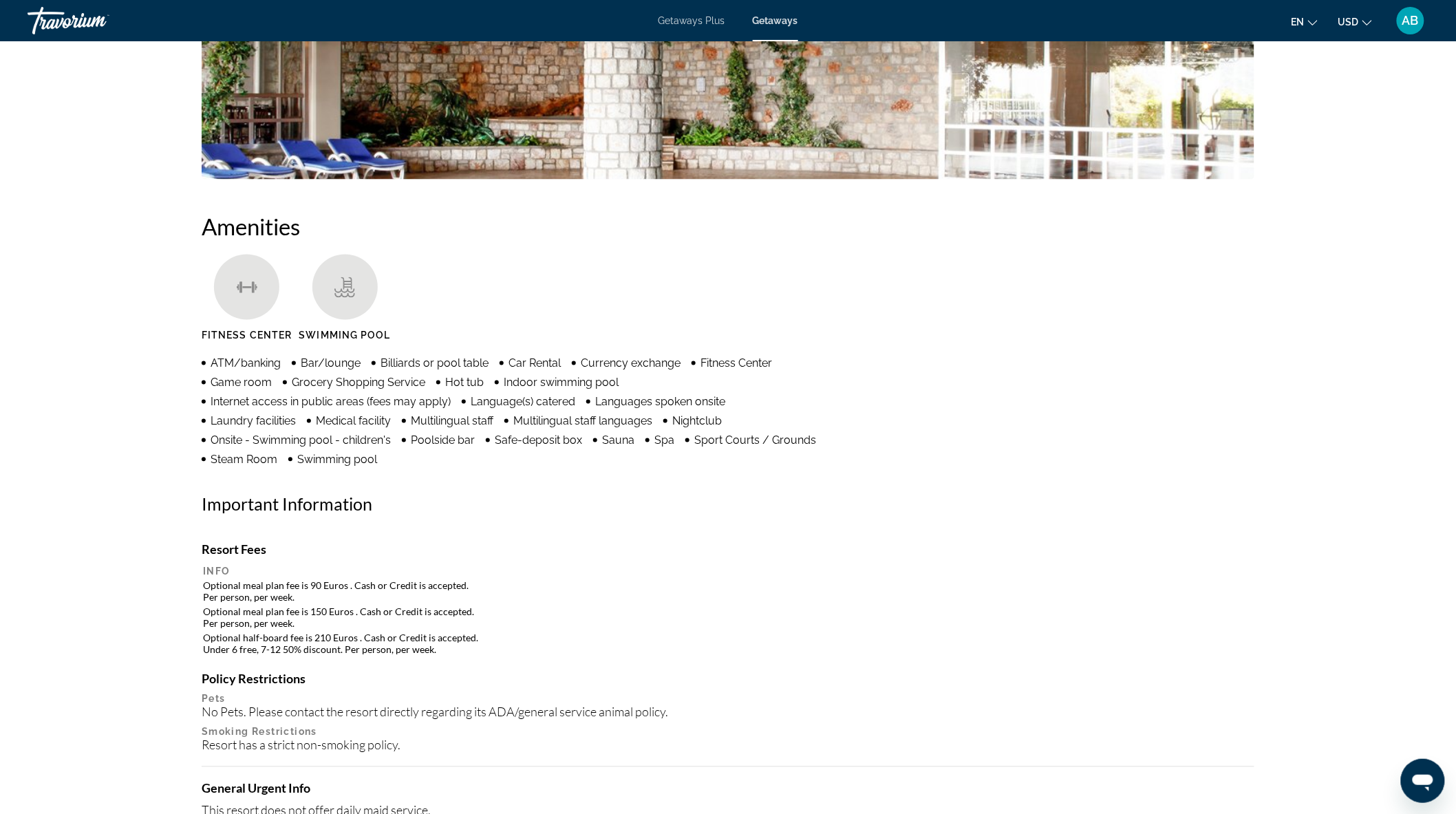
scroll to position [994, 0]
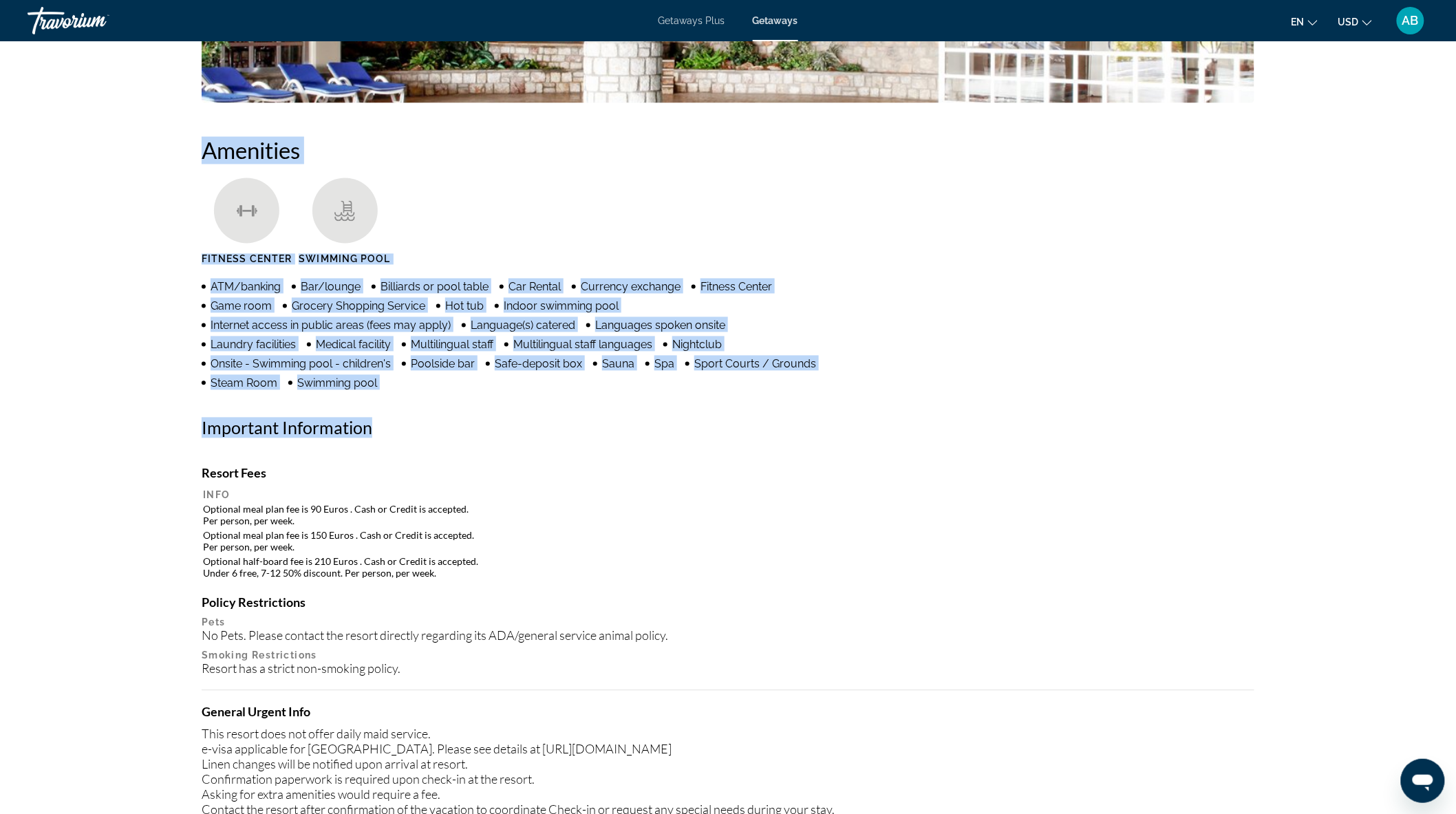
drag, startPoint x: 202, startPoint y: 145, endPoint x: 472, endPoint y: 480, distance: 430.3
click at [472, 480] on div "Amenities [GEOGRAPHIC_DATA] Swimming Pool ATM/banking Bar/lounge Billiards or p…" at bounding box center [728, 530] width 1053 height 786
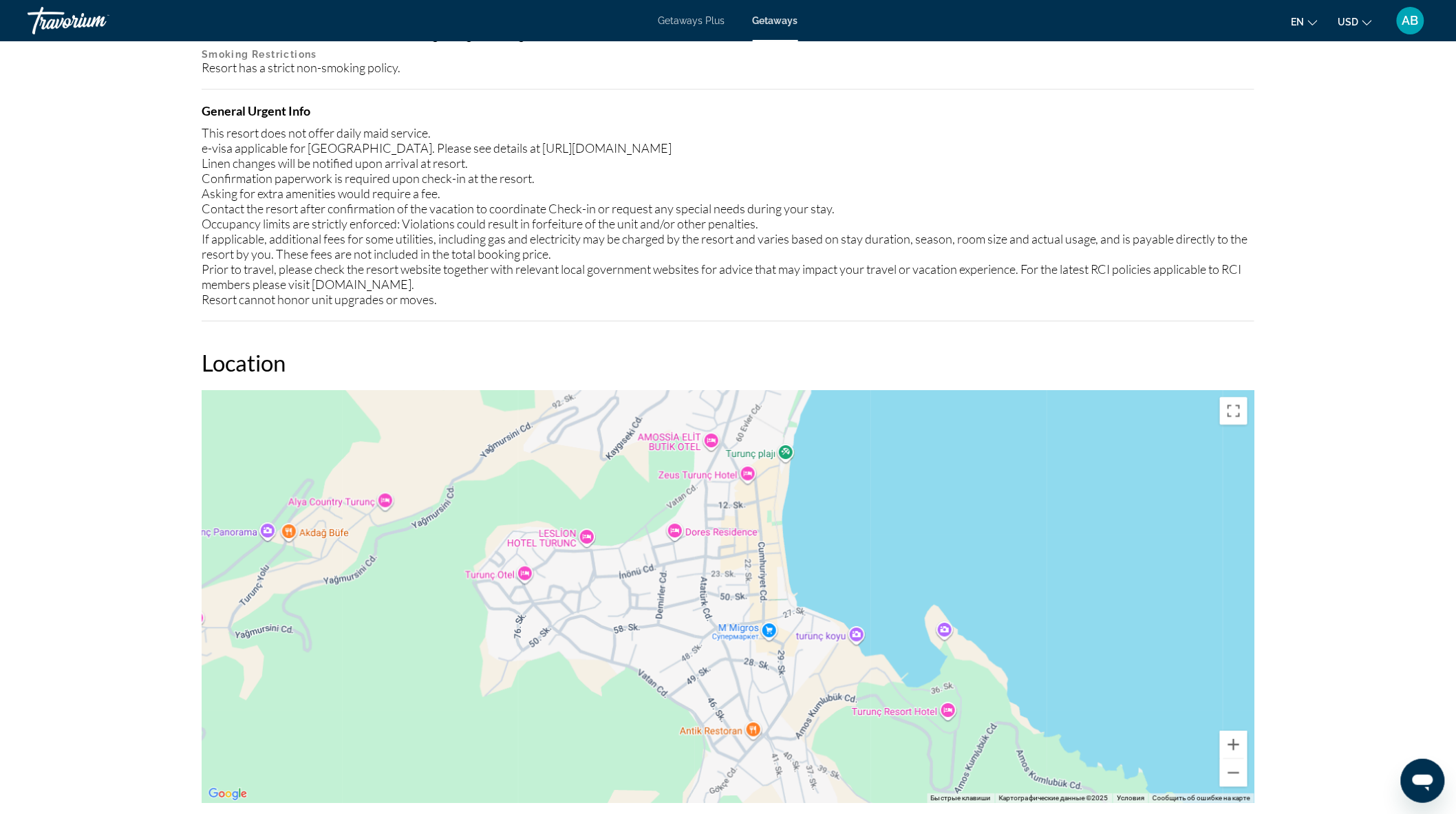
scroll to position [1605, 0]
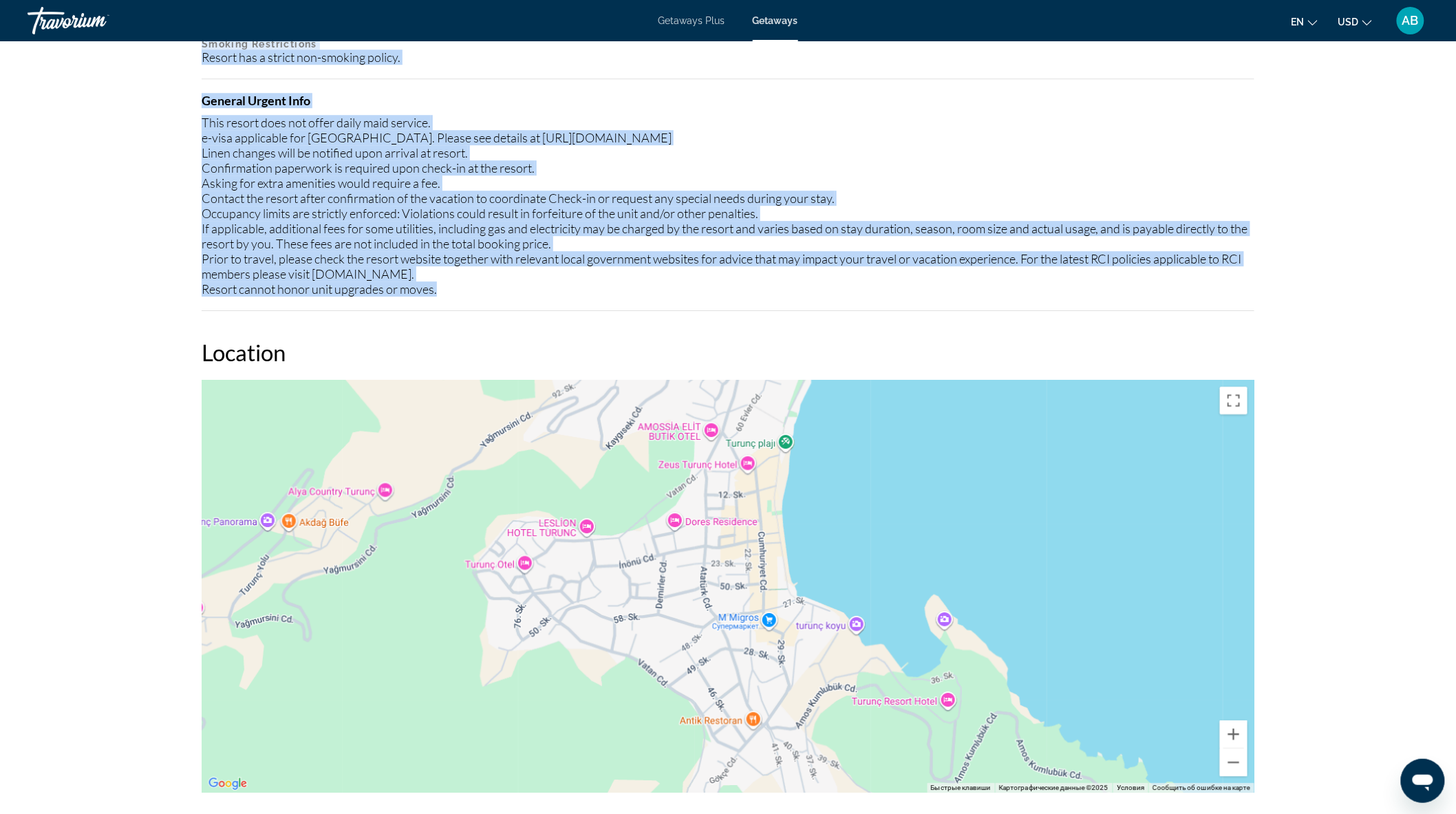
click at [452, 290] on div "This resort does not offer daily maid service. e-visa applicable for [GEOGRAPHI…" at bounding box center [728, 205] width 1053 height 181
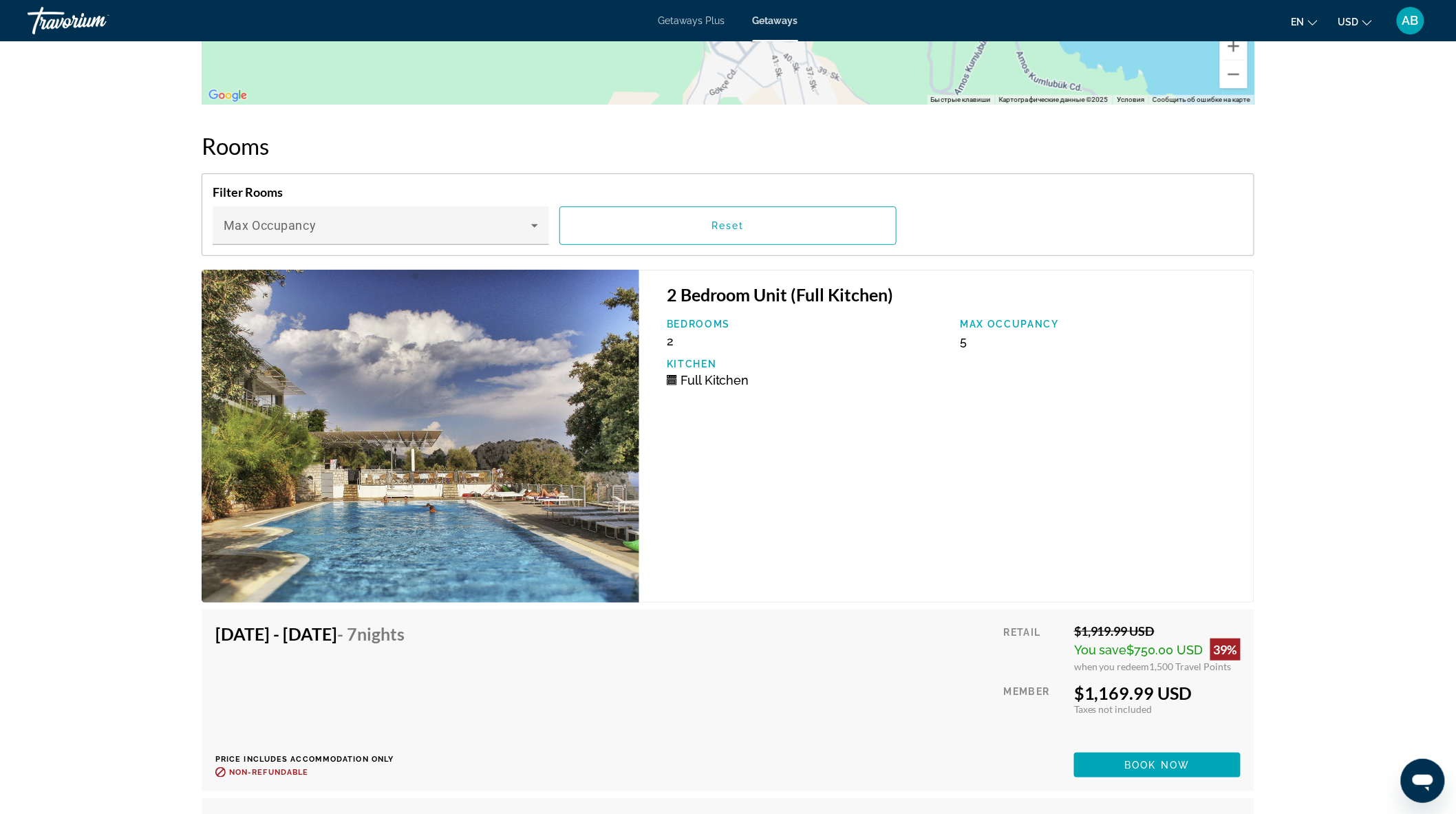
scroll to position [2370, 0]
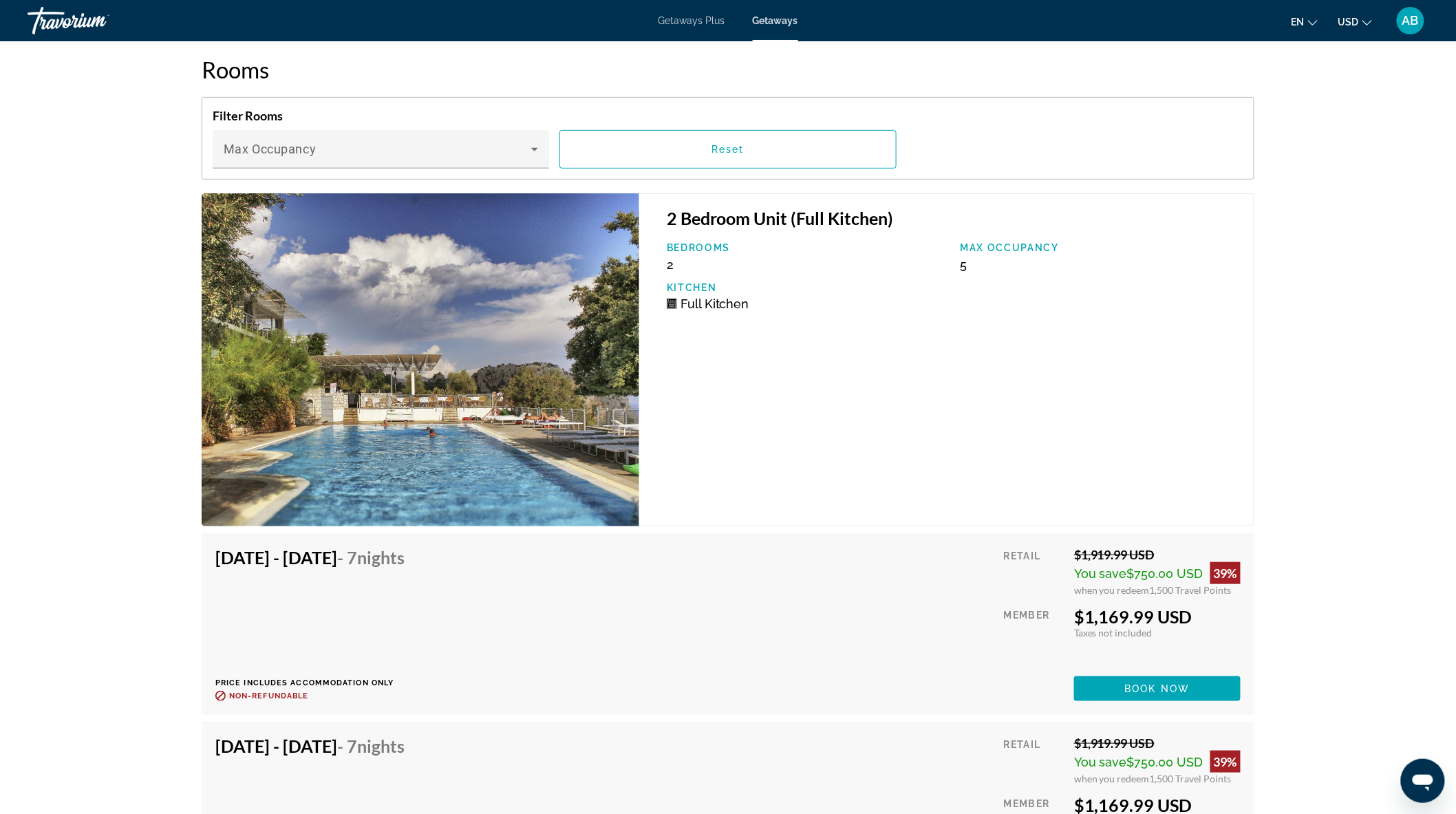
copy div "Amenities Fitness Center Swimming Pool ATM/banking Bar/lounge Billiards or pool…"
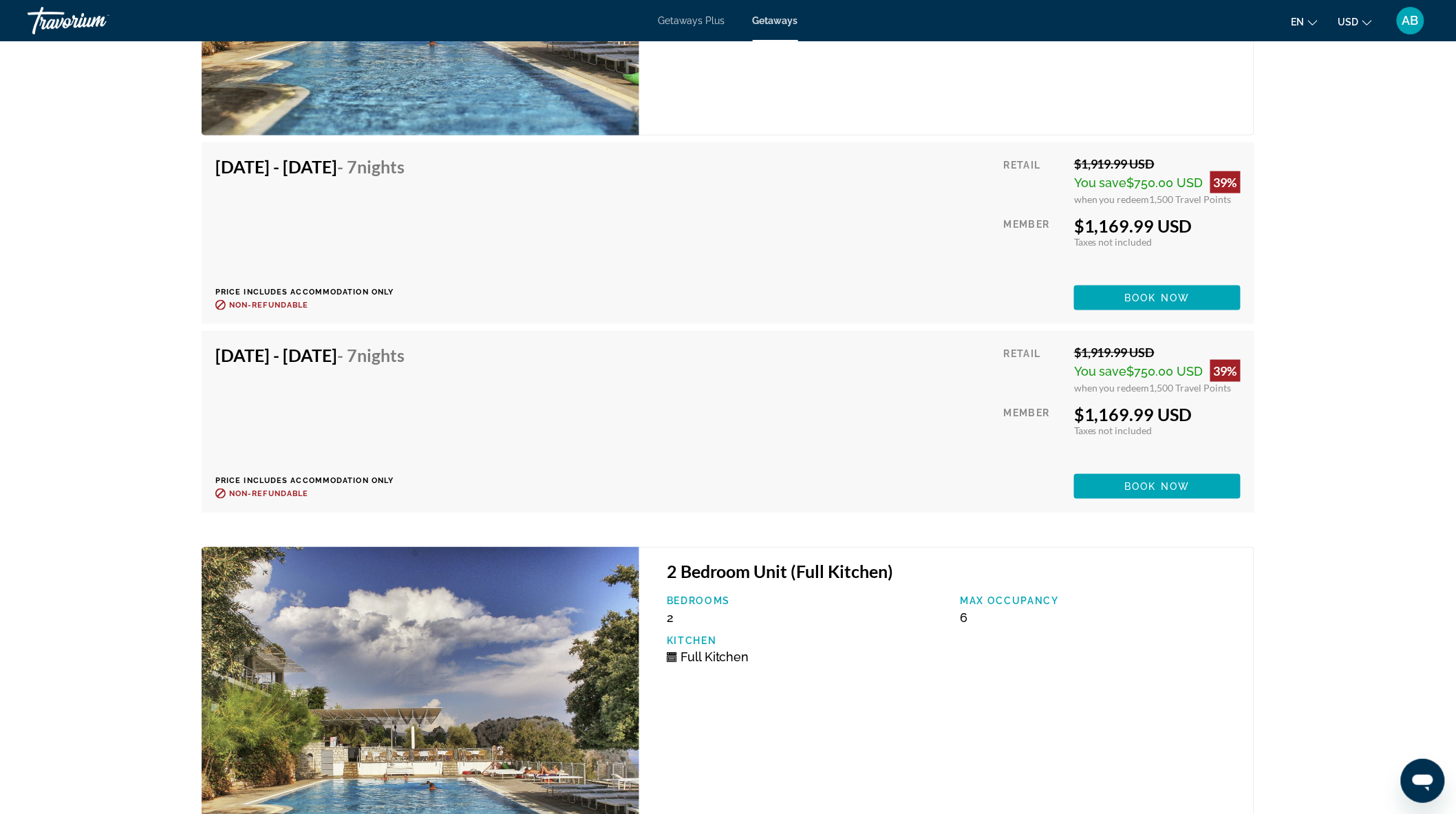
scroll to position [2675, 0]
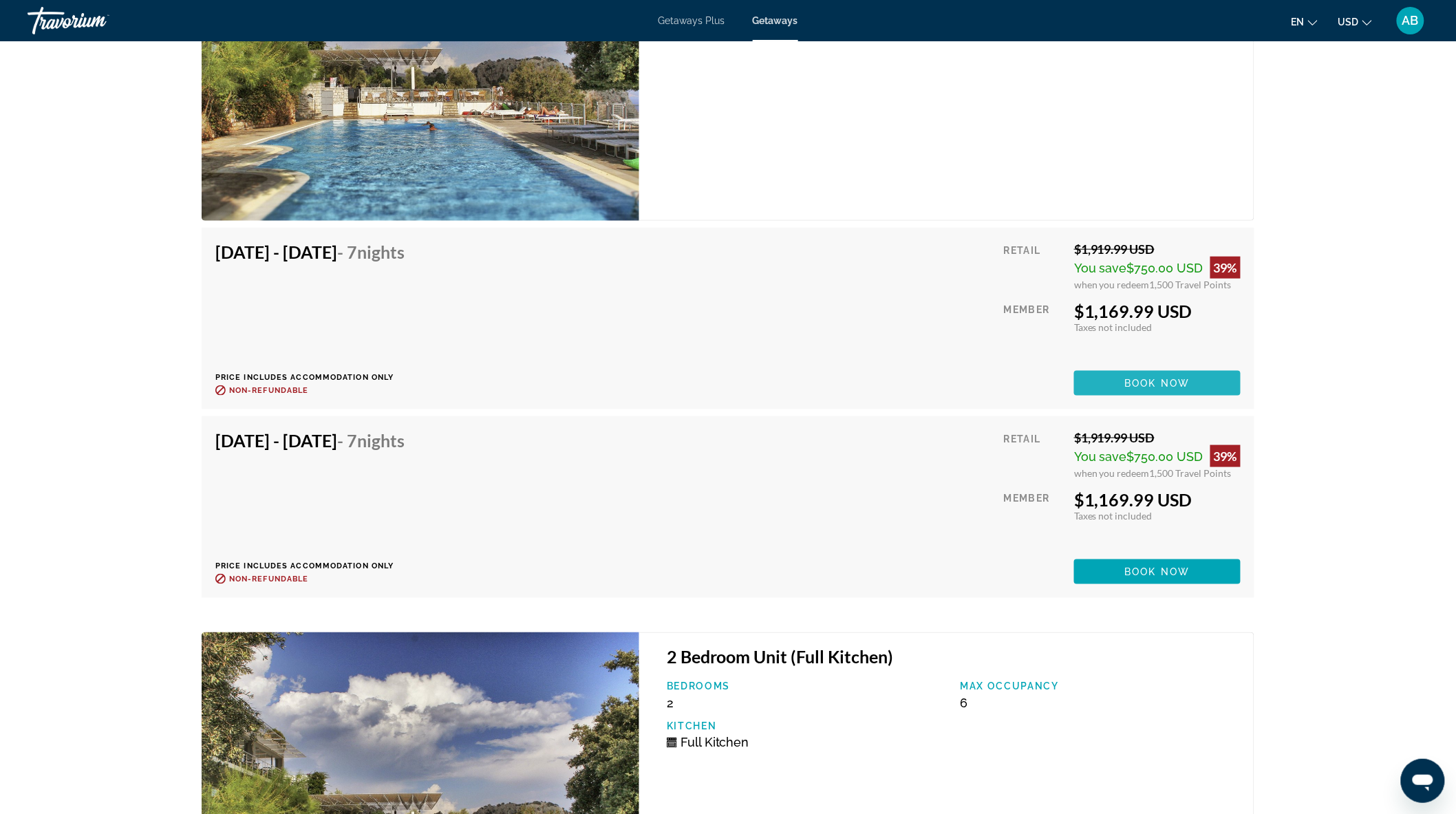
click at [1191, 374] on span "Main content" at bounding box center [1157, 383] width 167 height 33
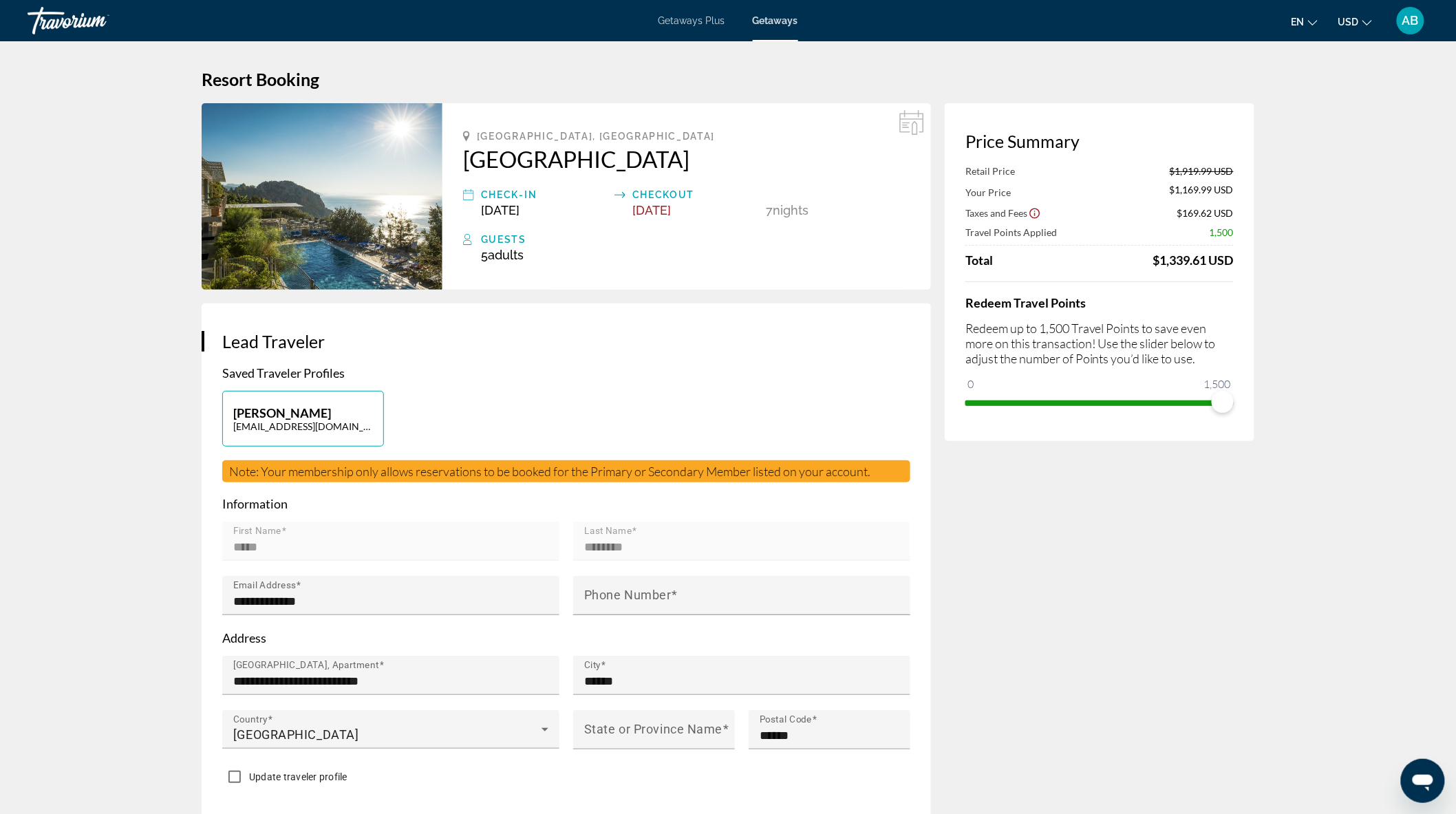
scroll to position [76, 0]
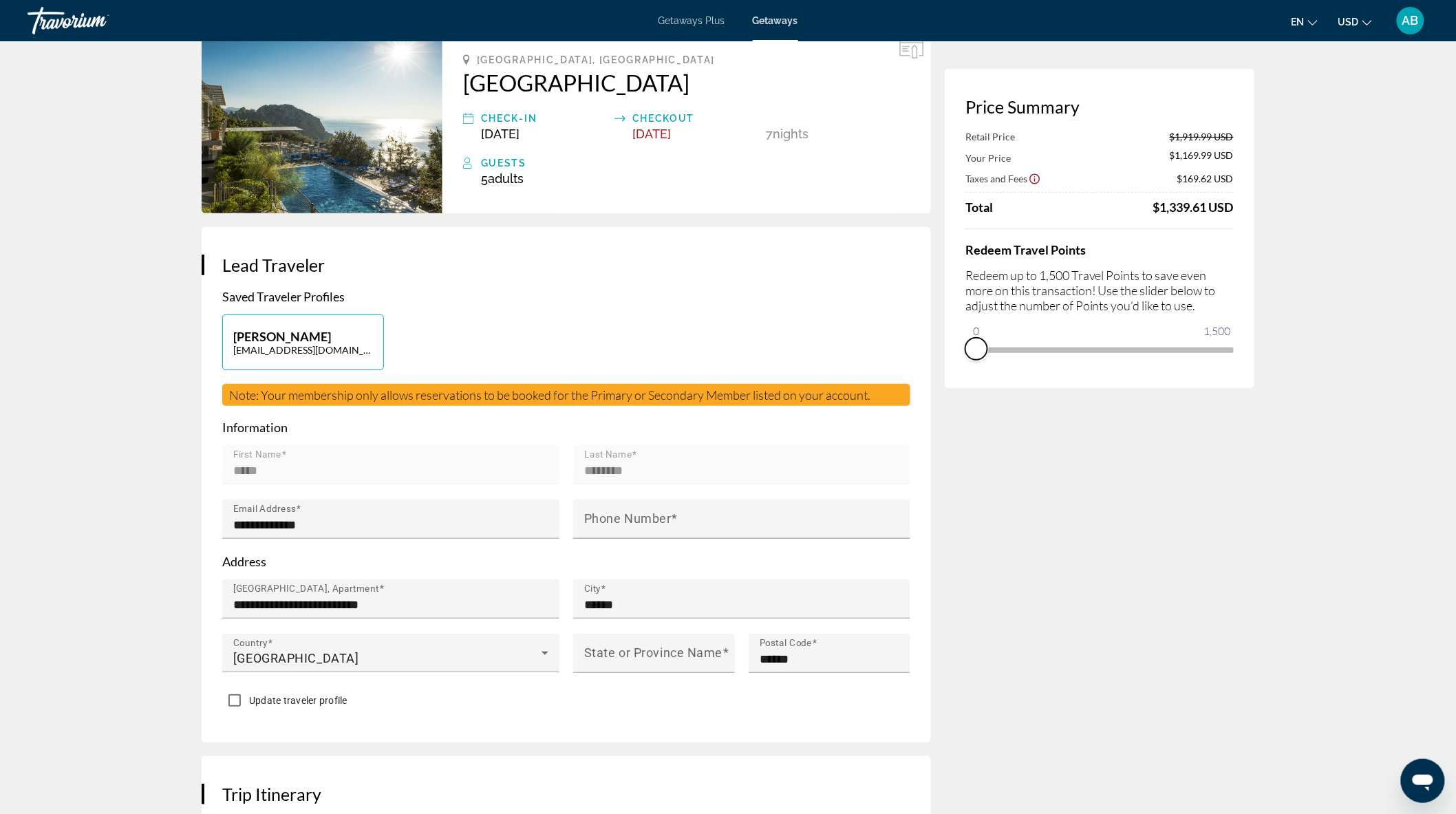
drag, startPoint x: 1221, startPoint y: 368, endPoint x: 949, endPoint y: 388, distance: 272.7
click at [949, 388] on div "Price Summary Retail Price $1,919.99 USD Your Price $1,169.99 USD Taxes and Fee…" at bounding box center [1100, 228] width 310 height 319
drag, startPoint x: 975, startPoint y: 331, endPoint x: 1288, endPoint y: 335, distance: 313.0
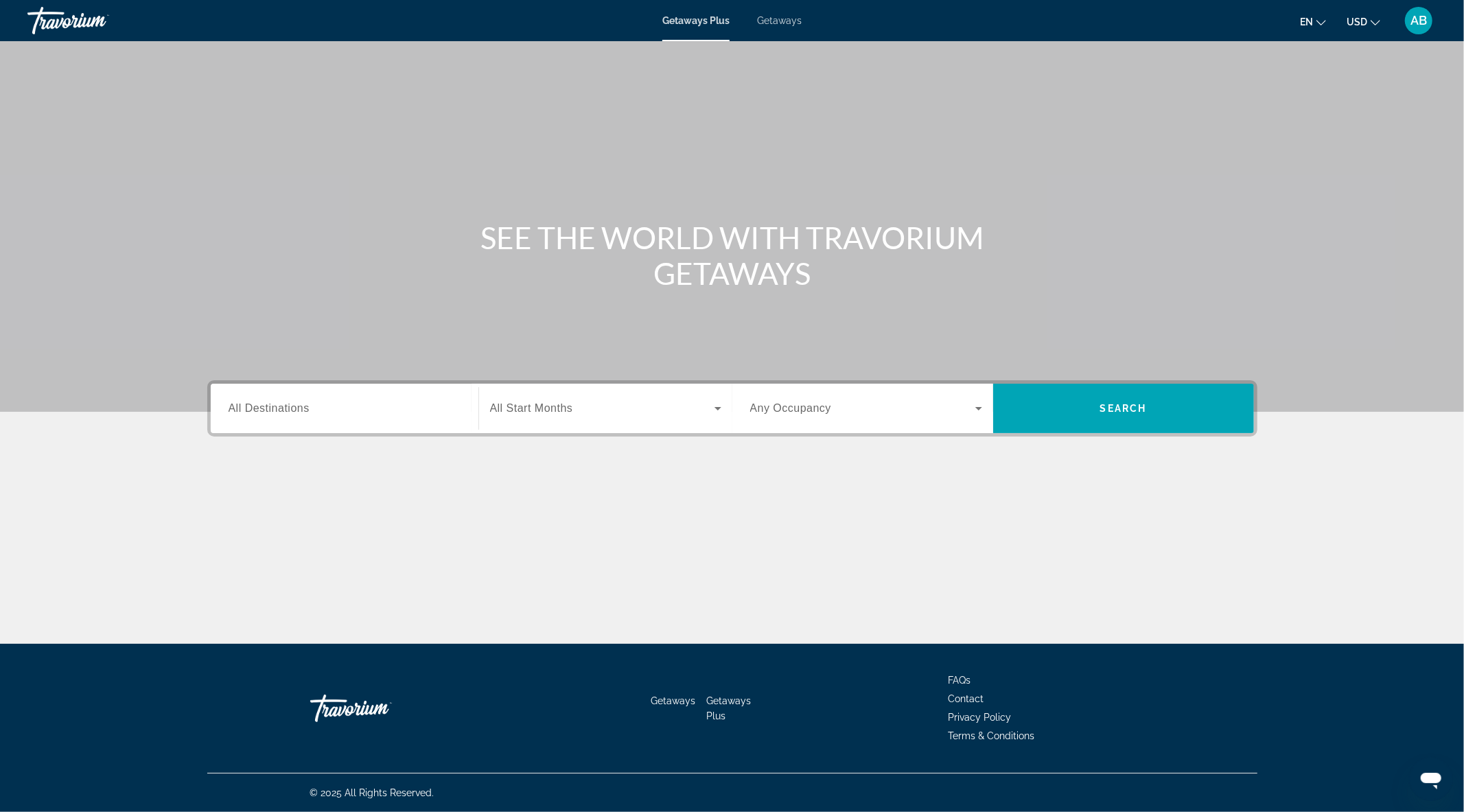
click at [369, 401] on input "Destination All Destinations" at bounding box center [344, 408] width 232 height 16
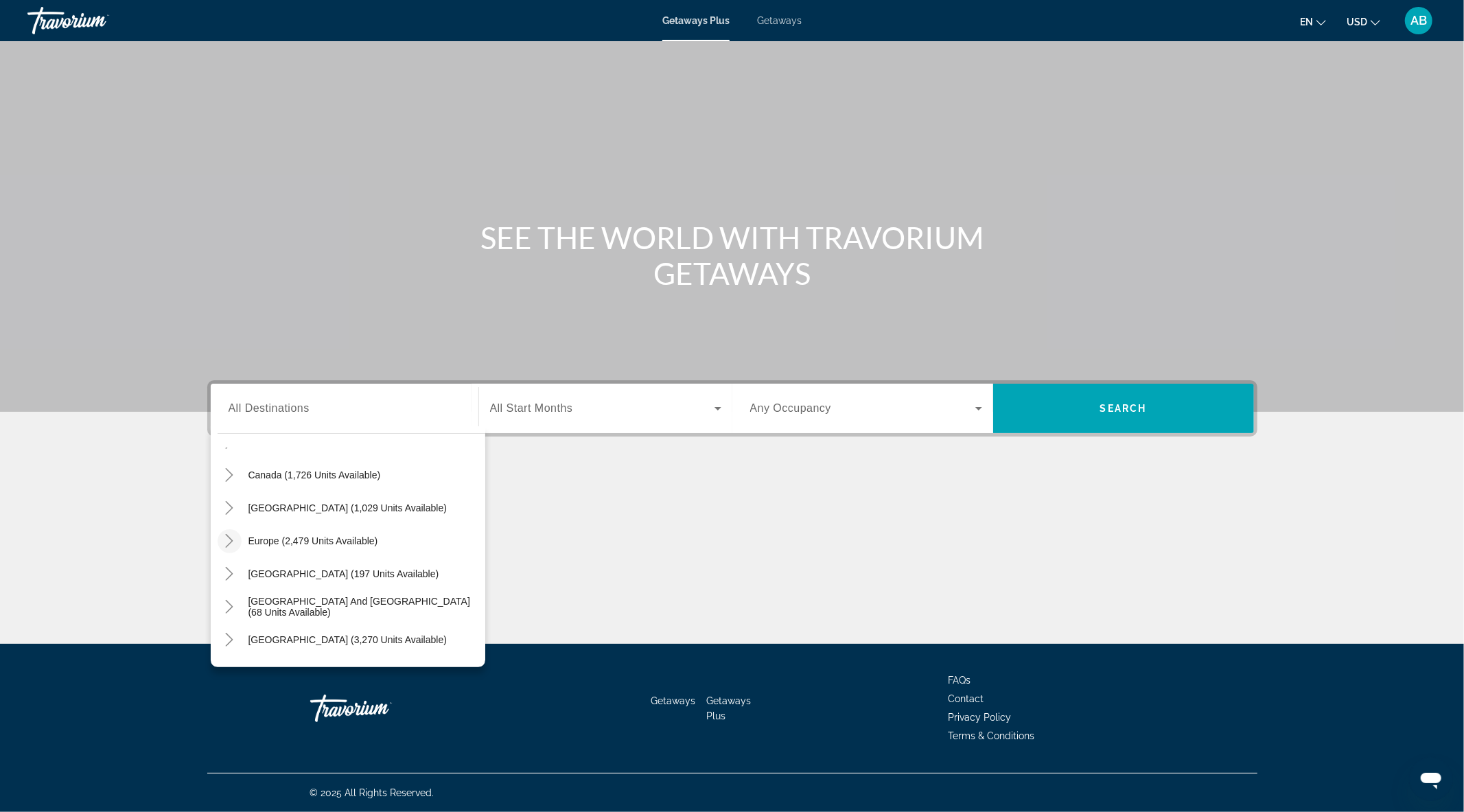
click at [227, 539] on icon "Toggle Europe (2,479 units available)" at bounding box center [230, 541] width 14 height 14
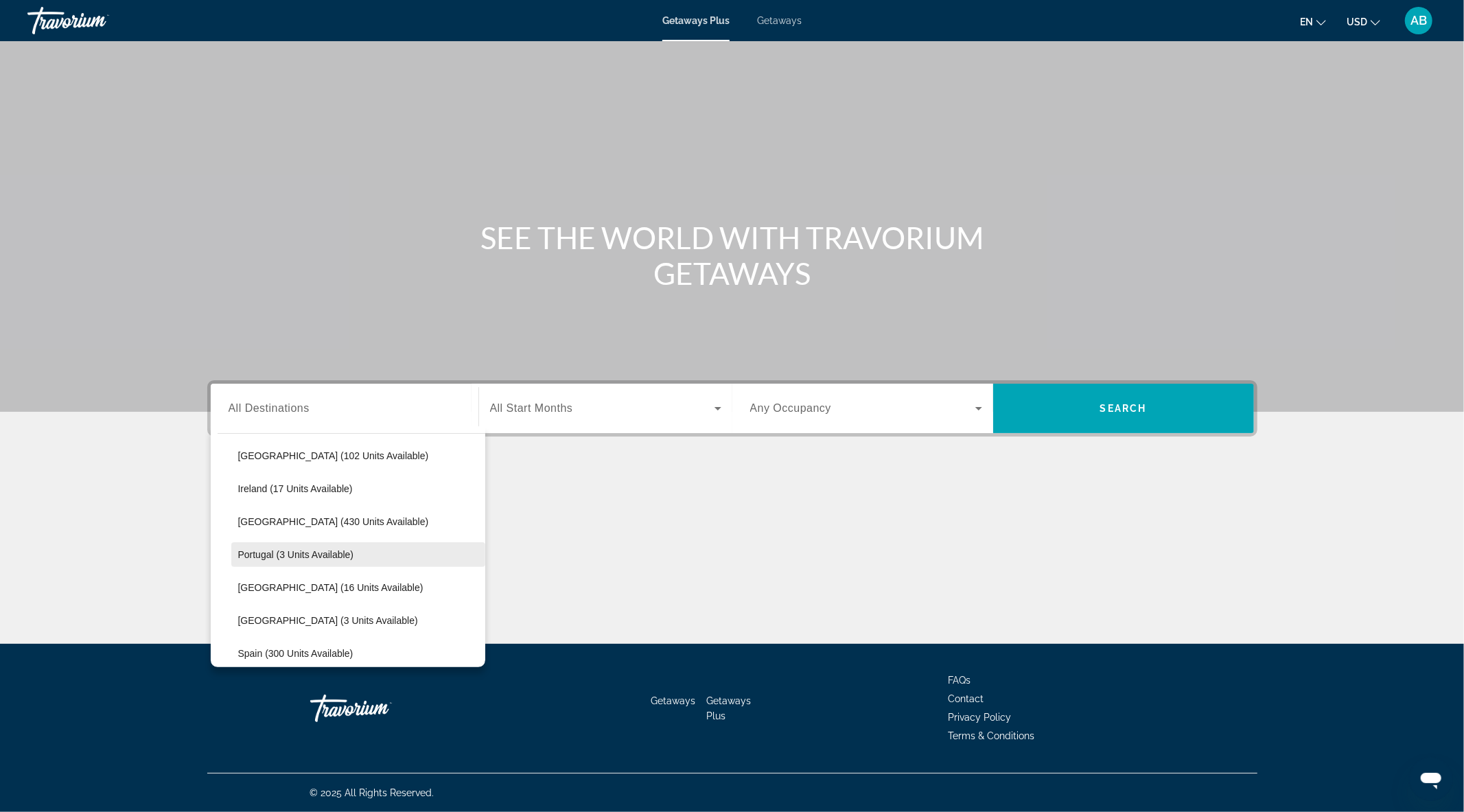
scroll to position [705, 0]
click at [252, 557] on span "Turkey (115 units available)" at bounding box center [298, 557] width 120 height 11
type input "**********"
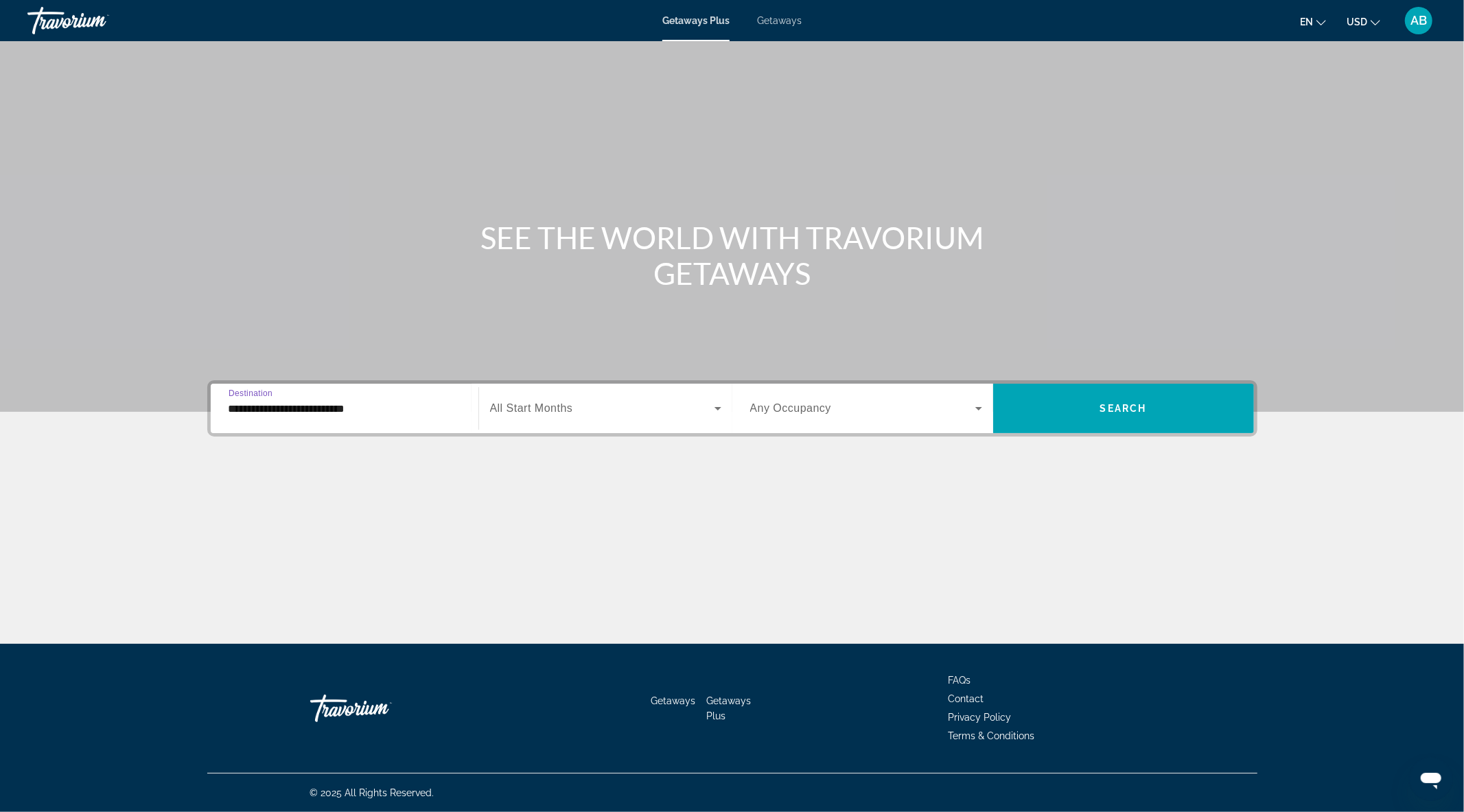
click at [808, 415] on span "Search widget" at bounding box center [863, 408] width 225 height 16
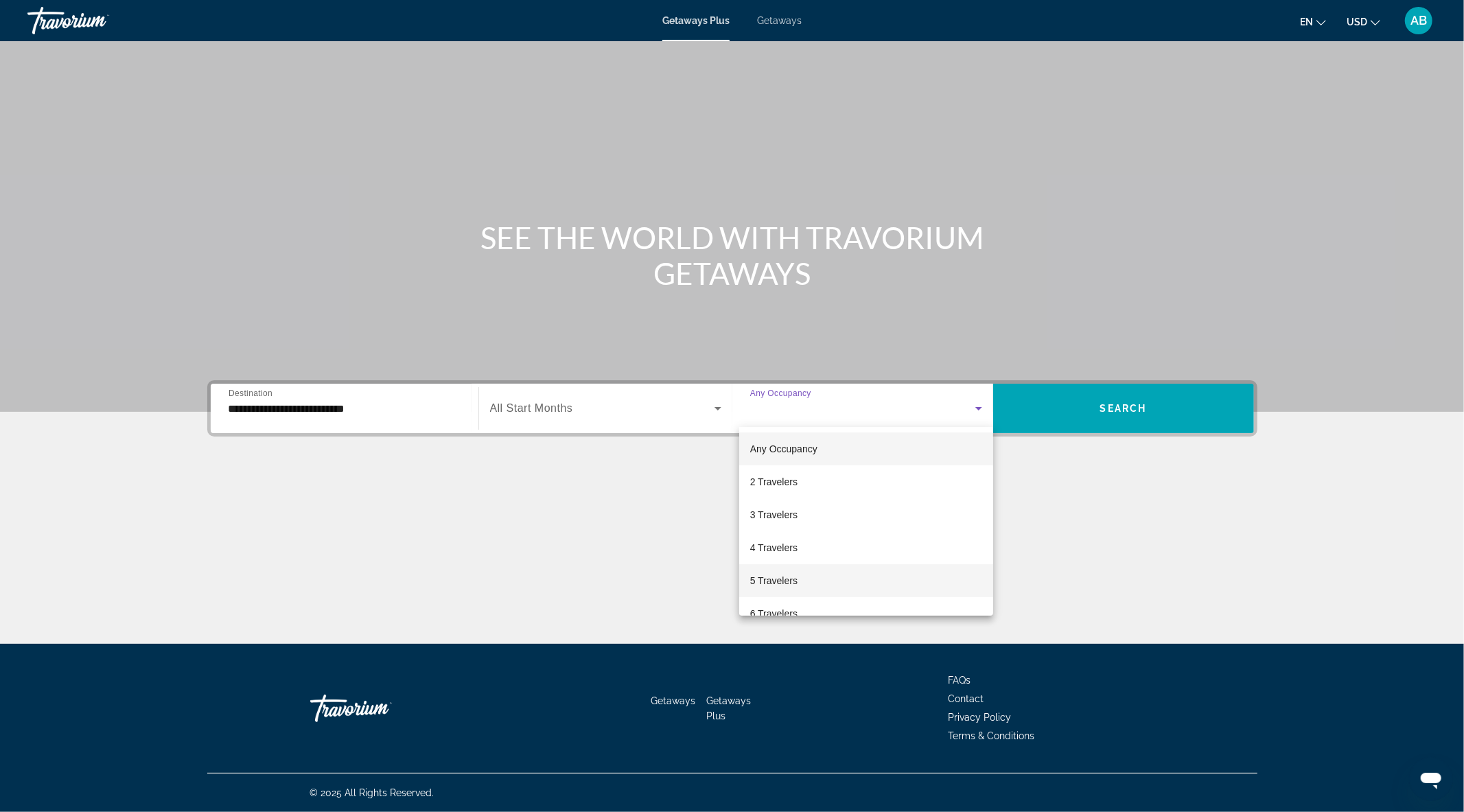
click at [779, 581] on span "5 Travelers" at bounding box center [774, 581] width 47 height 16
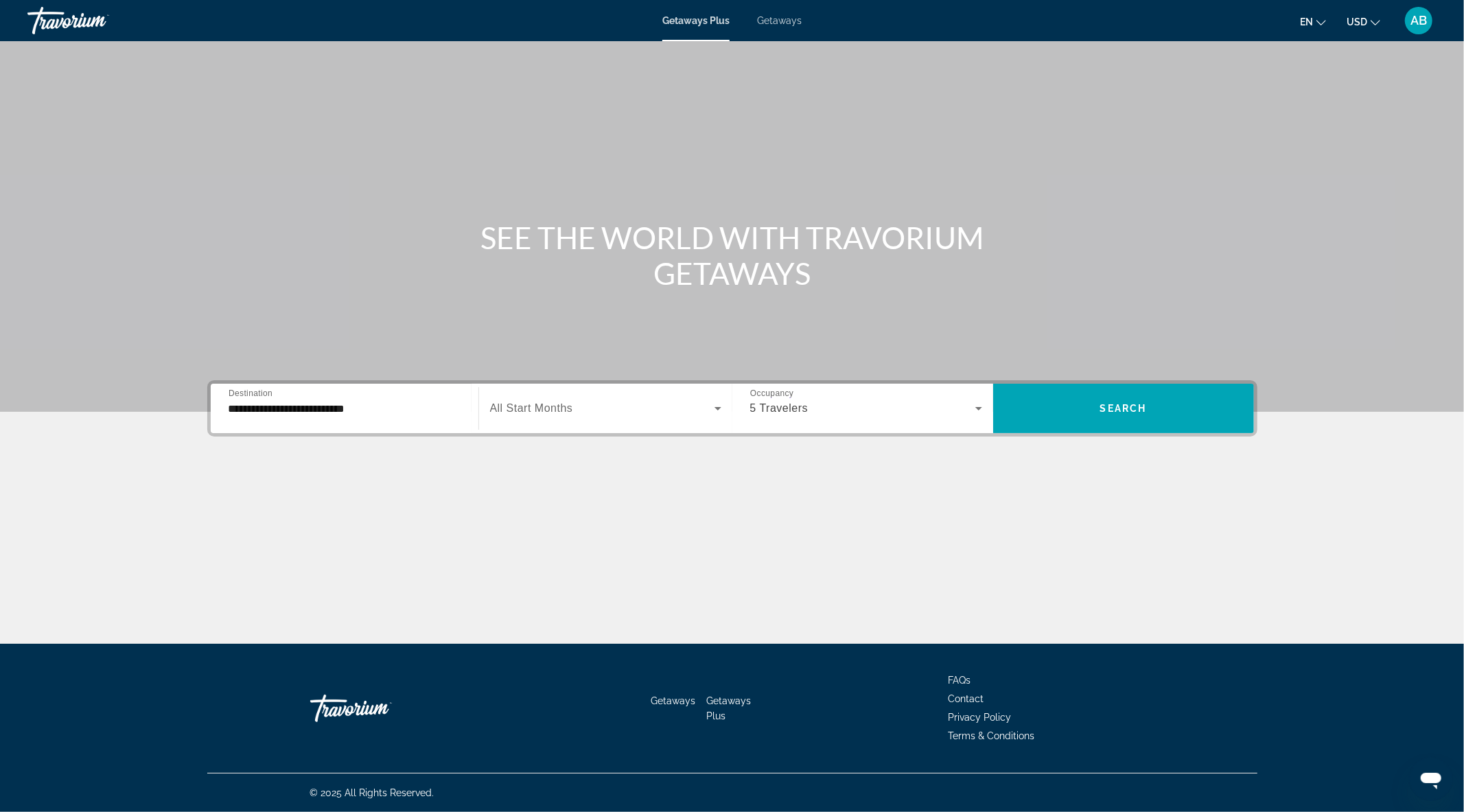
click at [615, 422] on div "Search widget" at bounding box center [605, 408] width 231 height 39
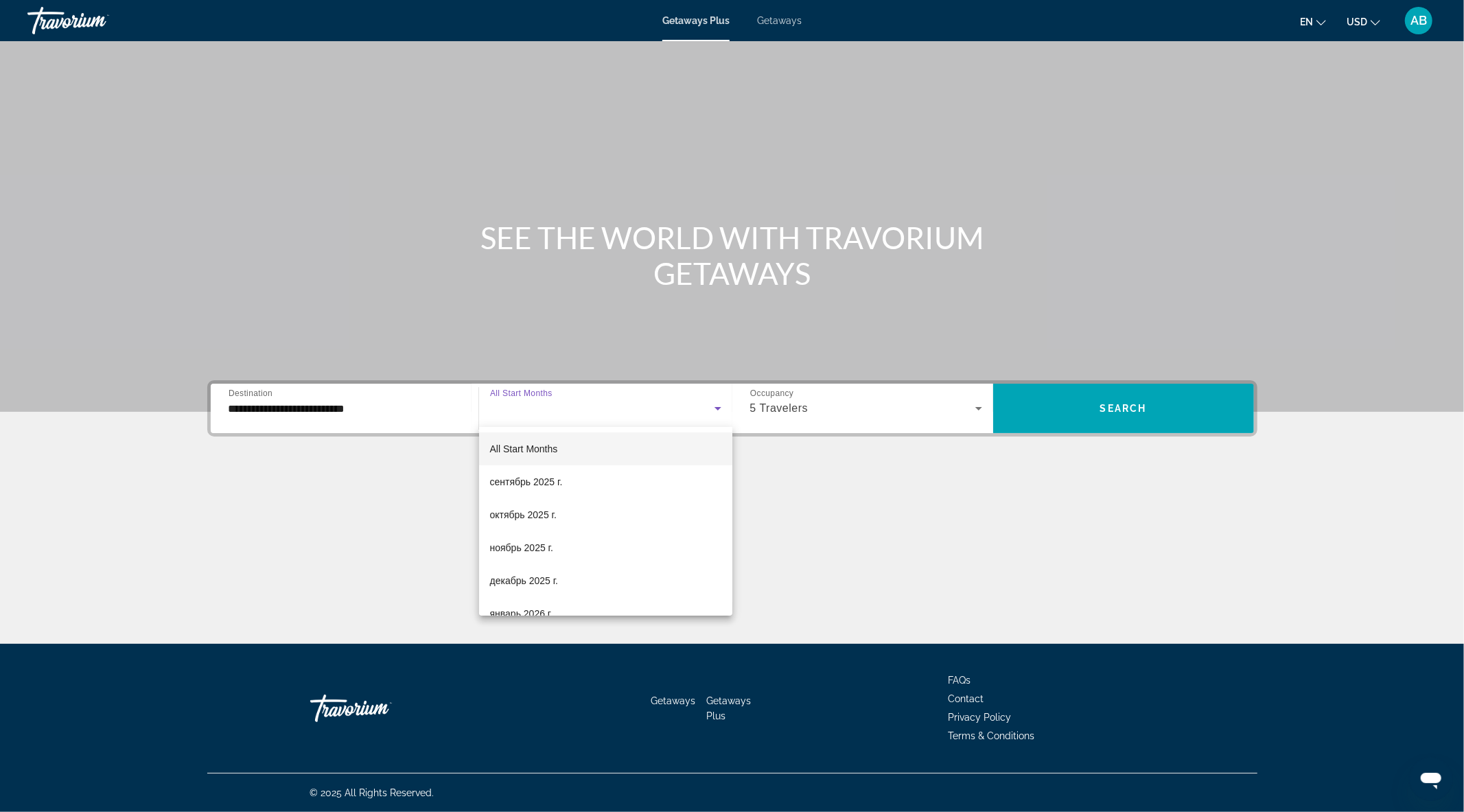
click at [615, 422] on div at bounding box center [732, 406] width 1464 height 812
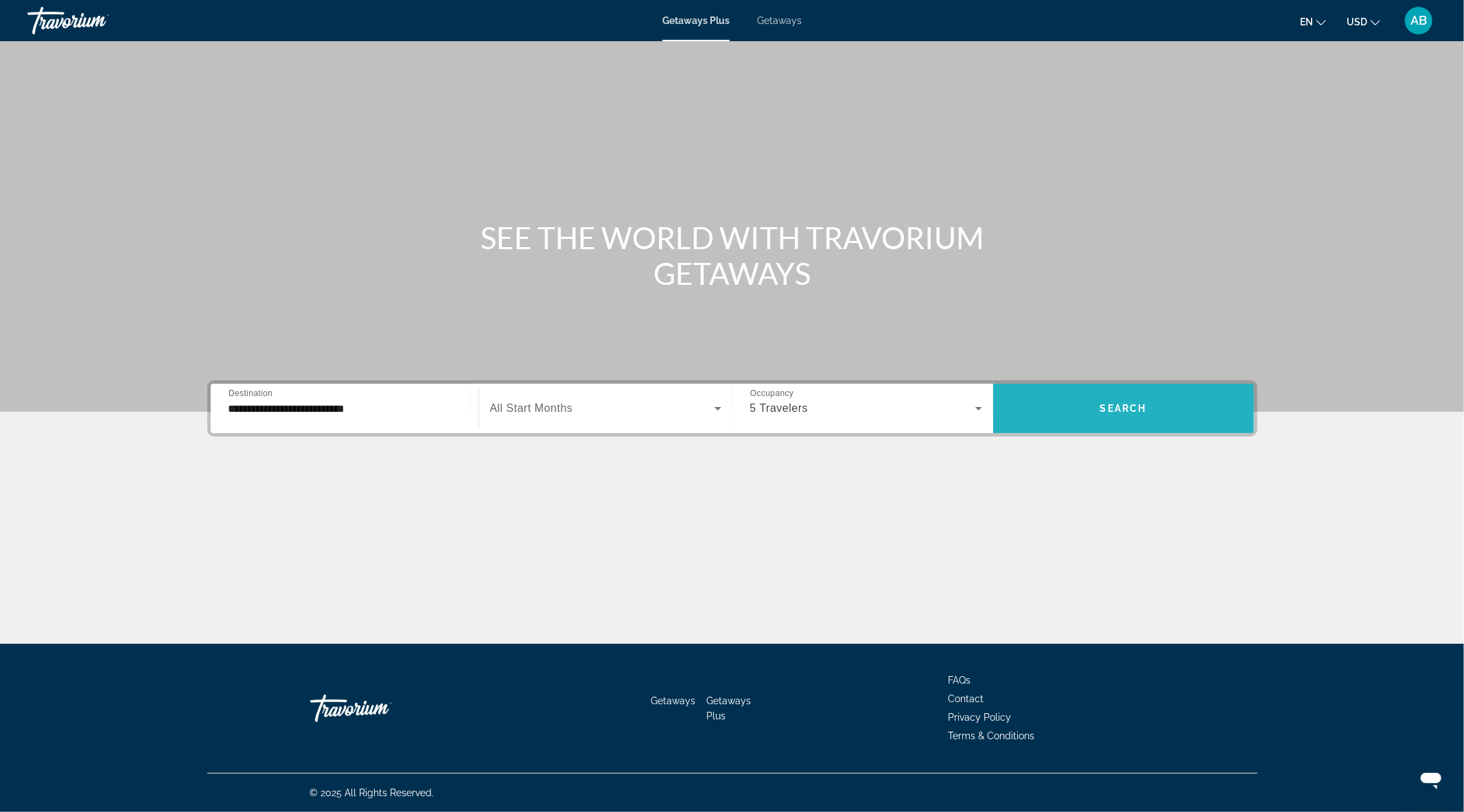
click at [1109, 415] on span "Search widget" at bounding box center [1124, 408] width 261 height 33
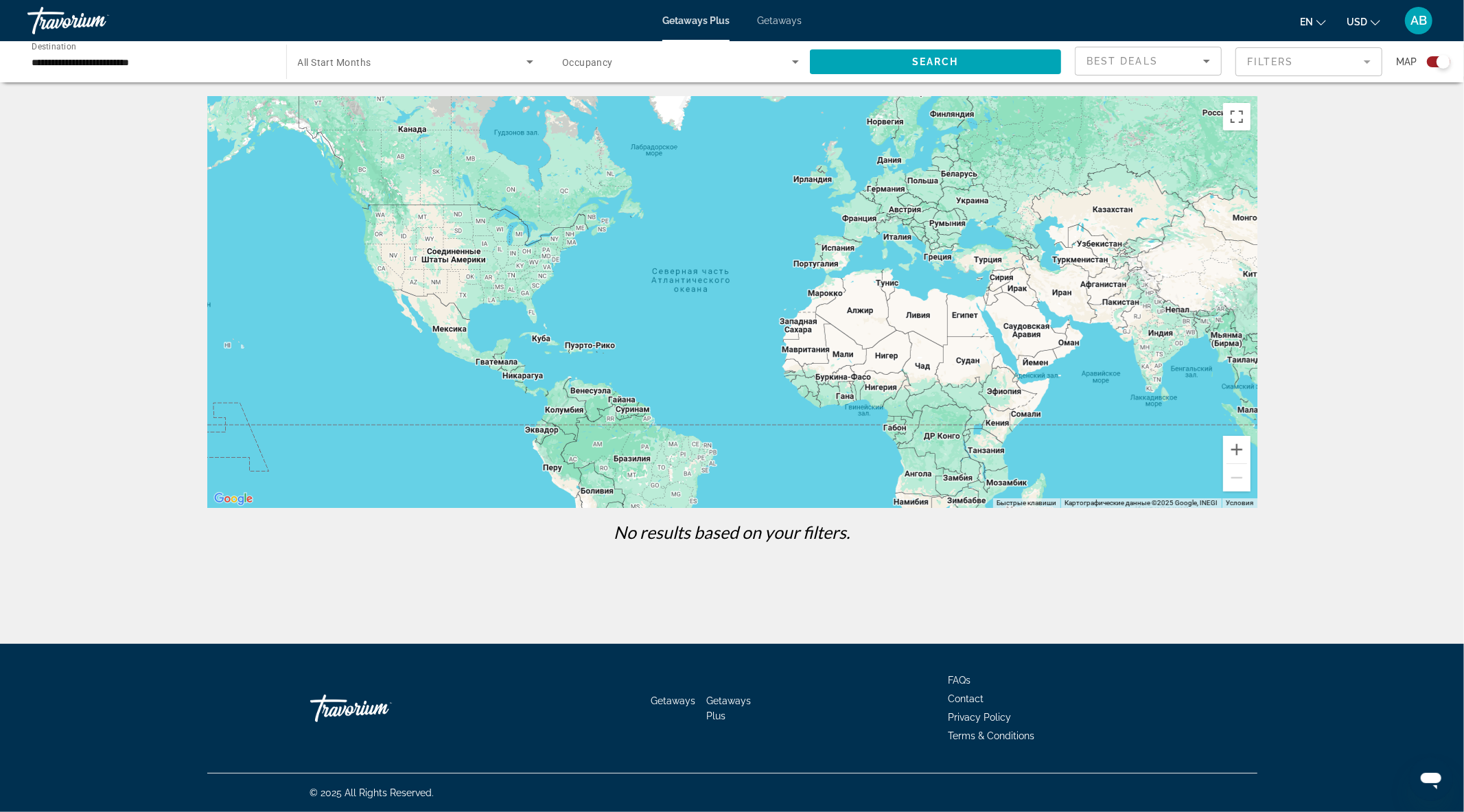
click at [592, 65] on span "Occupancy" at bounding box center [587, 62] width 50 height 11
click at [592, 65] on div at bounding box center [732, 406] width 1464 height 812
click at [336, 64] on span "All Start Months" at bounding box center [335, 62] width 74 height 11
click at [127, 57] on div at bounding box center [732, 406] width 1464 height 812
click at [113, 60] on input "**********" at bounding box center [150, 62] width 237 height 16
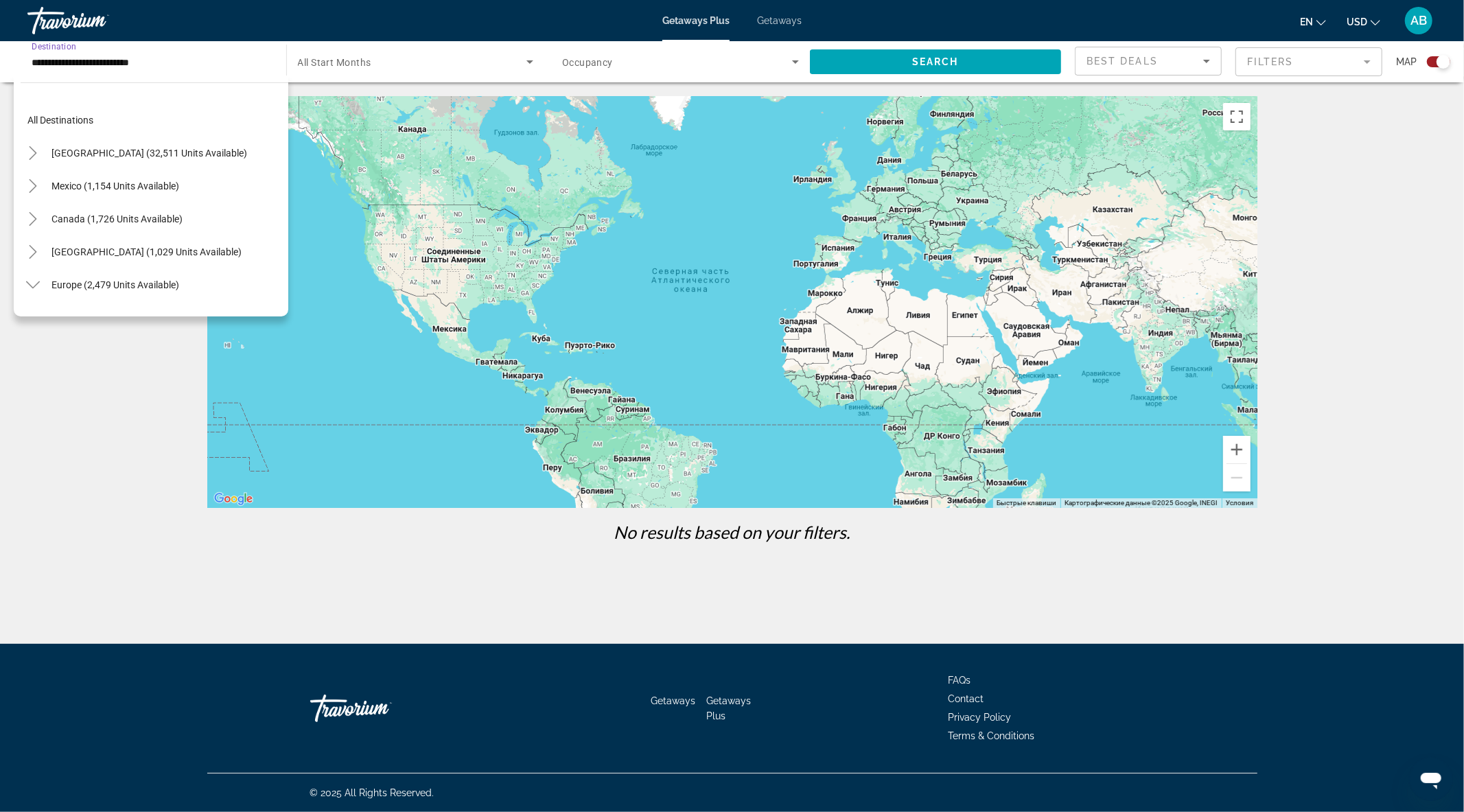
scroll to position [708, 0]
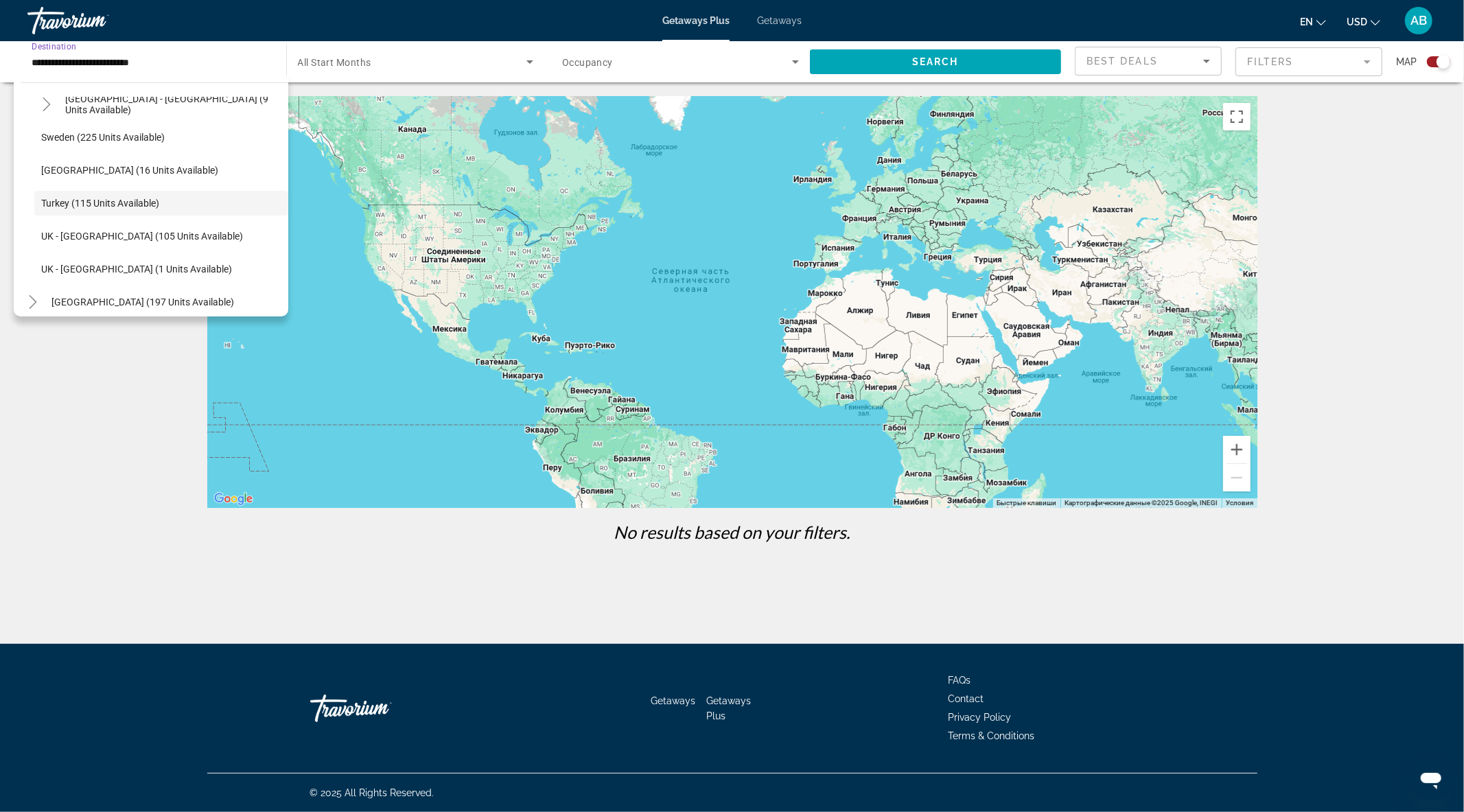
click at [113, 60] on input "**********" at bounding box center [150, 62] width 237 height 16
click at [445, 64] on span "Search widget" at bounding box center [412, 61] width 229 height 16
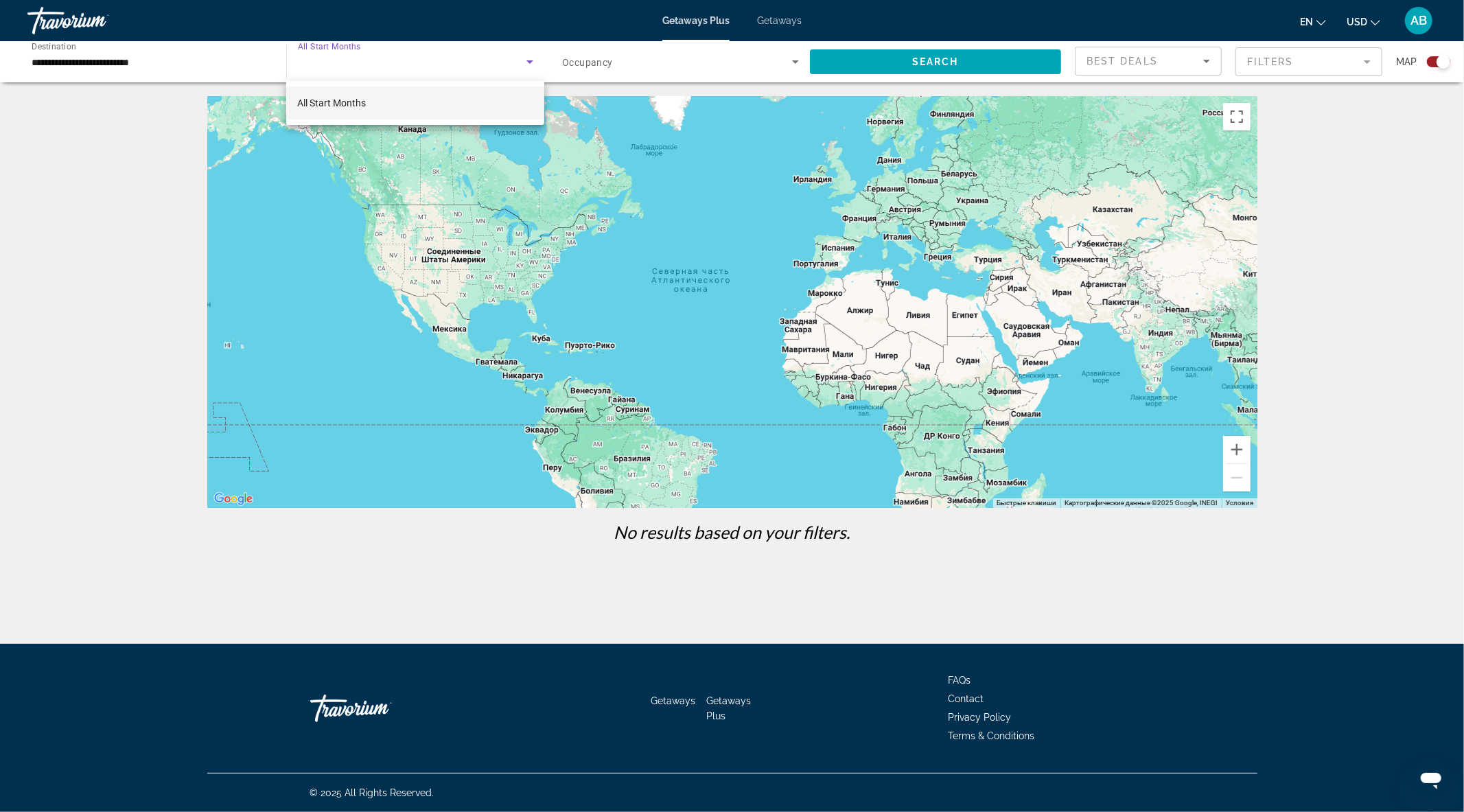
click at [793, 23] on div at bounding box center [732, 406] width 1464 height 812
click at [780, 22] on span "Getaways" at bounding box center [779, 20] width 44 height 11
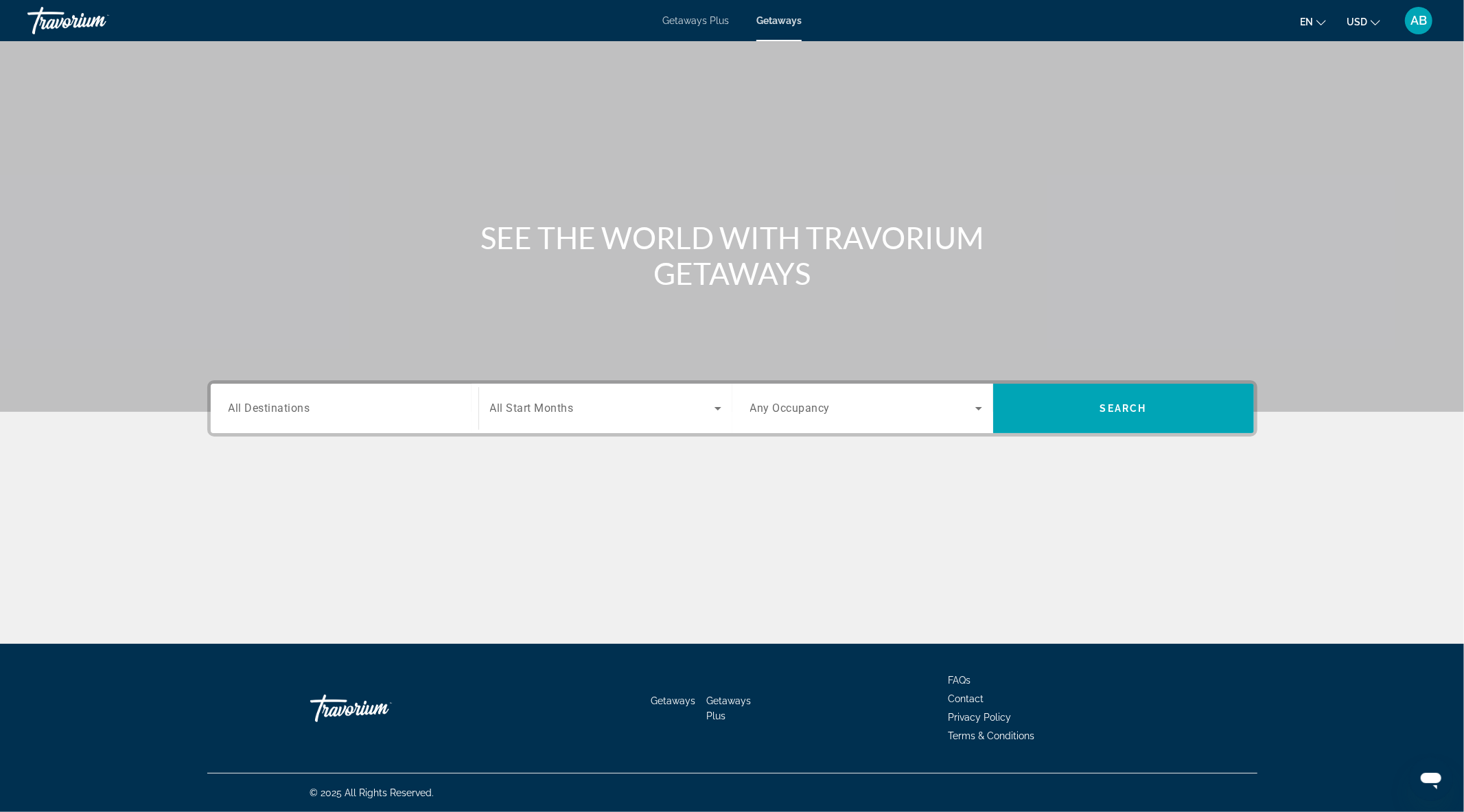
click at [340, 422] on div "Search widget" at bounding box center [344, 408] width 232 height 39
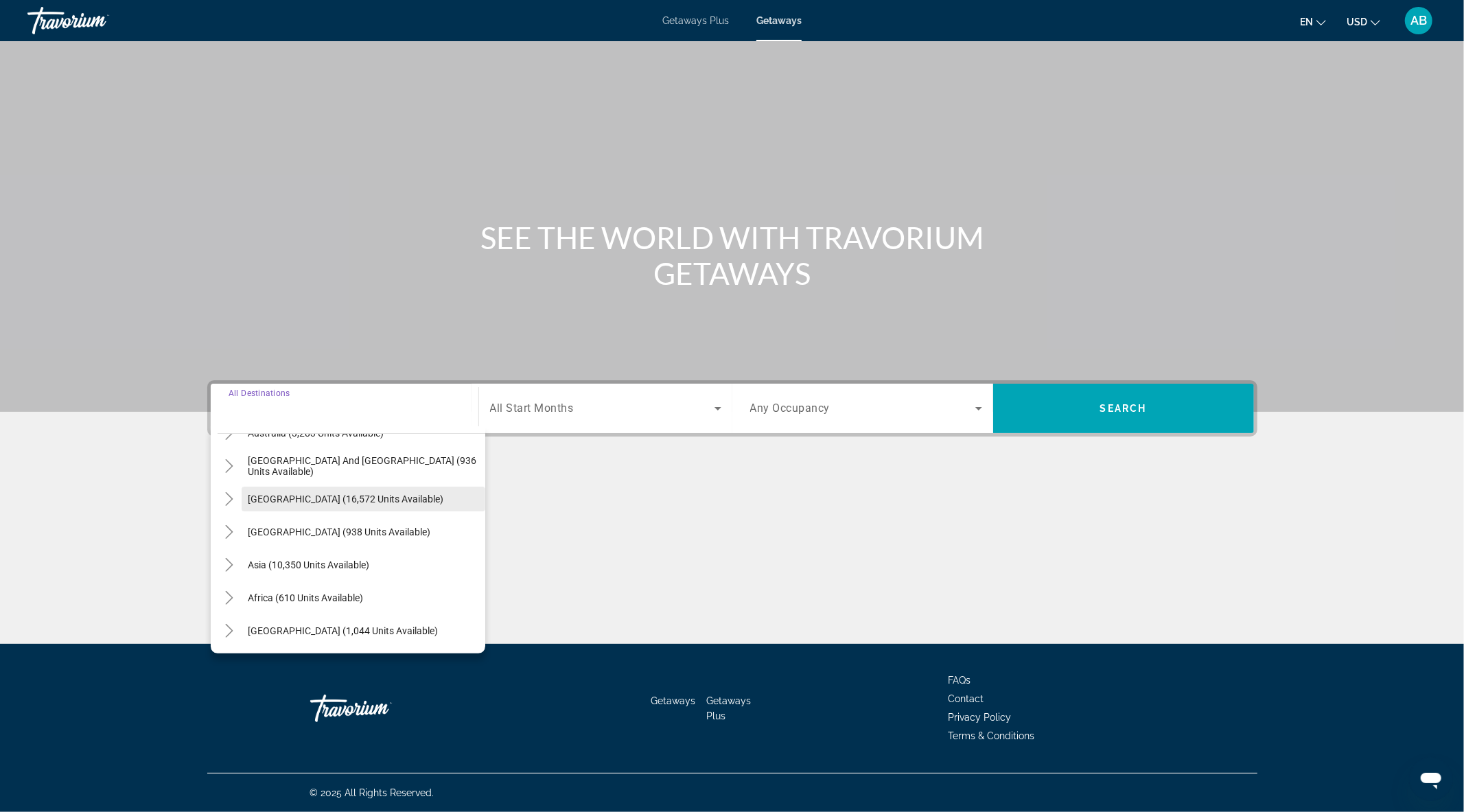
scroll to position [145, 0]
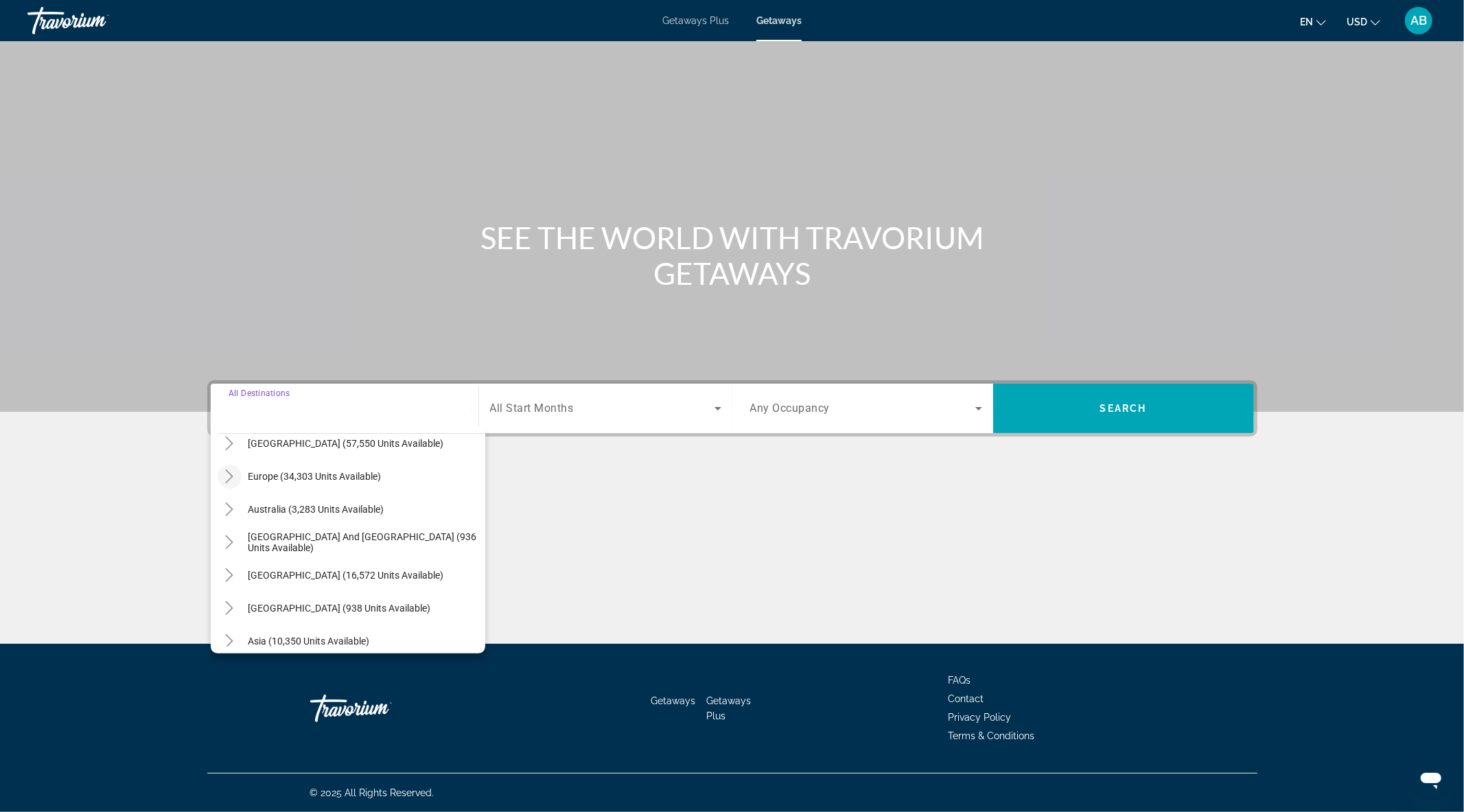
click at [236, 472] on mat-icon "Toggle Europe (34,303 units available)" at bounding box center [229, 477] width 24 height 24
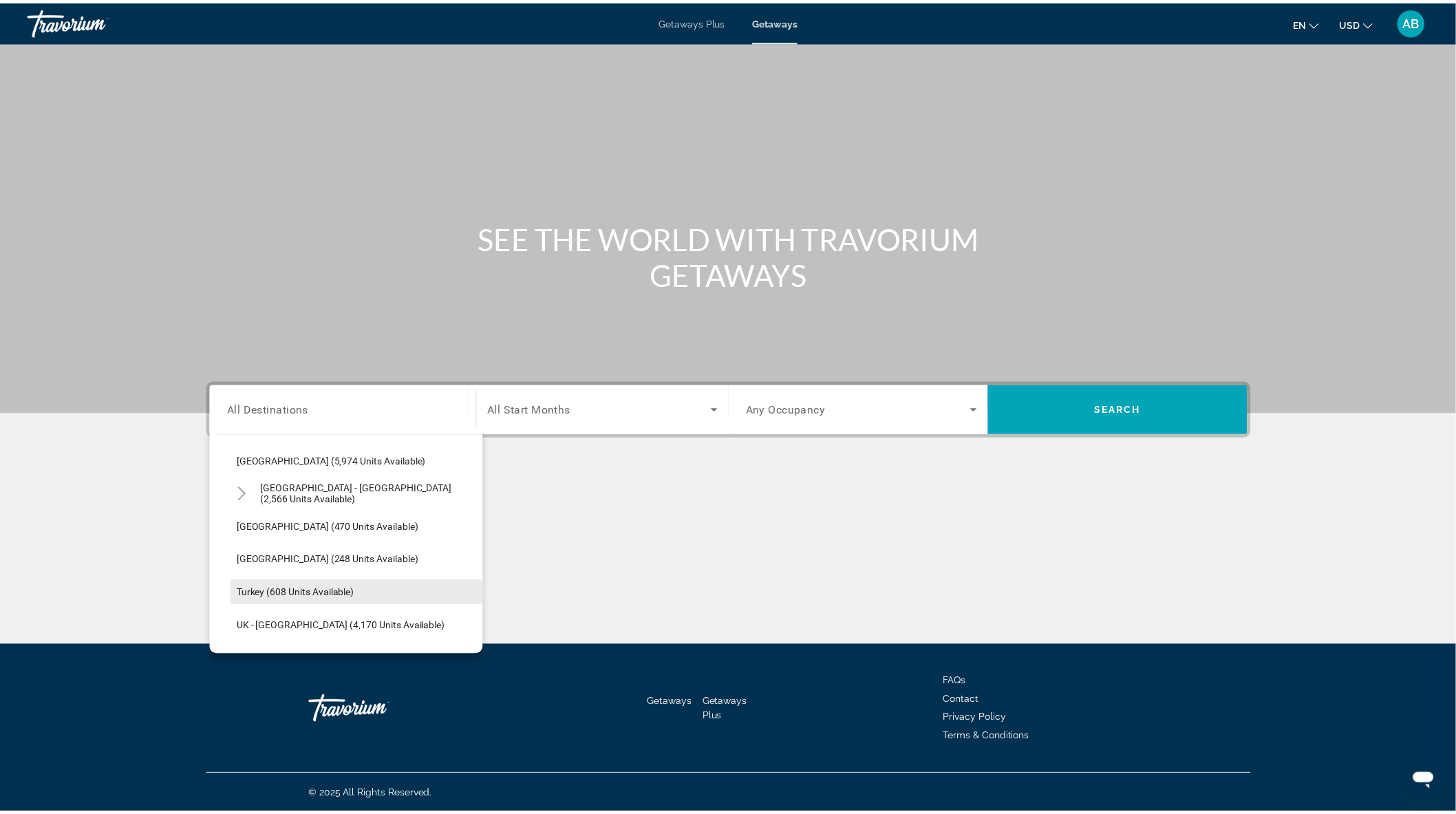
scroll to position [783, 0]
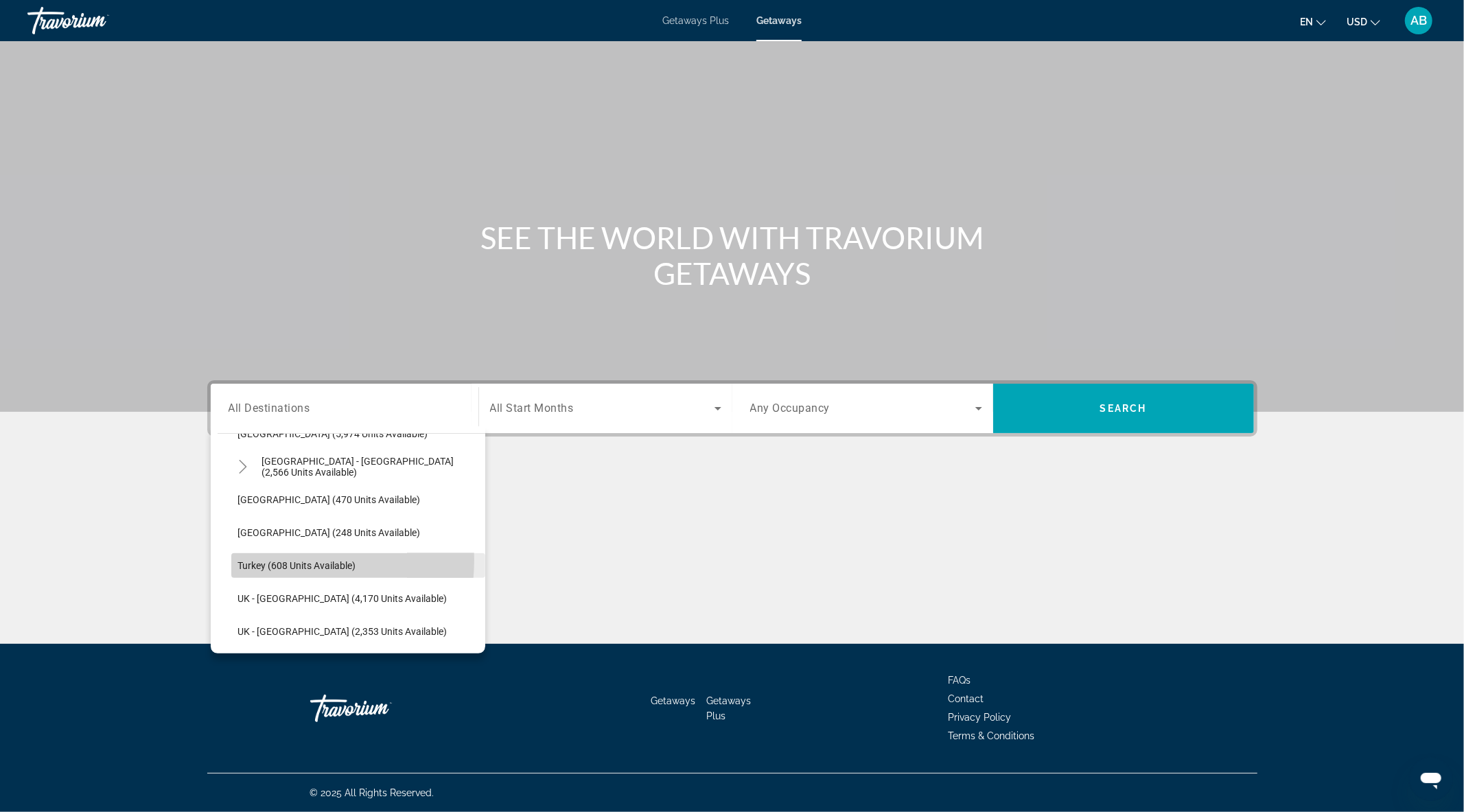
click at [265, 560] on span "Turkey (608 units available)" at bounding box center [297, 566] width 118 height 11
type input "**********"
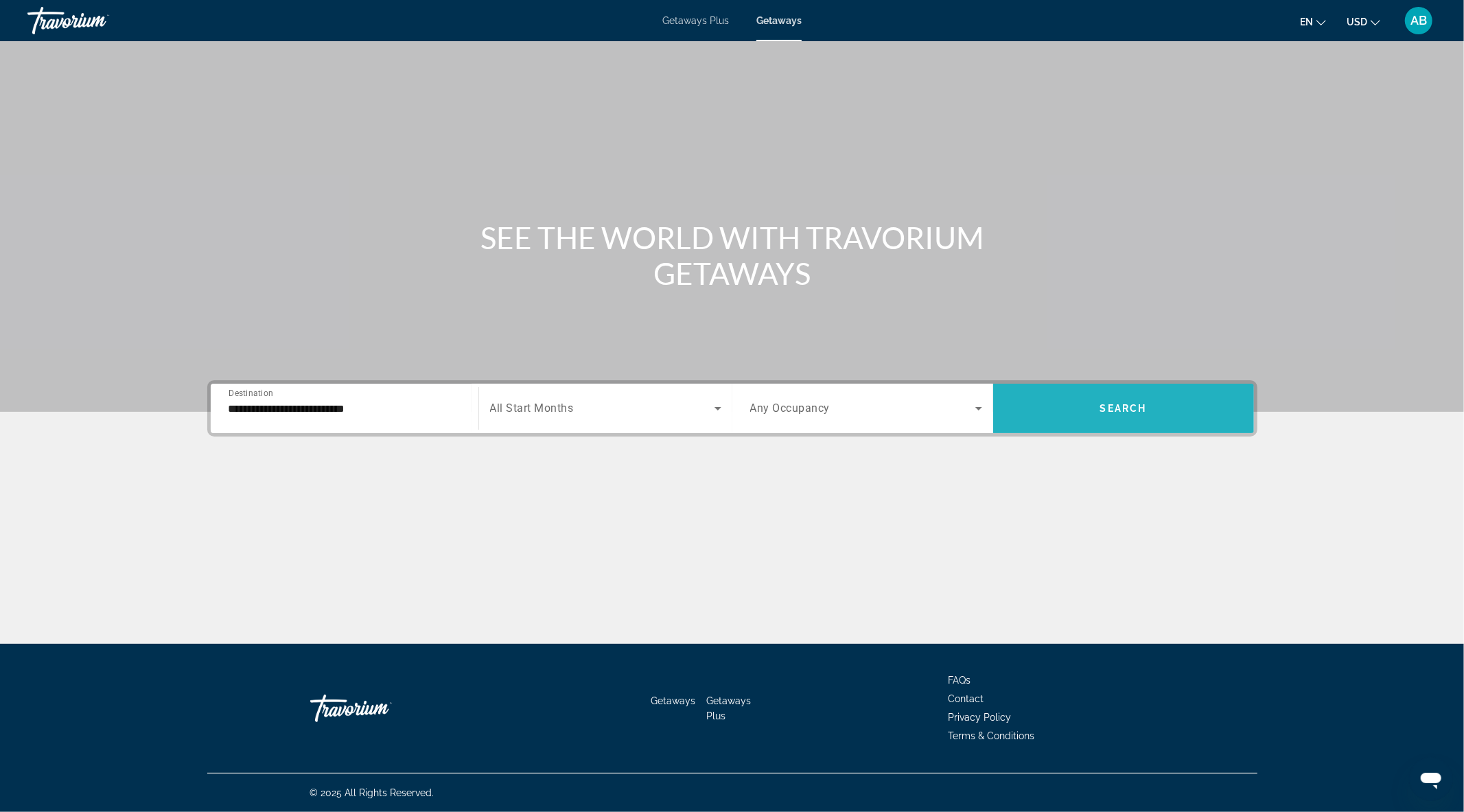
click at [1126, 421] on span "Search widget" at bounding box center [1124, 408] width 261 height 33
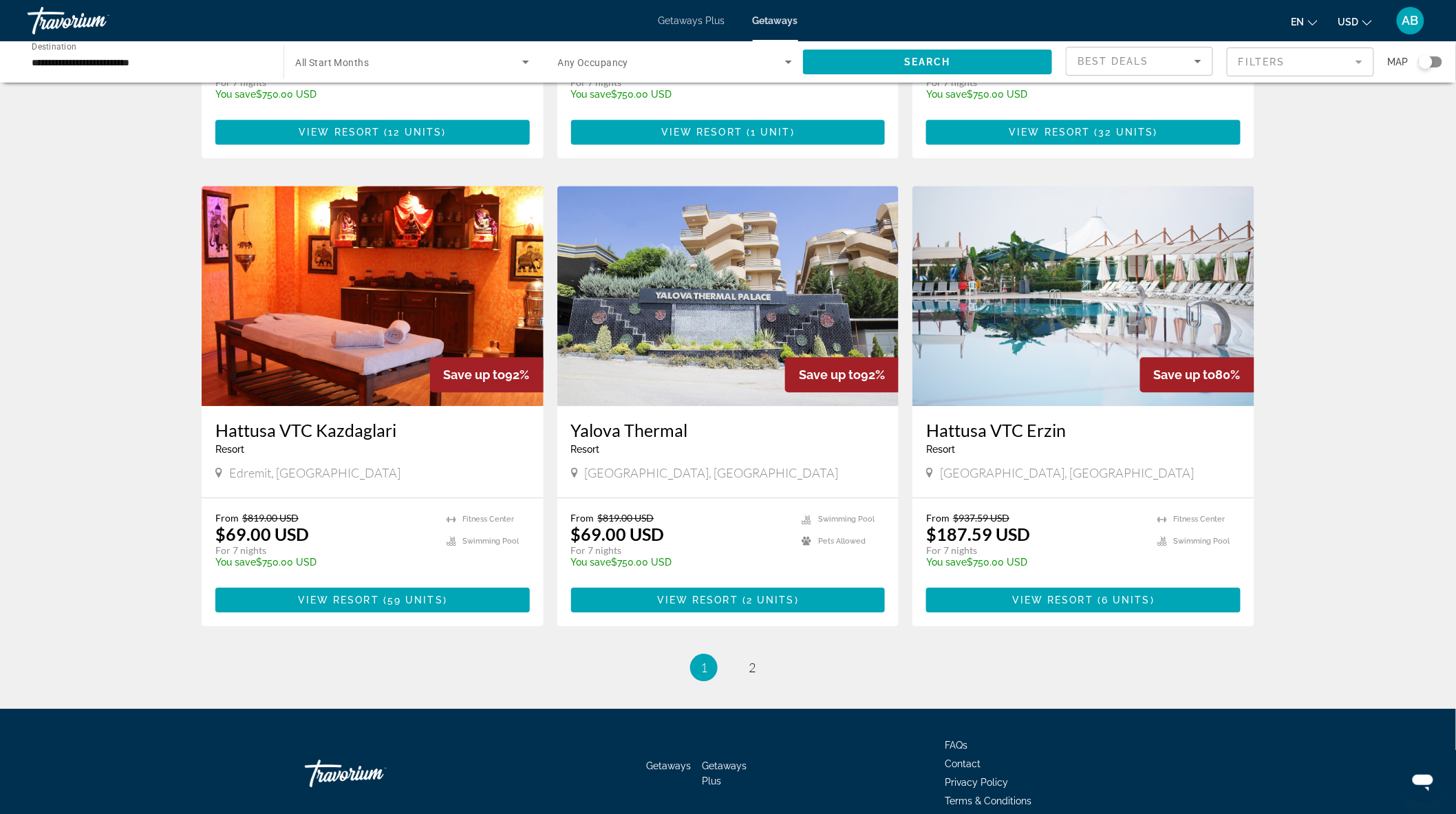
scroll to position [1412, 0]
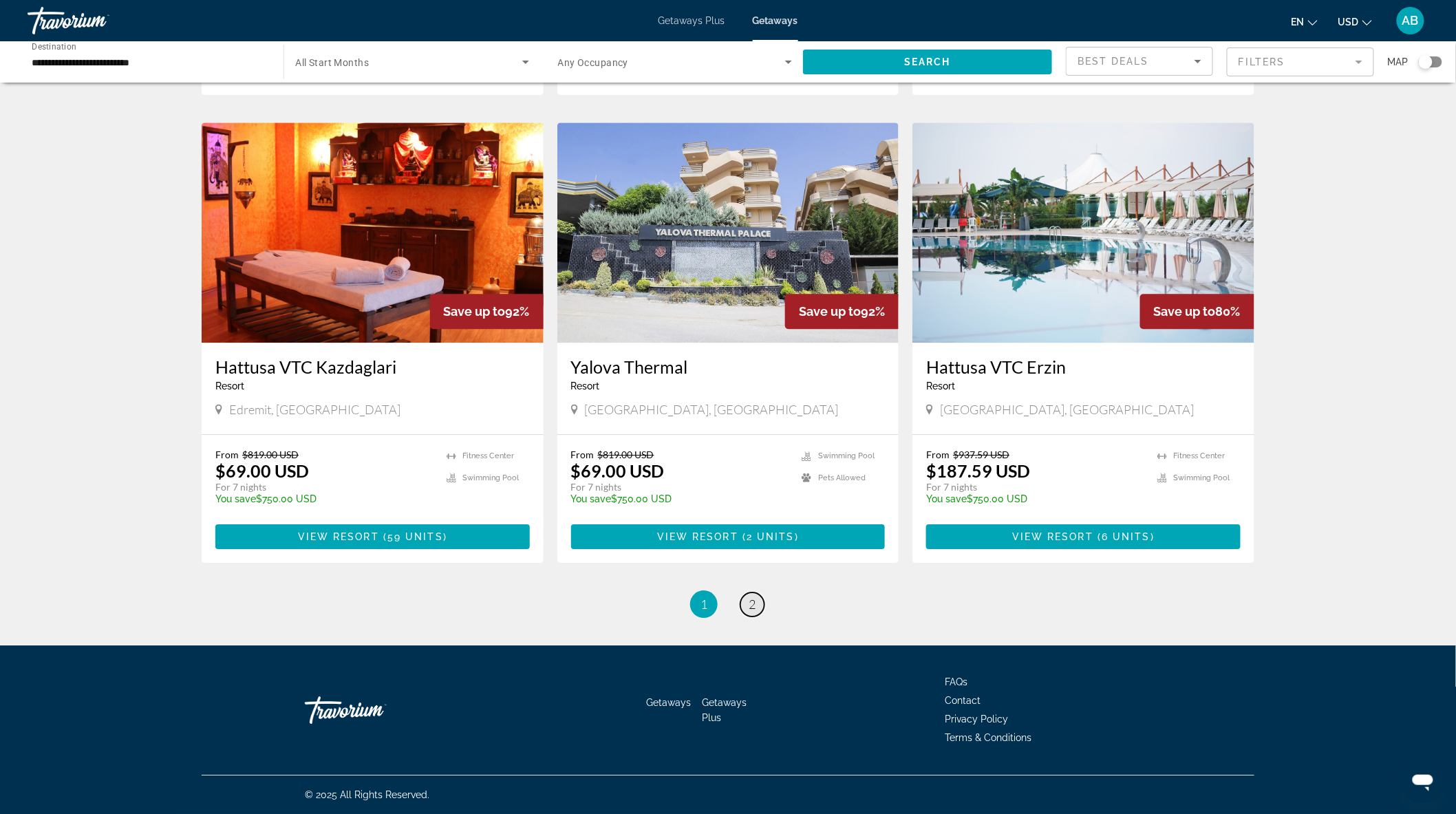
click at [751, 604] on span "2" at bounding box center [752, 604] width 7 height 15
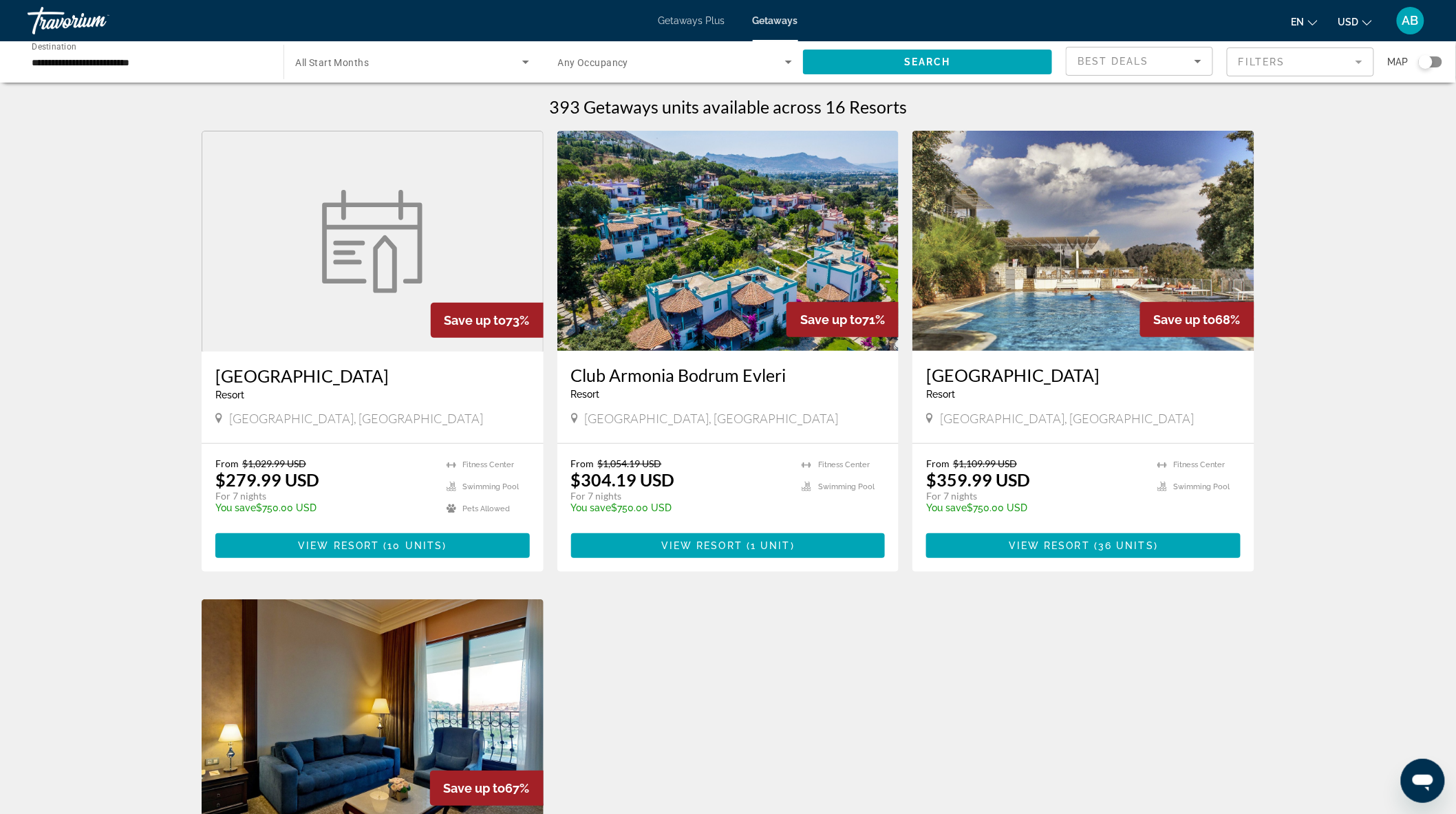
click at [400, 285] on img "Main content" at bounding box center [372, 241] width 117 height 104
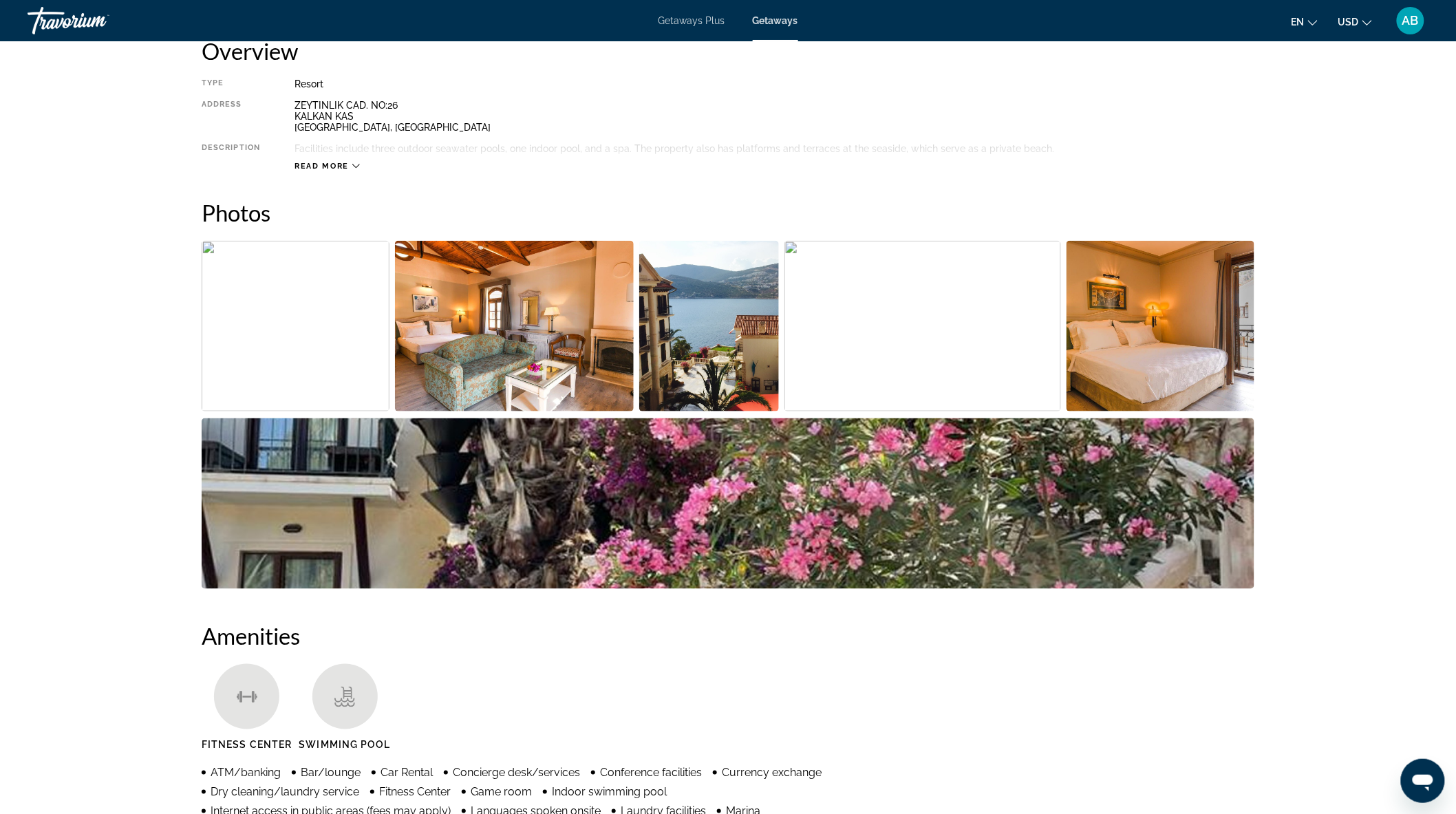
scroll to position [458, 0]
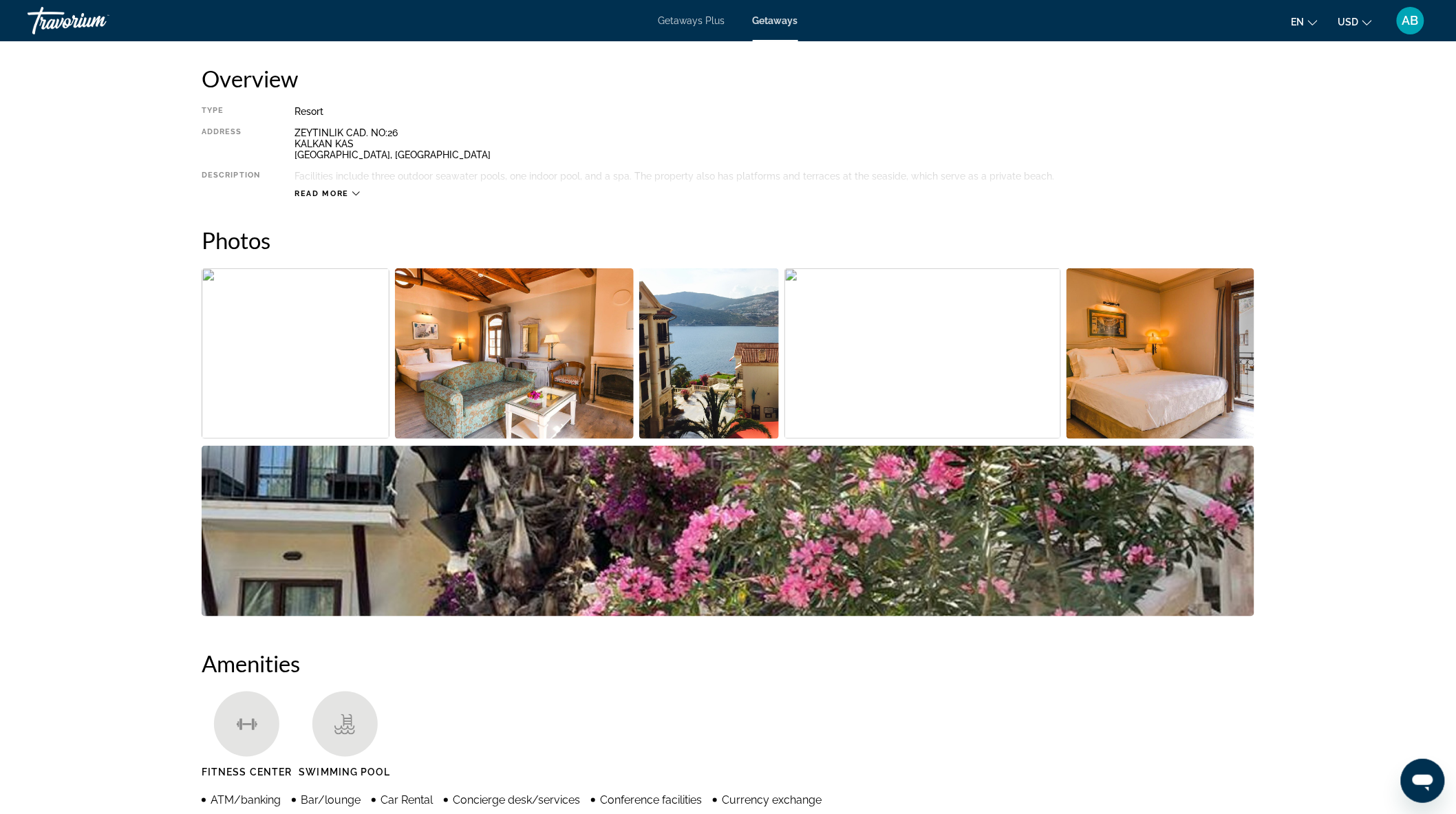
click at [510, 321] on img "Open full-screen image slider" at bounding box center [515, 353] width 240 height 170
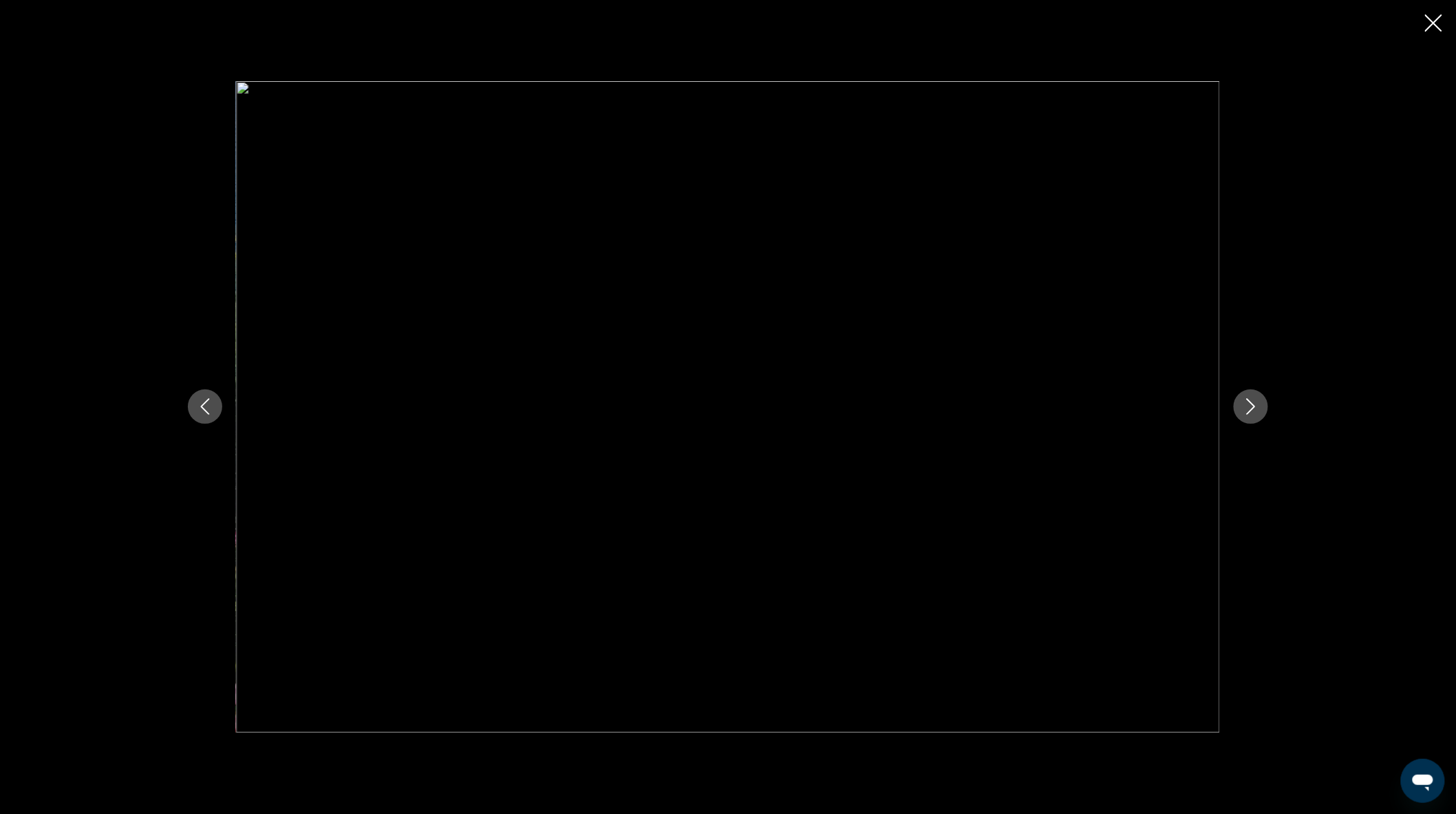
click at [205, 406] on icon "Previous image" at bounding box center [205, 406] width 16 height 16
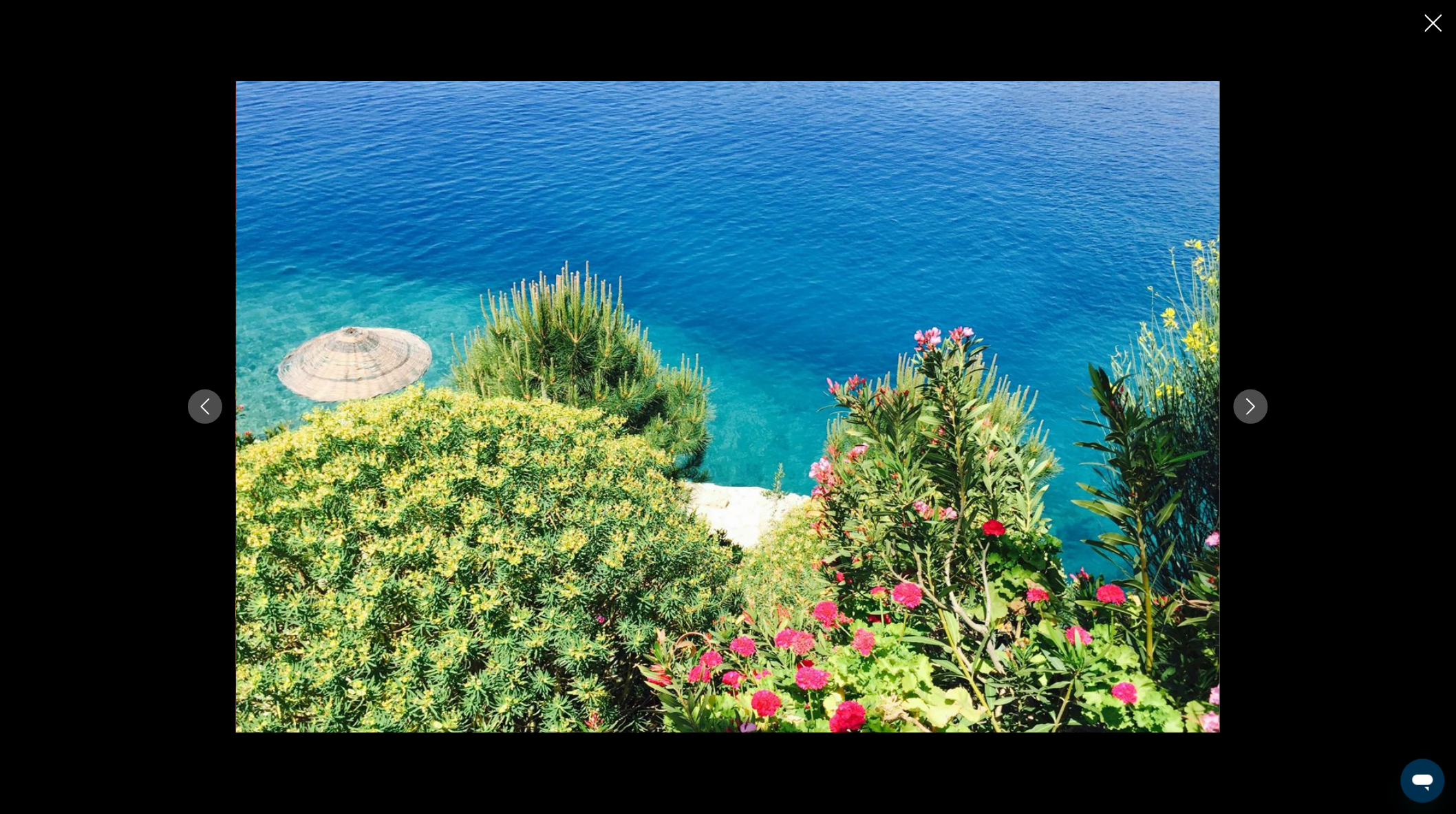
click at [1249, 397] on button "Next image" at bounding box center [1251, 407] width 34 height 34
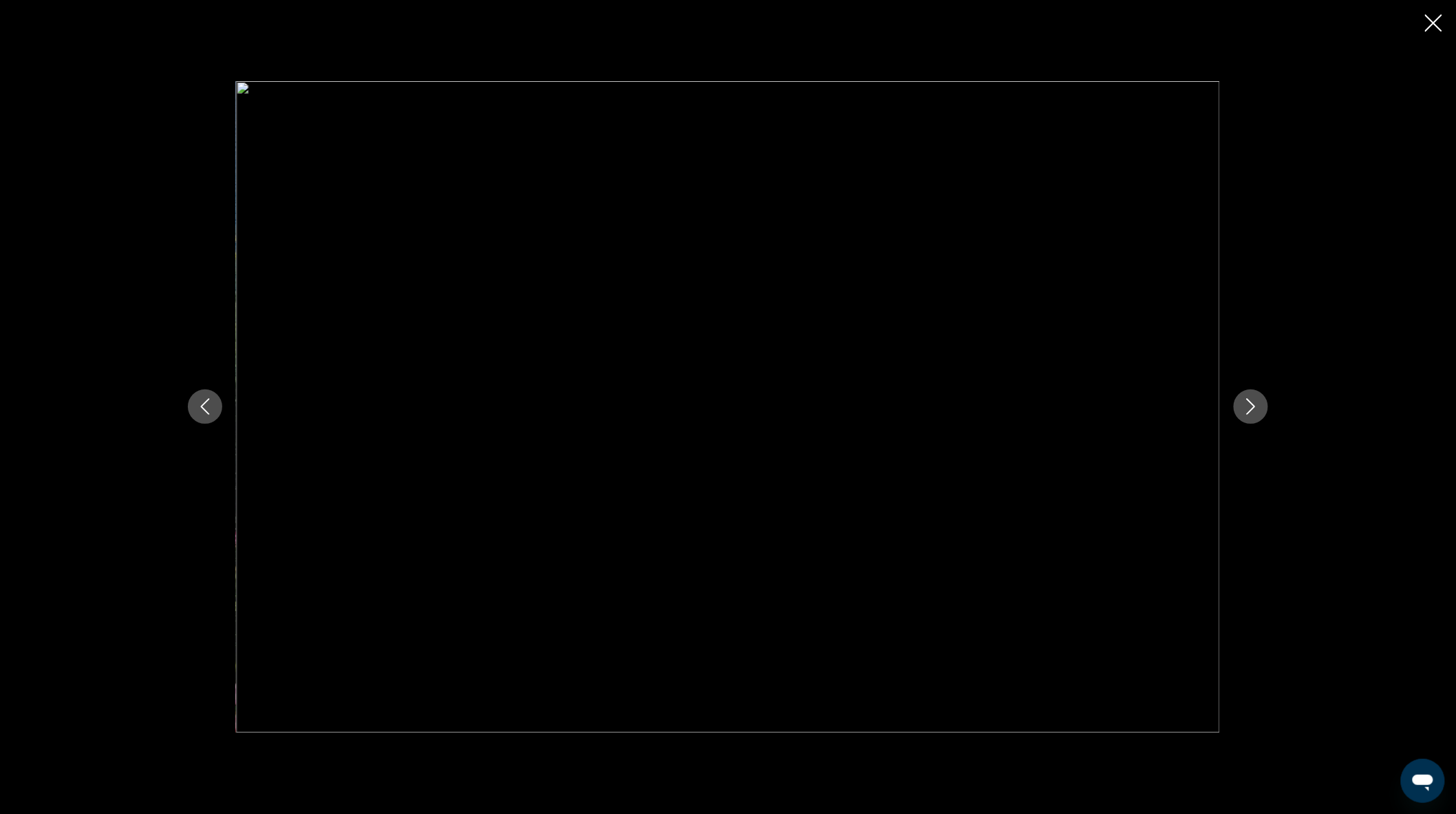
click at [1248, 406] on icon "Next image" at bounding box center [1251, 406] width 16 height 16
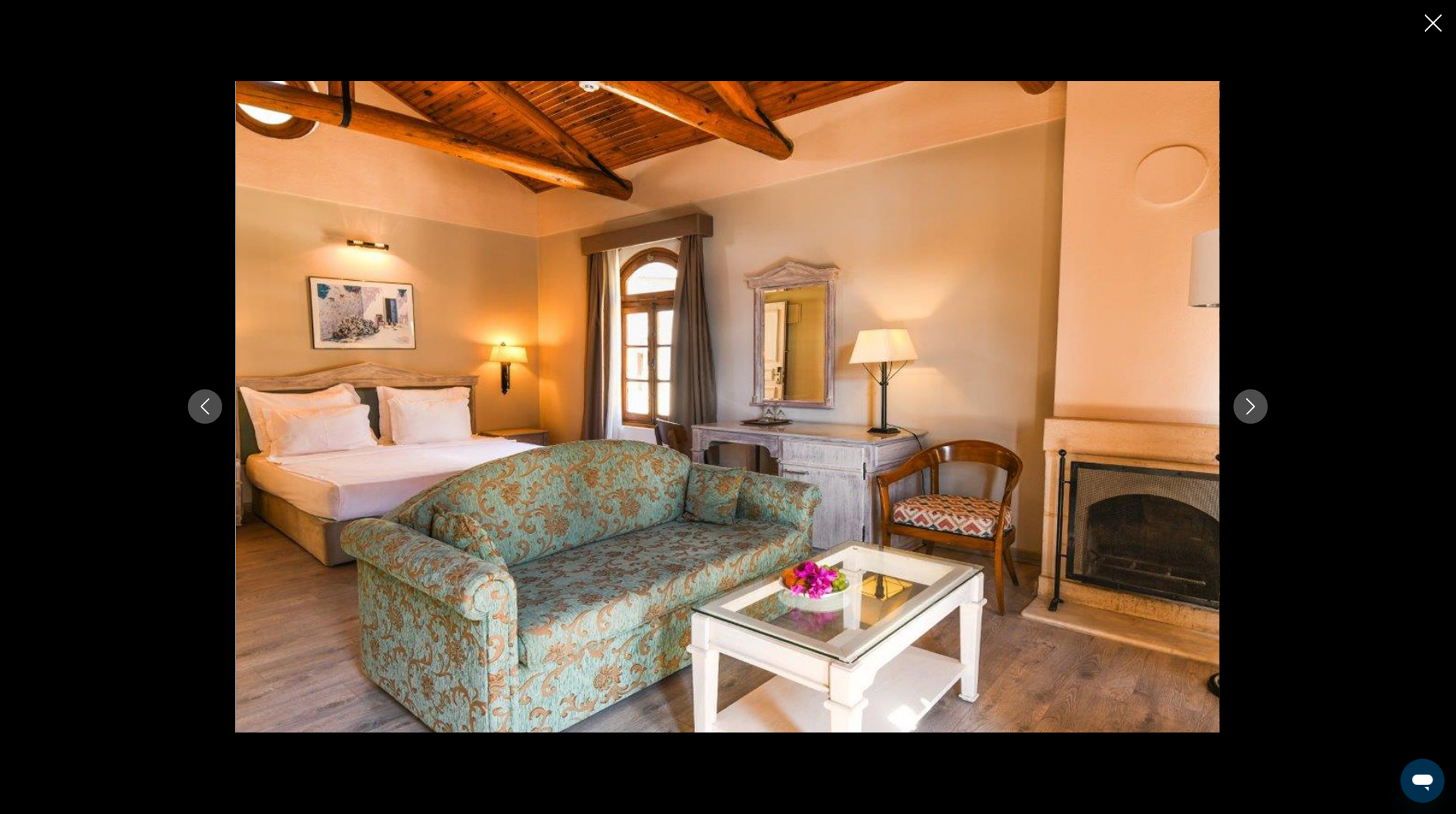
click at [1248, 406] on icon "Next image" at bounding box center [1251, 406] width 16 height 16
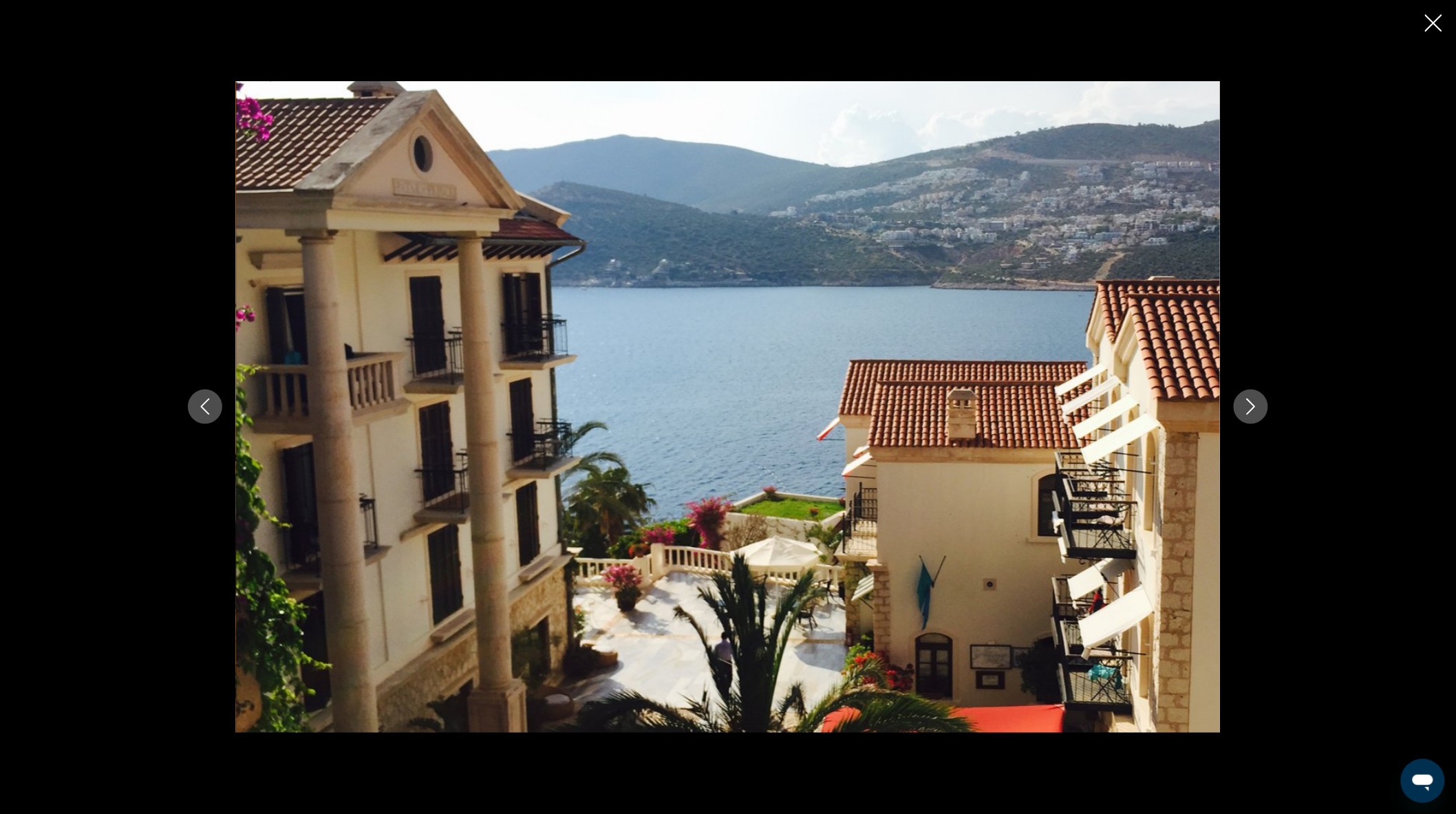
click at [1248, 406] on icon "Next image" at bounding box center [1251, 406] width 16 height 16
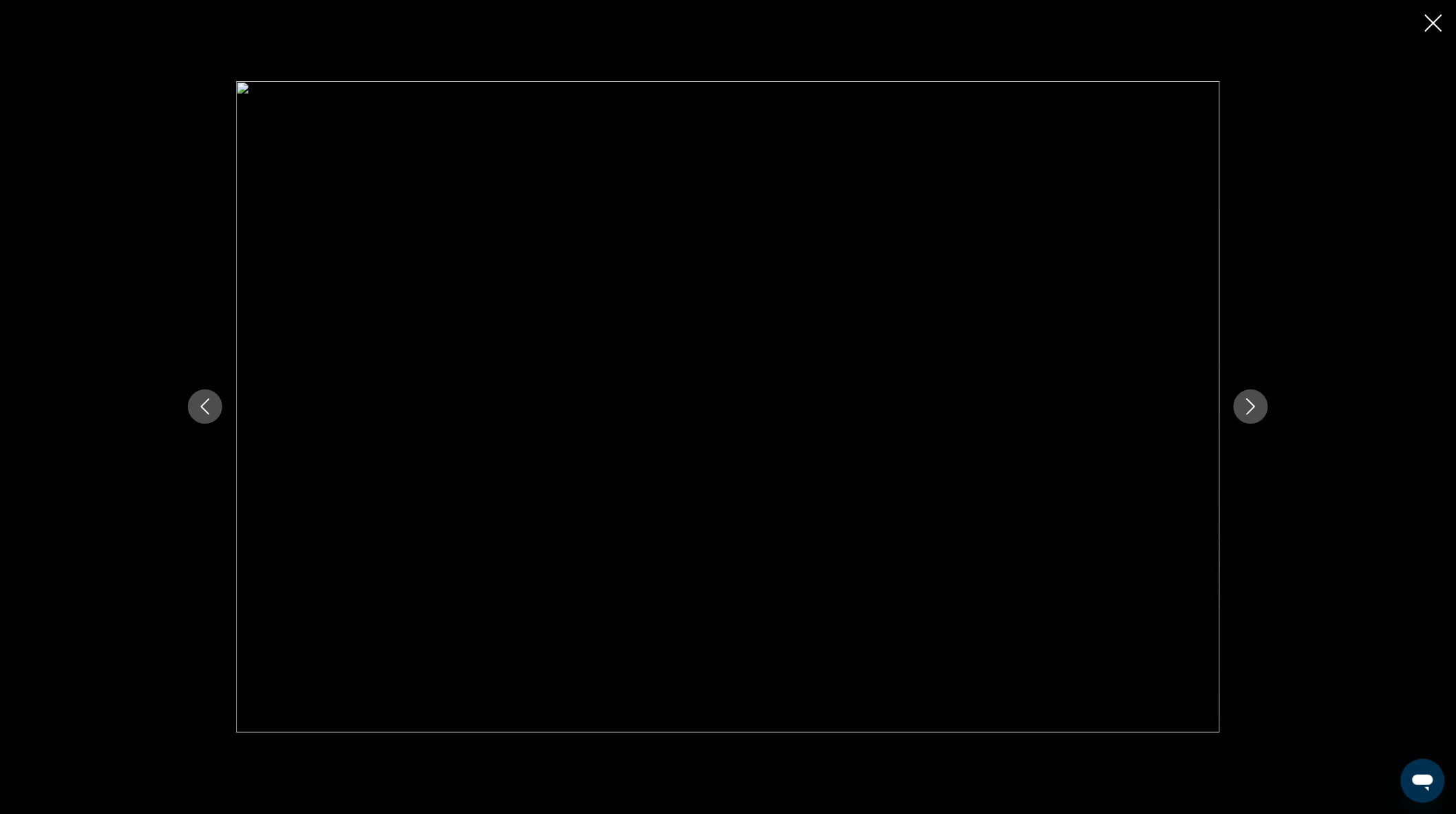
click at [1248, 406] on icon "Next image" at bounding box center [1251, 406] width 16 height 16
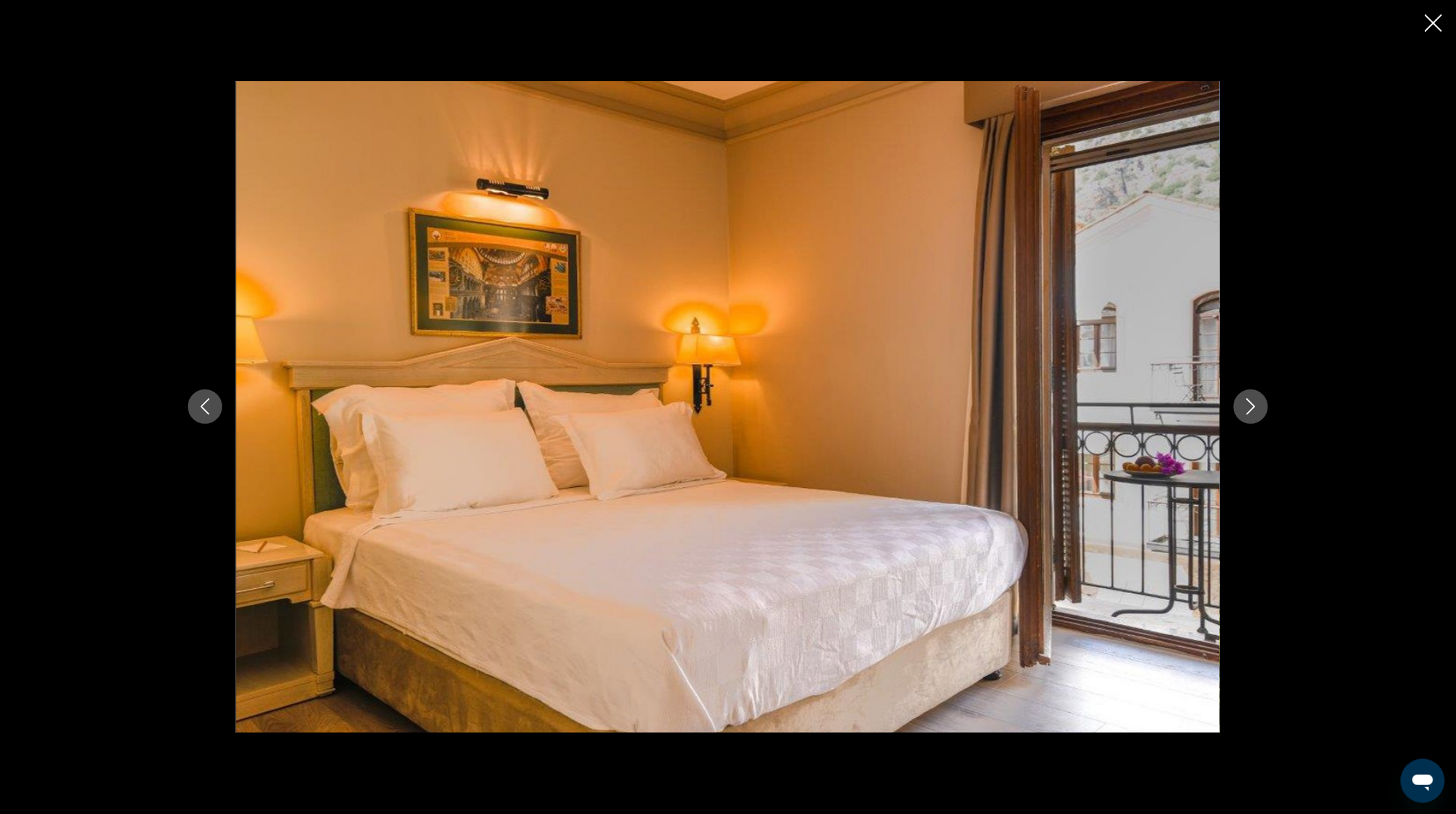
click at [1248, 406] on icon "Next image" at bounding box center [1251, 406] width 16 height 16
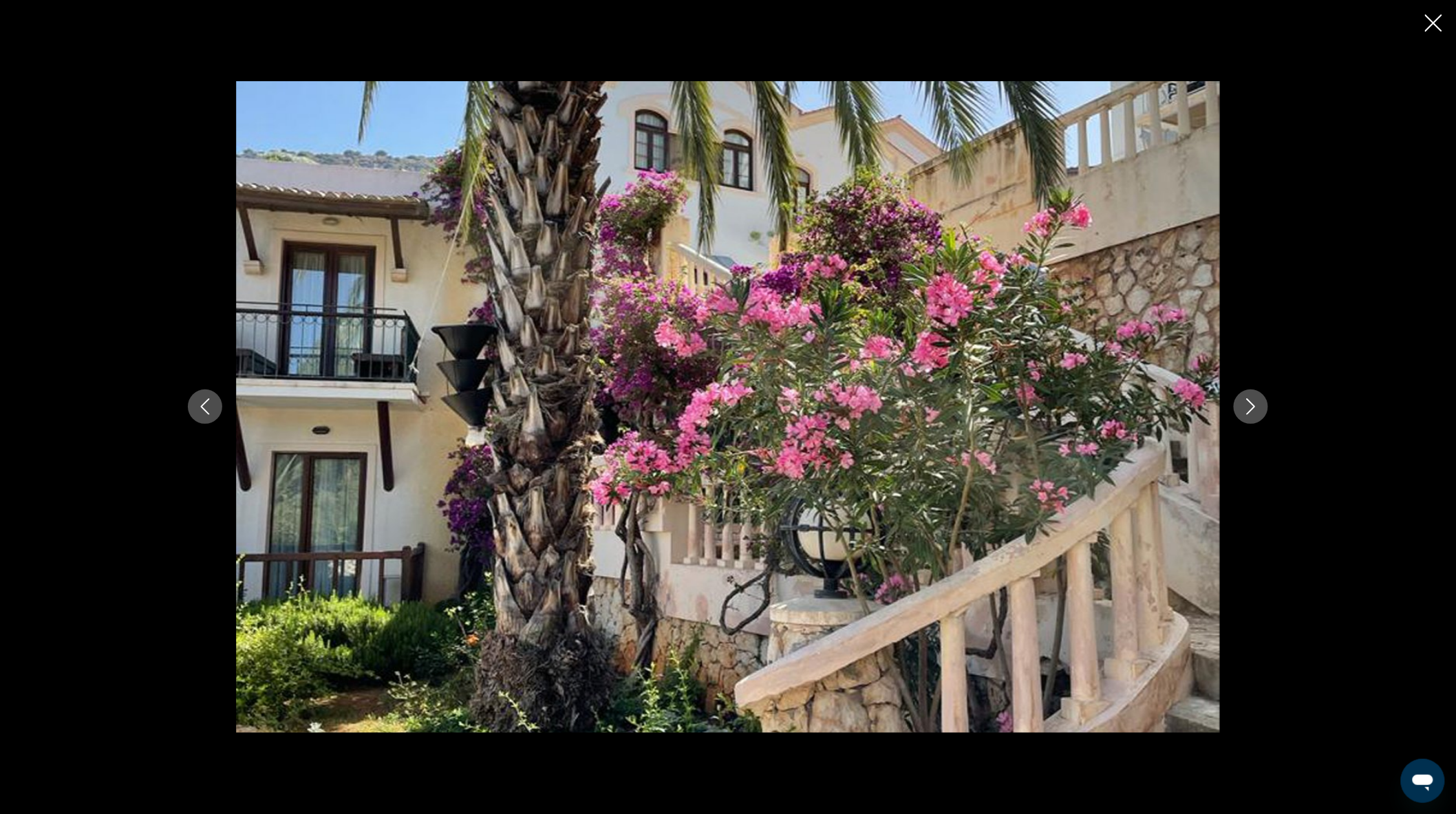
click at [1440, 16] on icon "Close slideshow" at bounding box center [1433, 23] width 17 height 17
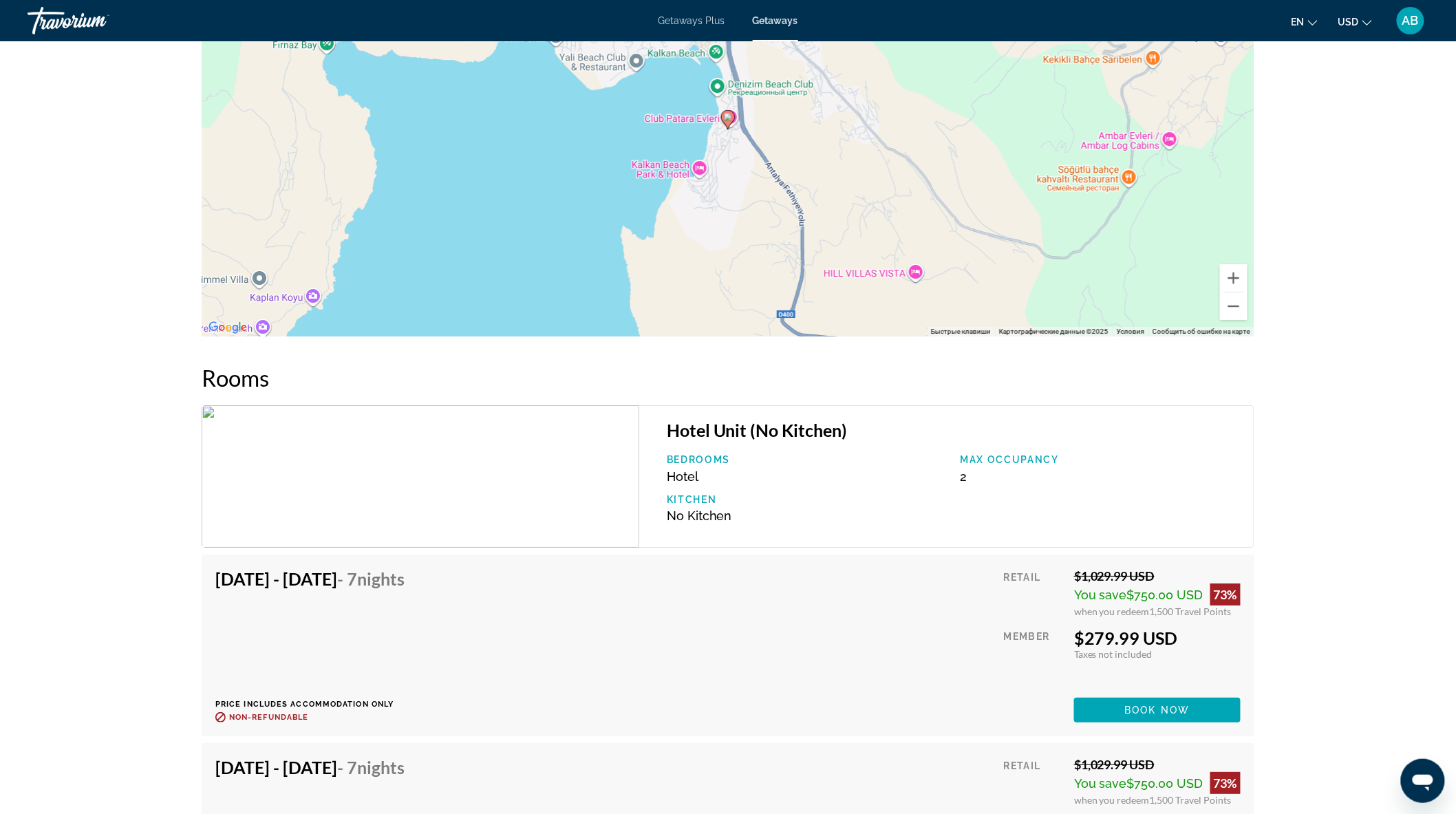
scroll to position [1605, 0]
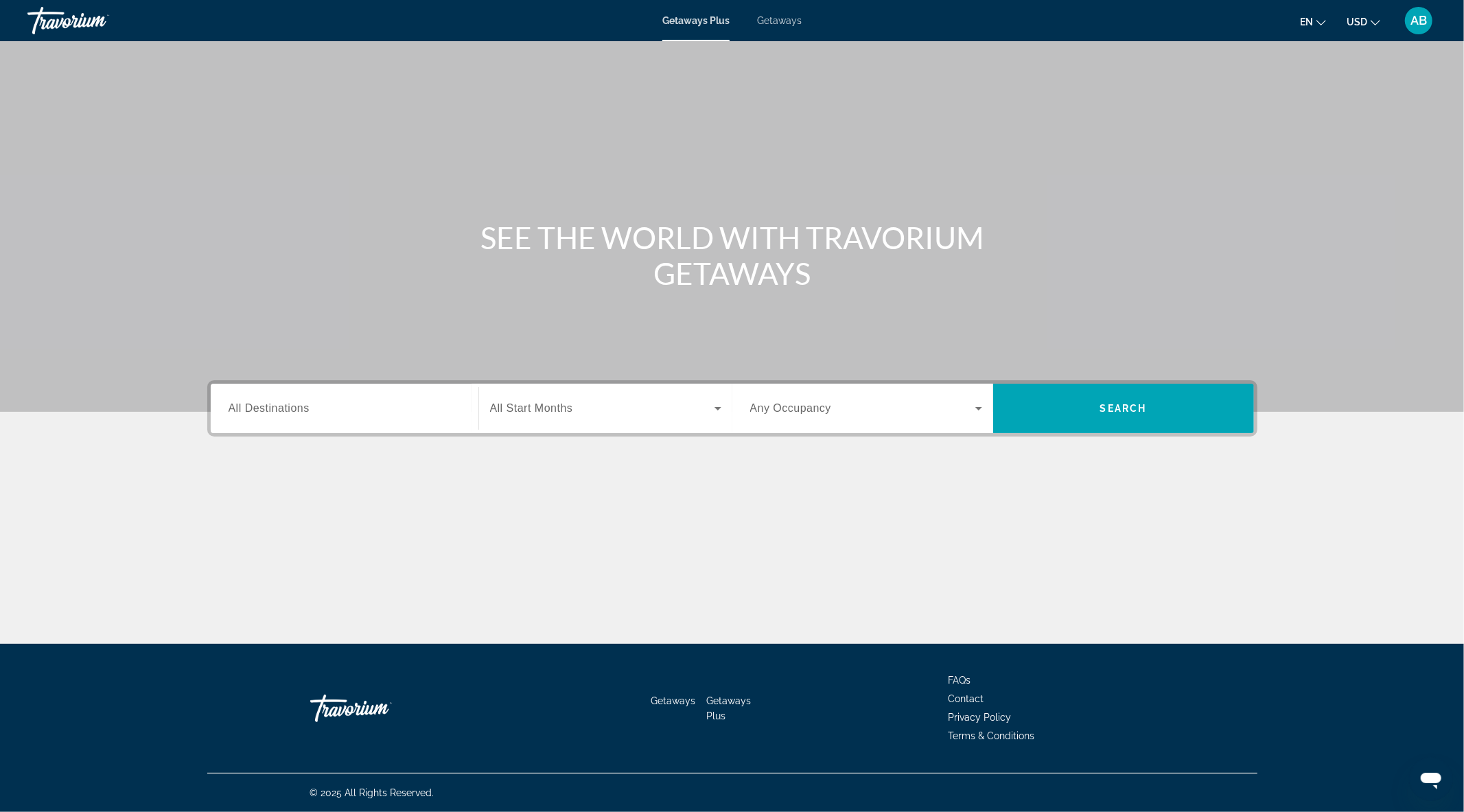
click at [863, 411] on span "Search widget" at bounding box center [863, 408] width 225 height 16
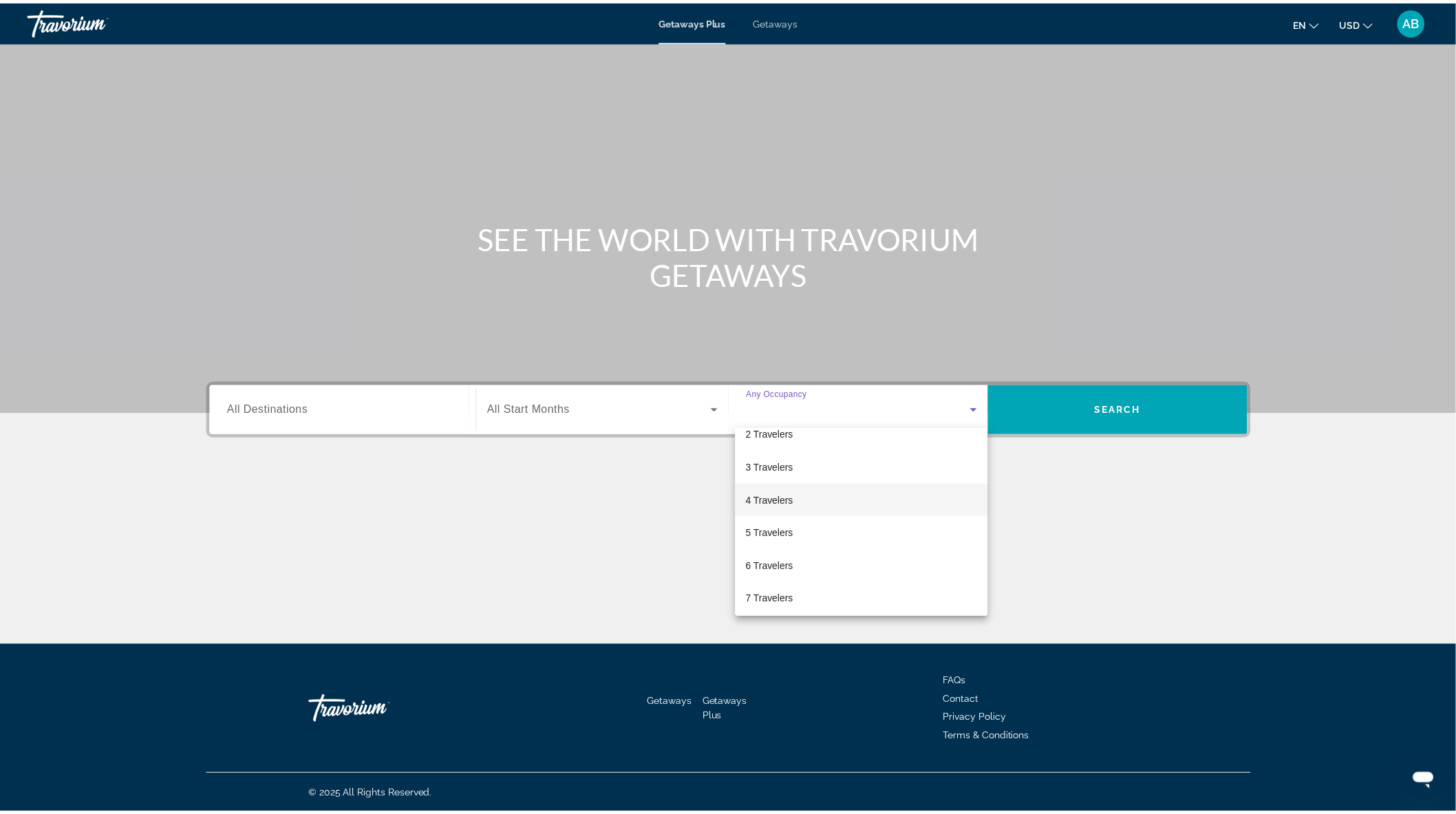
scroll to position [76, 0]
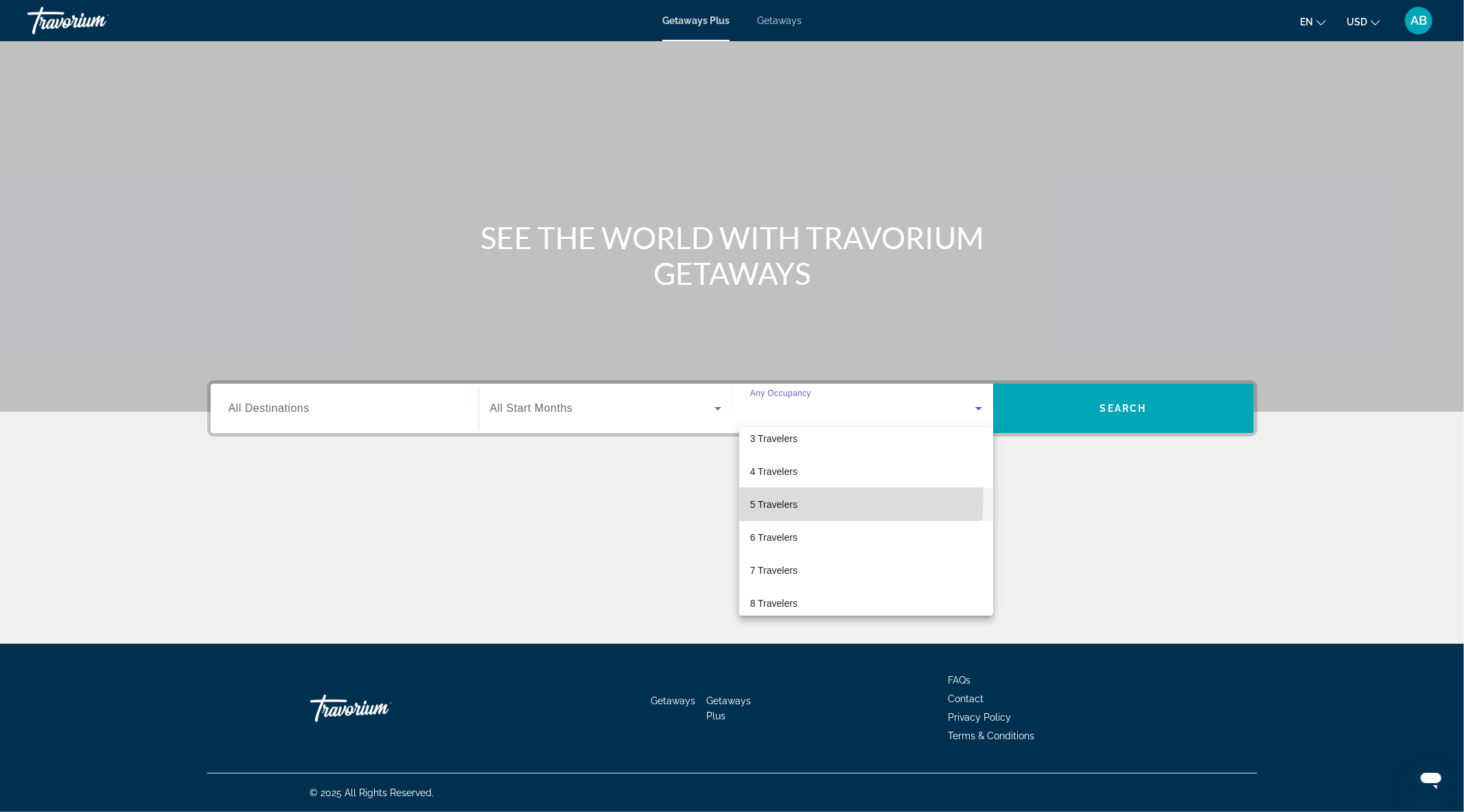
click at [787, 496] on span "5 Travelers" at bounding box center [774, 504] width 47 height 16
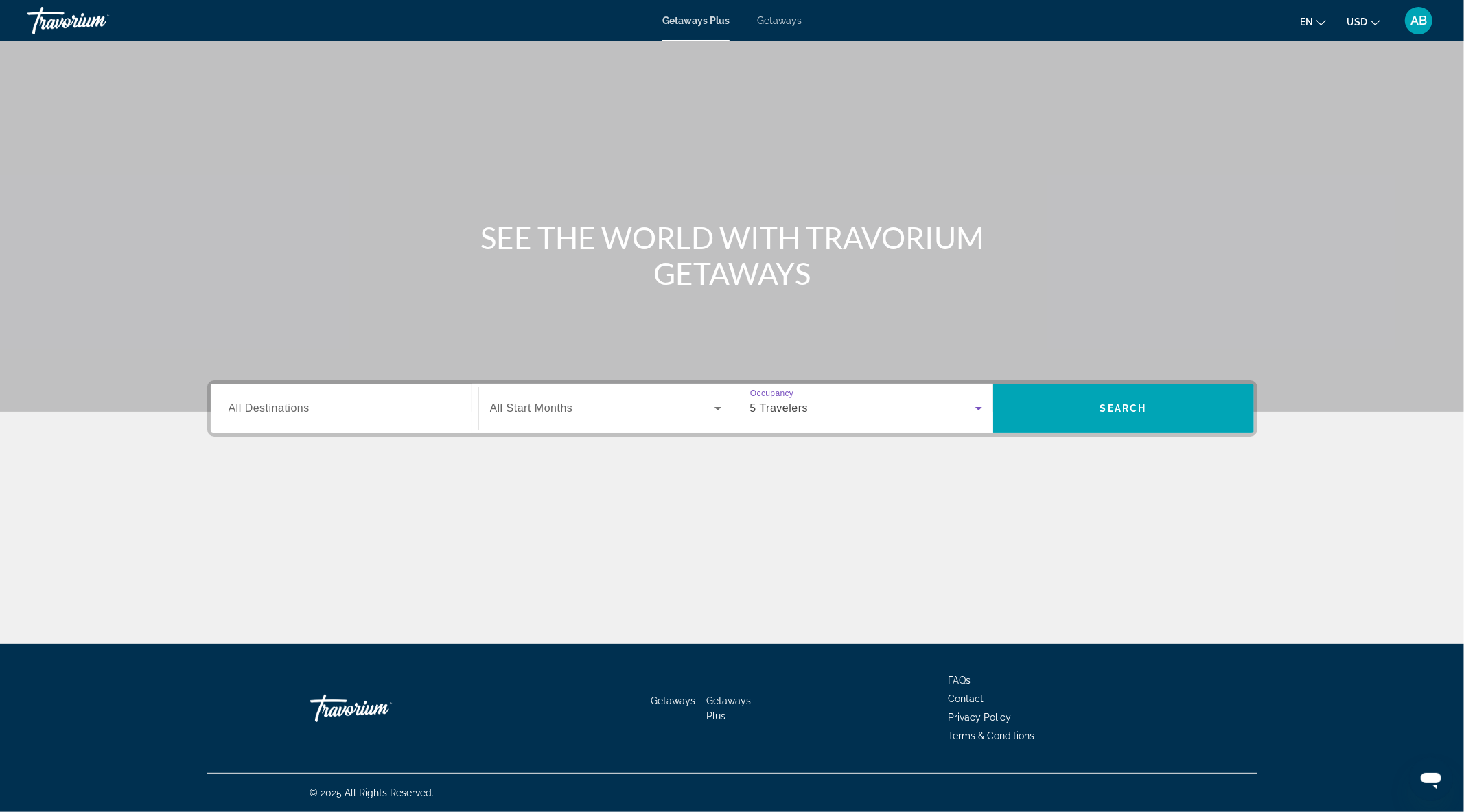
click at [321, 412] on input "Destination All Destinations" at bounding box center [344, 408] width 232 height 16
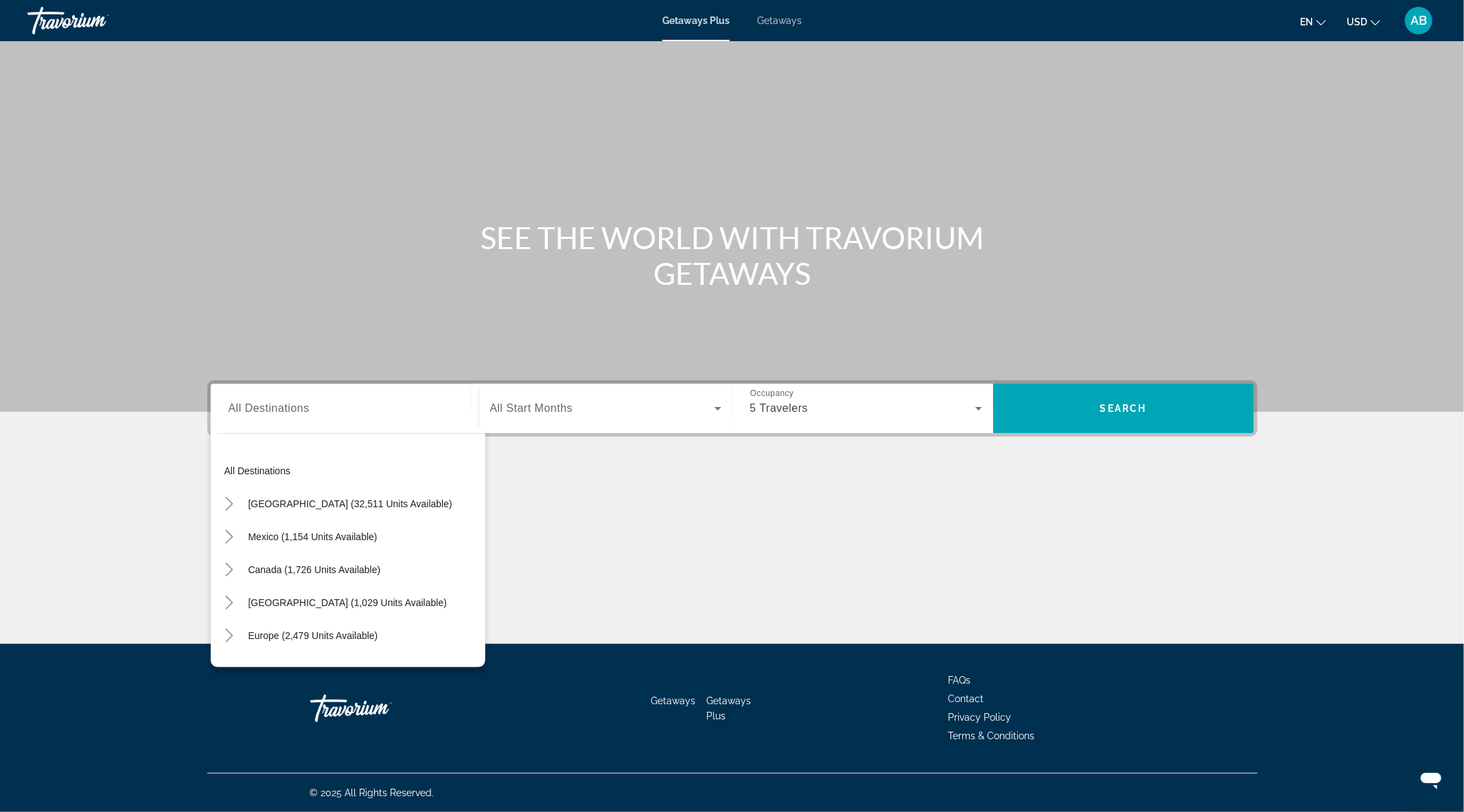
drag, startPoint x: 826, startPoint y: 491, endPoint x: 1123, endPoint y: 376, distance: 318.5
click at [836, 482] on div "Main content" at bounding box center [732, 522] width 1050 height 103
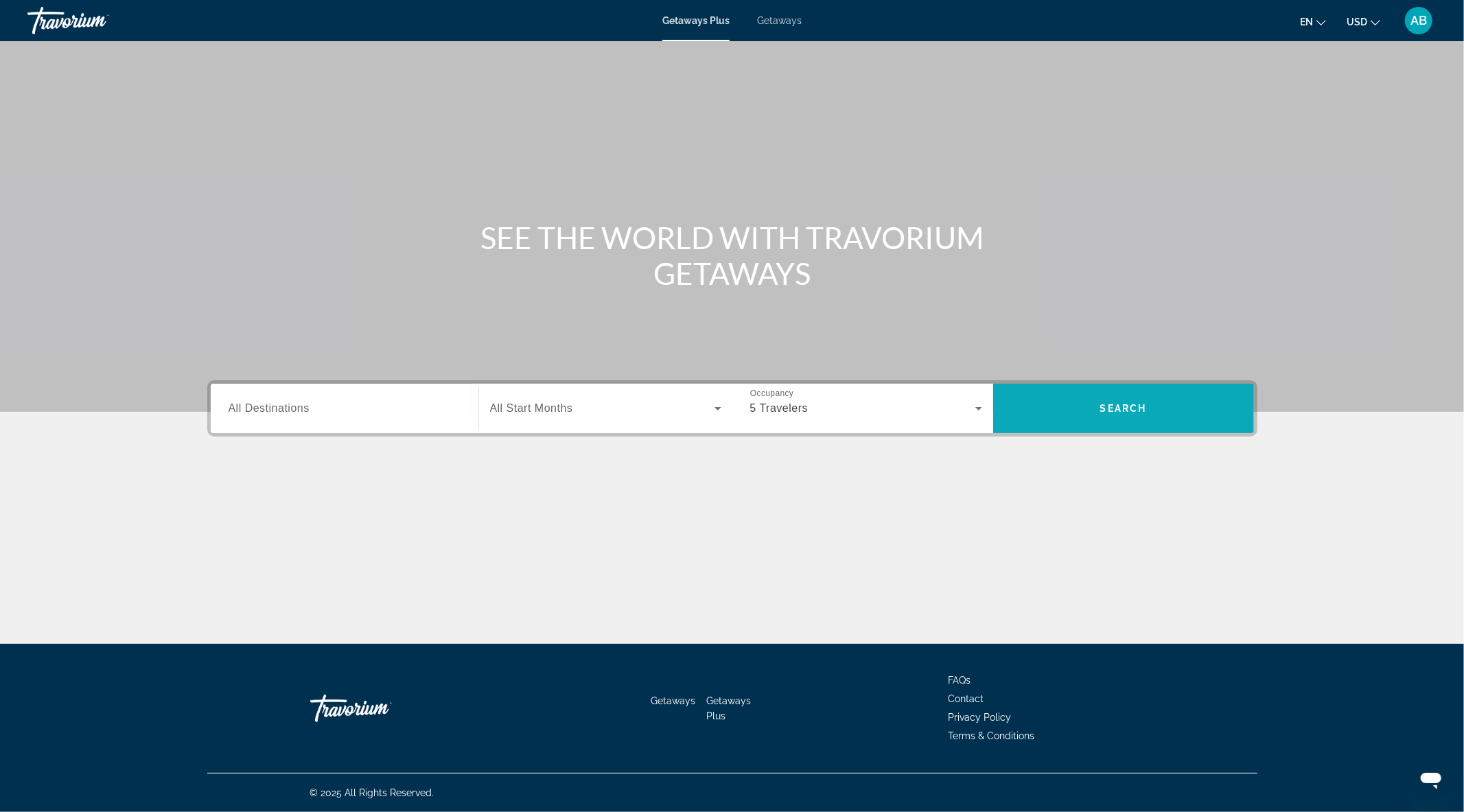
click at [1119, 417] on span "Search widget" at bounding box center [1124, 408] width 261 height 33
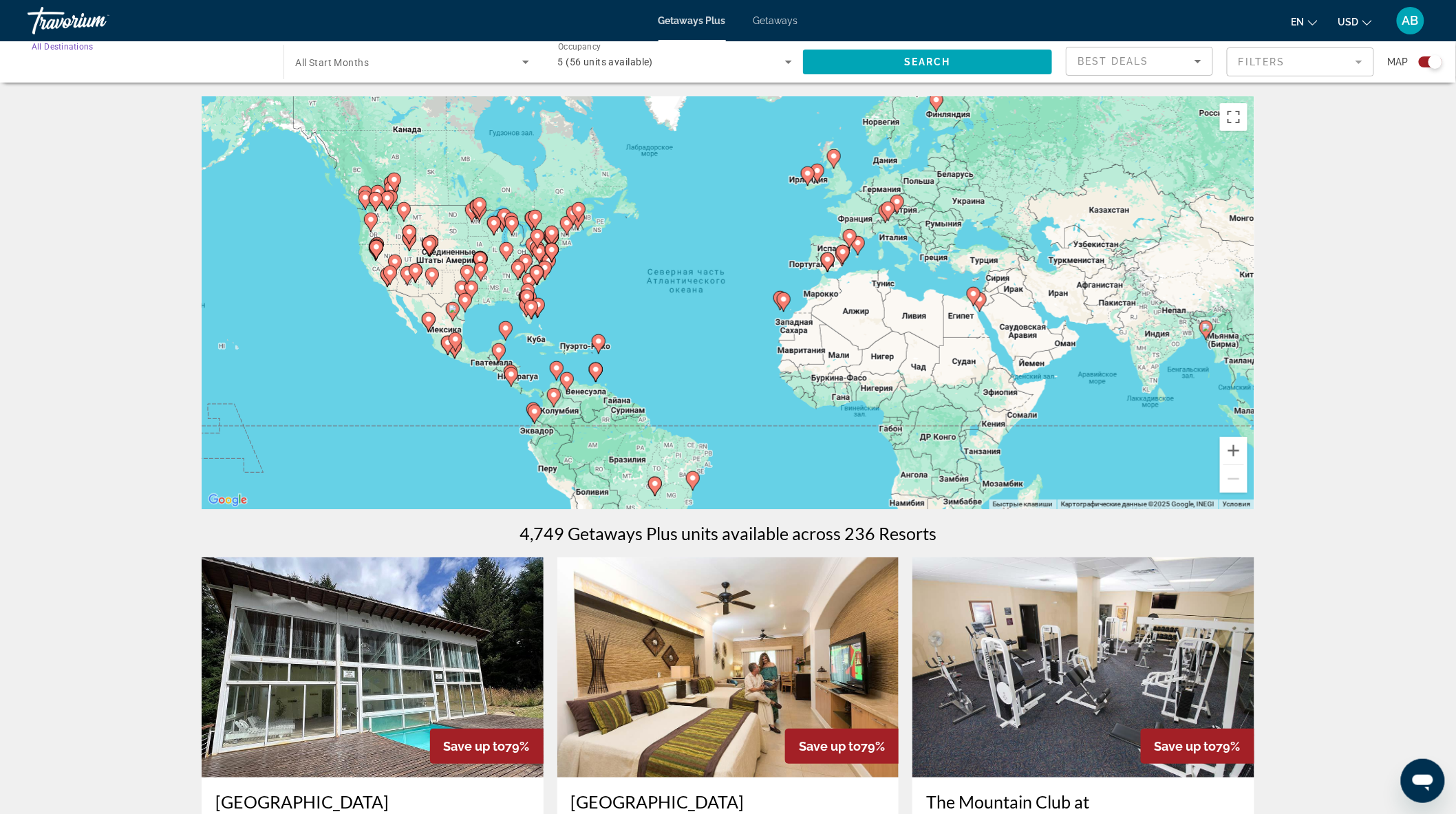
click at [135, 57] on input "Destination All Destinations" at bounding box center [149, 62] width 234 height 16
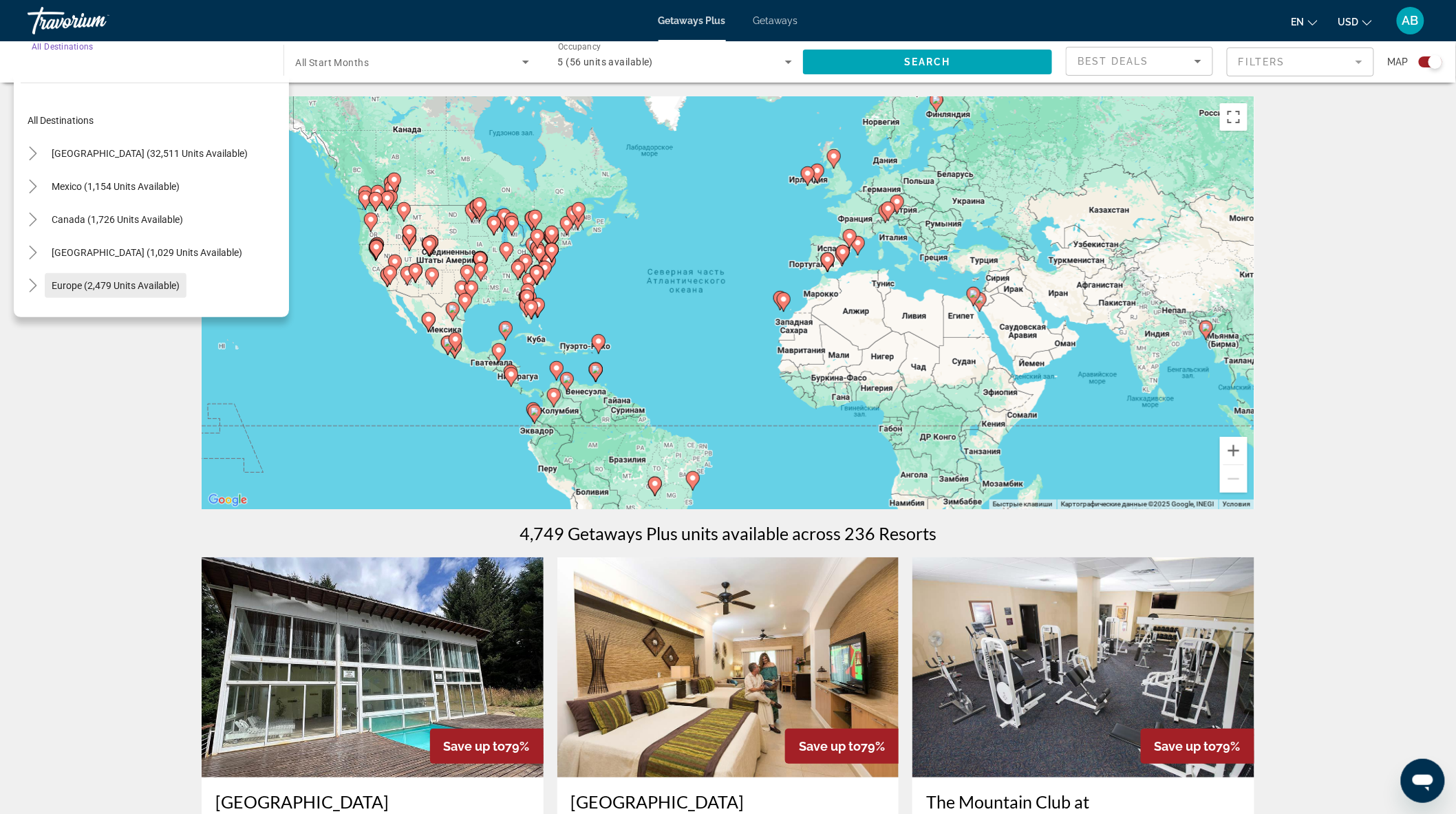
click at [74, 280] on span "Europe (2,479 units available)" at bounding box center [115, 286] width 128 height 11
type input "**********"
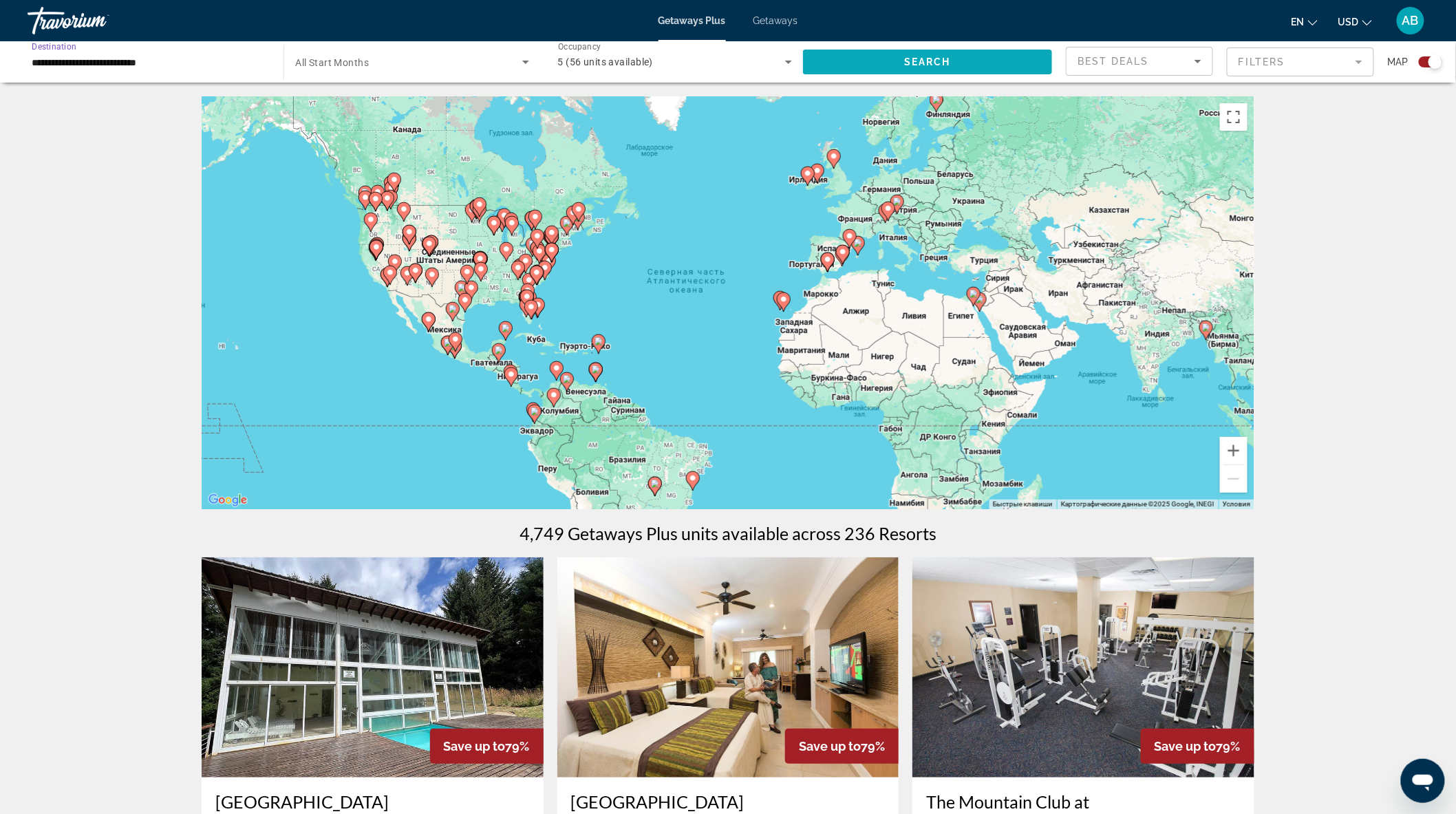
click at [919, 47] on span "Search widget" at bounding box center [928, 61] width 249 height 33
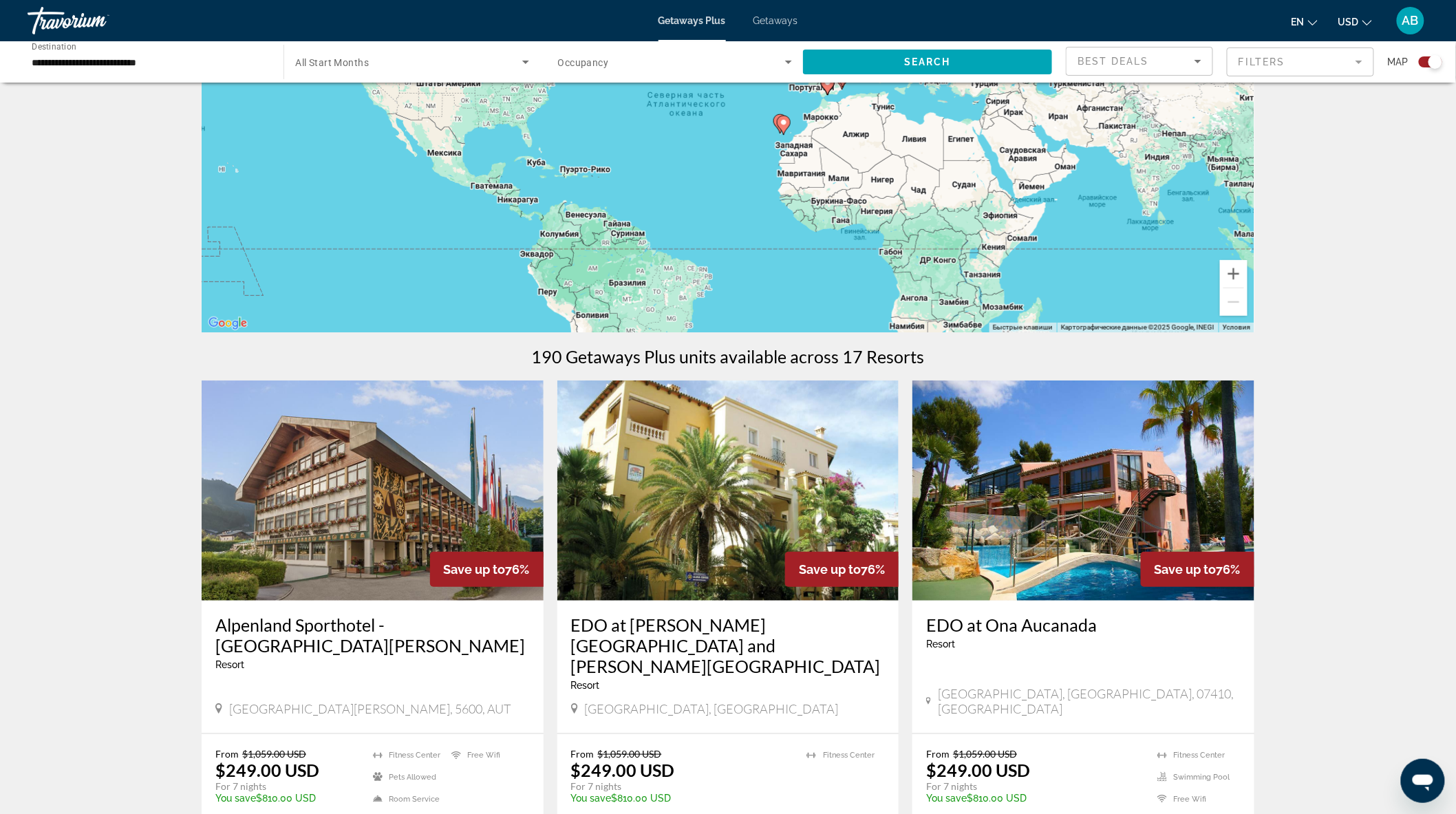
scroll to position [100, 0]
